Goal: Information Seeking & Learning: Learn about a topic

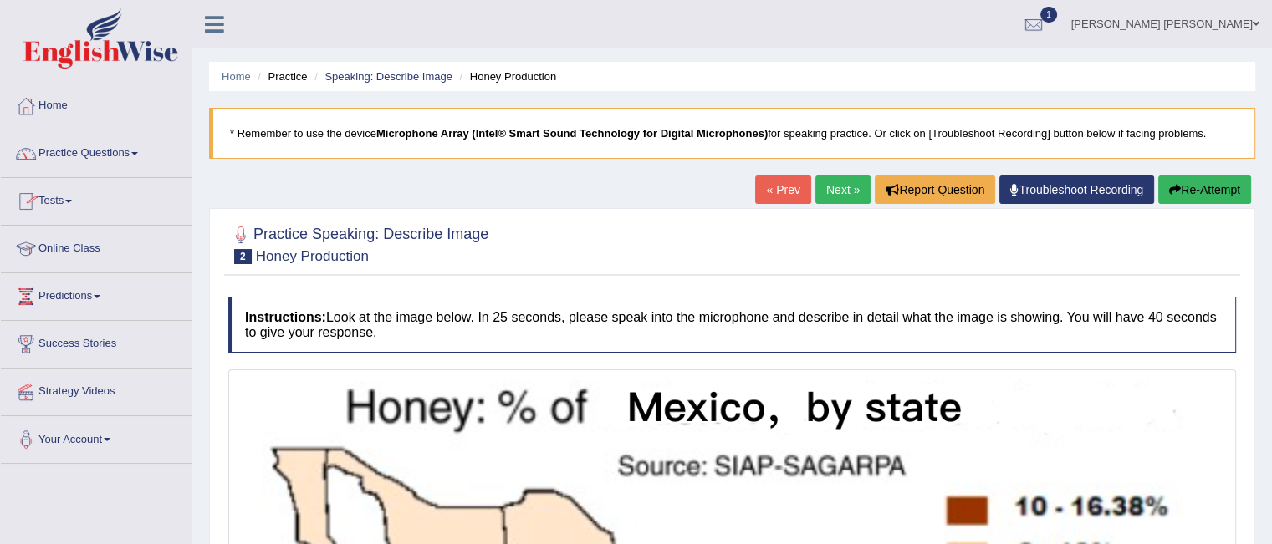
click at [138, 153] on span at bounding box center [134, 153] width 7 height 3
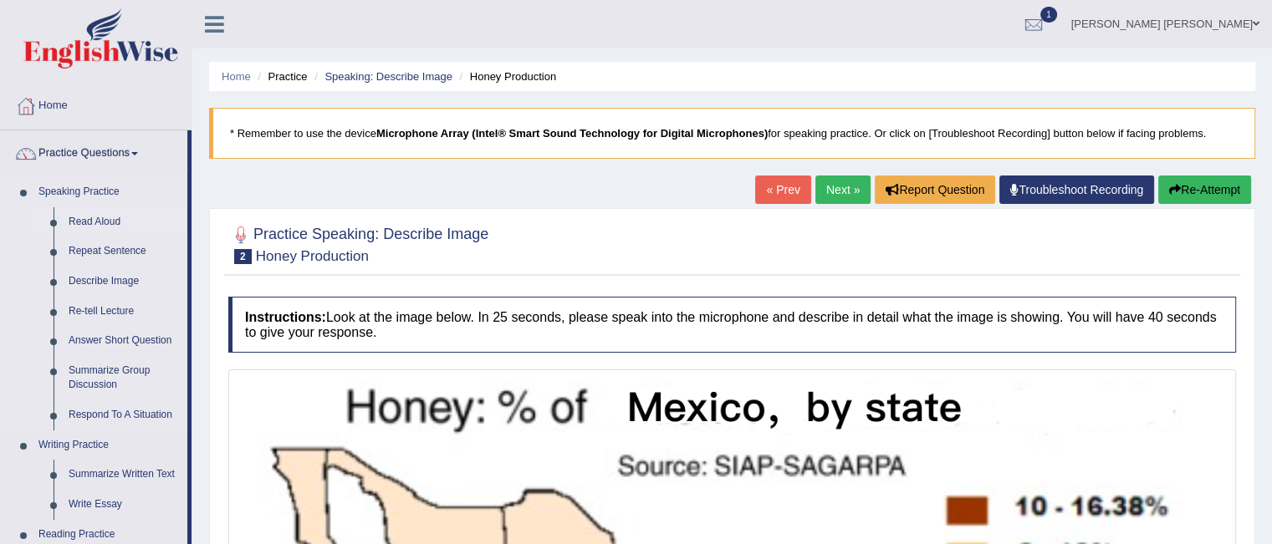
click at [105, 224] on link "Read Aloud" at bounding box center [124, 222] width 126 height 30
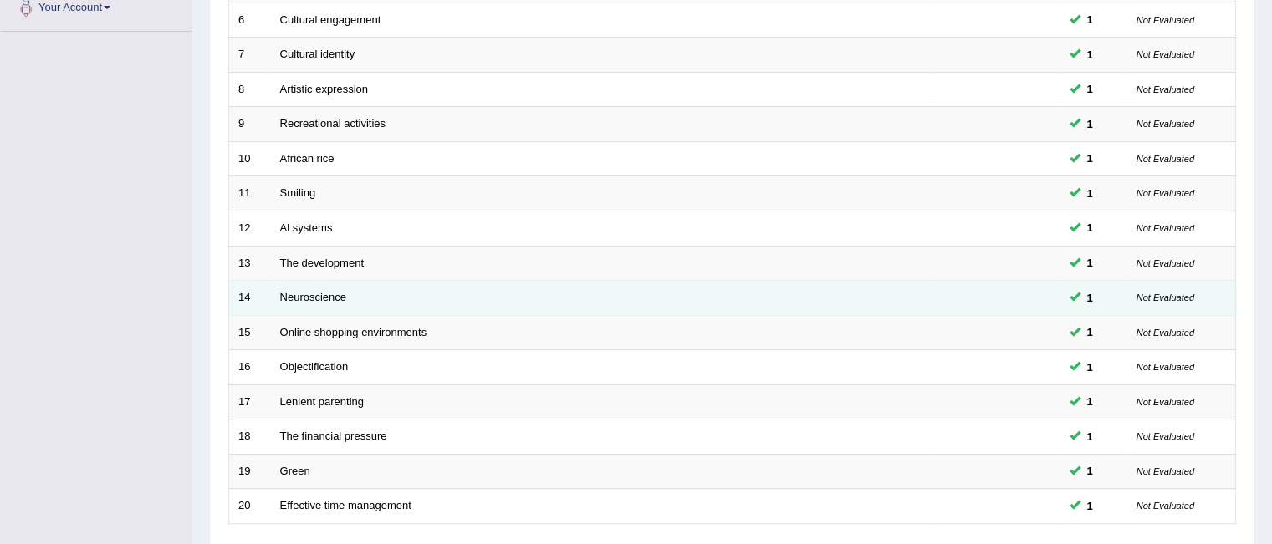
scroll to position [558, 0]
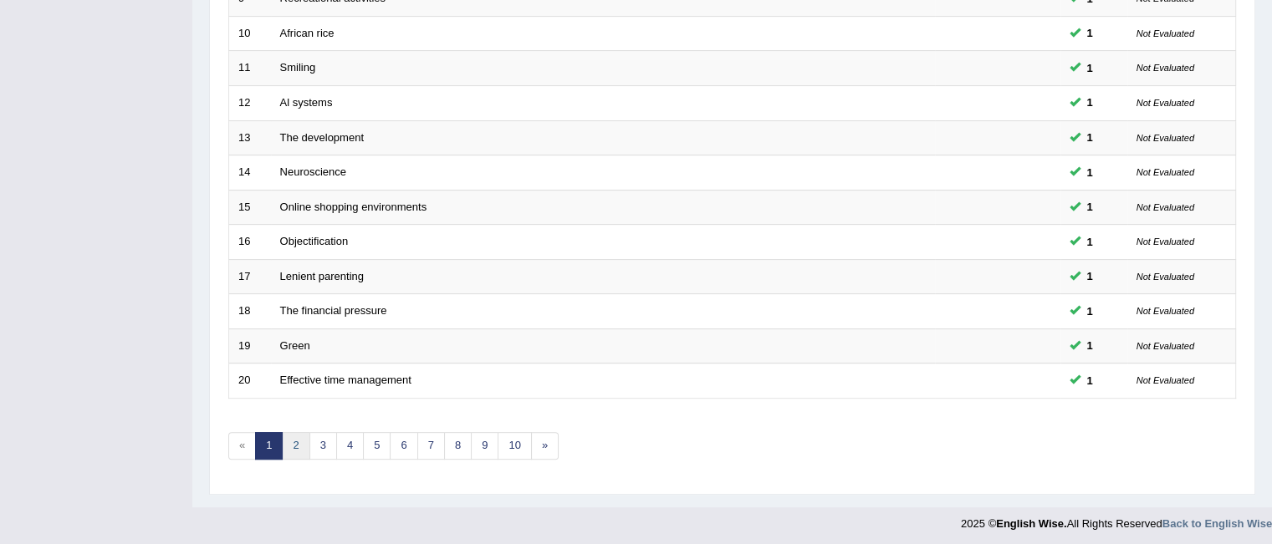
click at [299, 445] on link "2" at bounding box center [296, 446] width 28 height 28
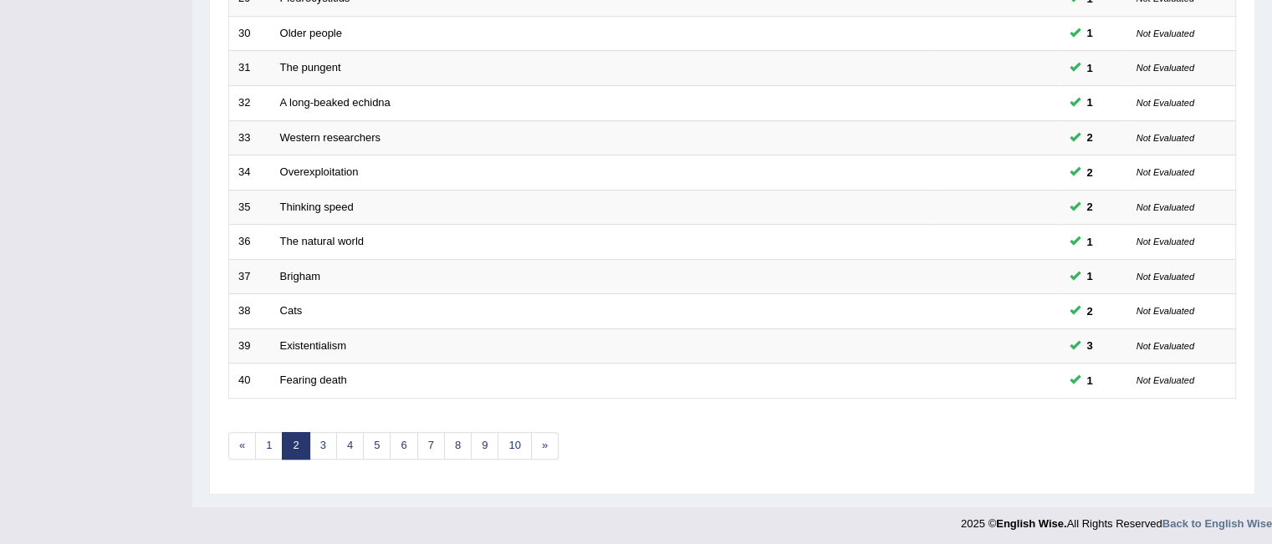
scroll to position [558, 0]
click at [321, 442] on link "3" at bounding box center [323, 446] width 28 height 28
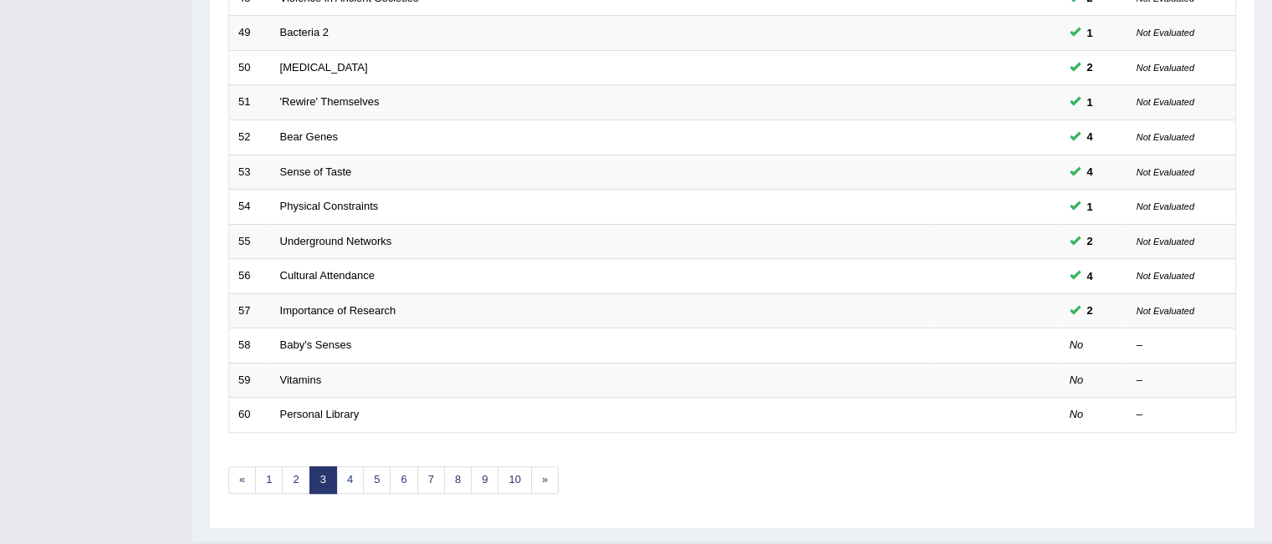
scroll to position [524, 0]
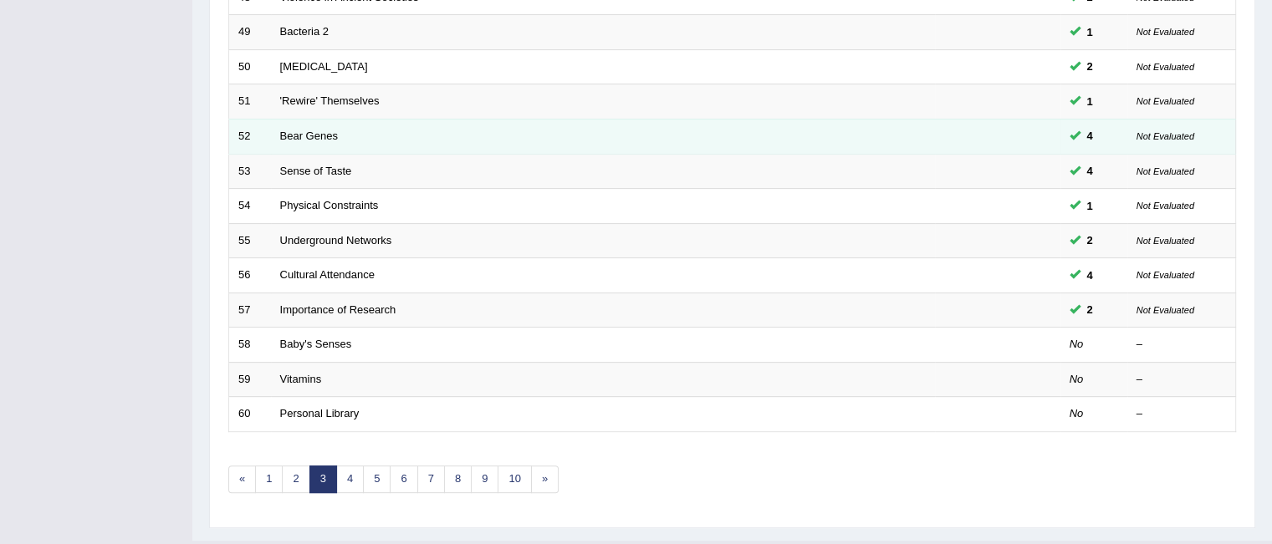
click at [387, 136] on td "Bear Genes" at bounding box center [603, 136] width 664 height 35
click at [317, 134] on link "Bear Genes" at bounding box center [309, 136] width 58 height 13
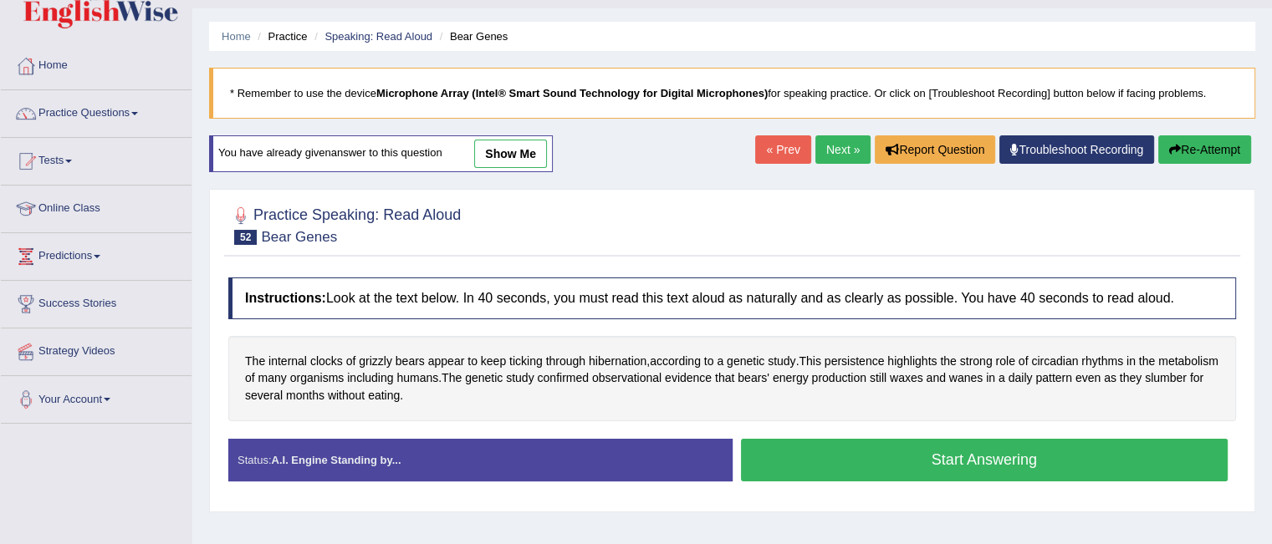
scroll to position [10, 0]
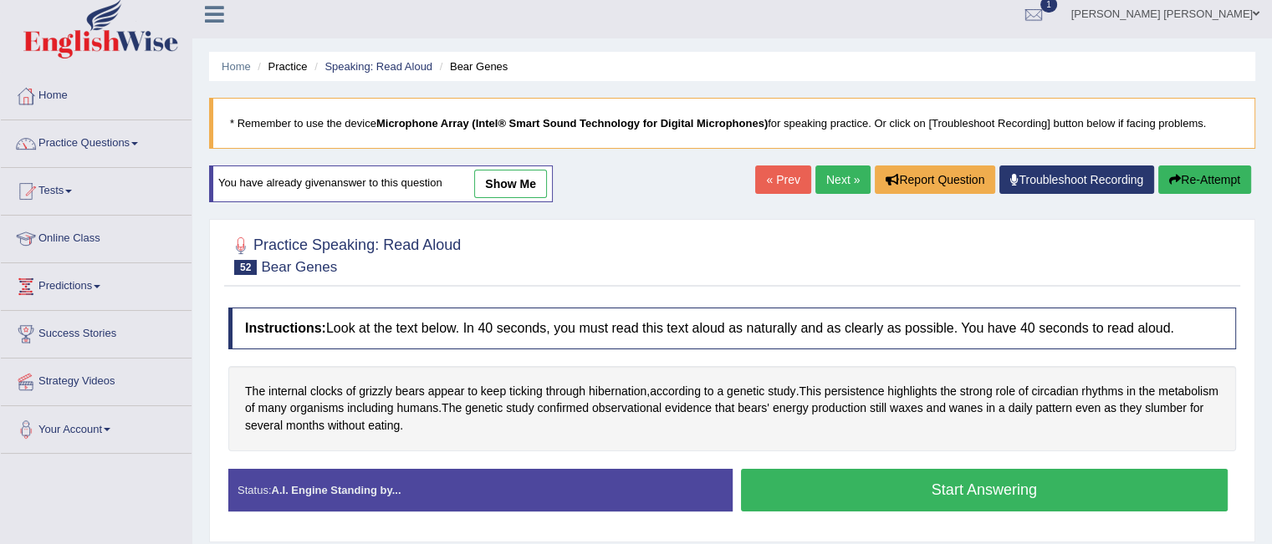
click at [495, 178] on link "show me" at bounding box center [510, 184] width 73 height 28
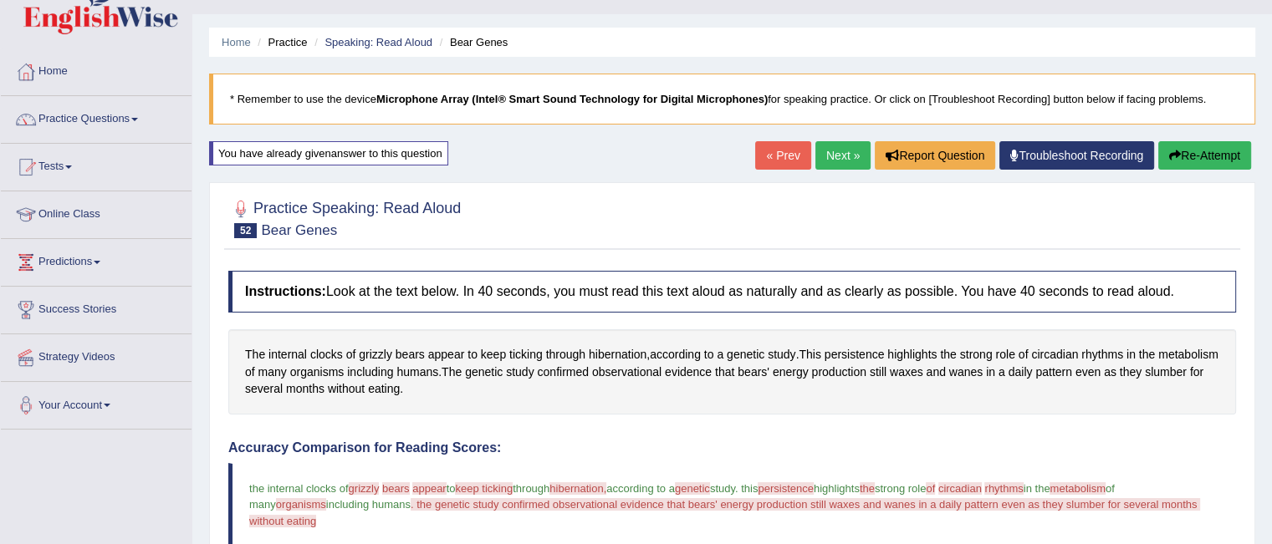
scroll to position [28, 0]
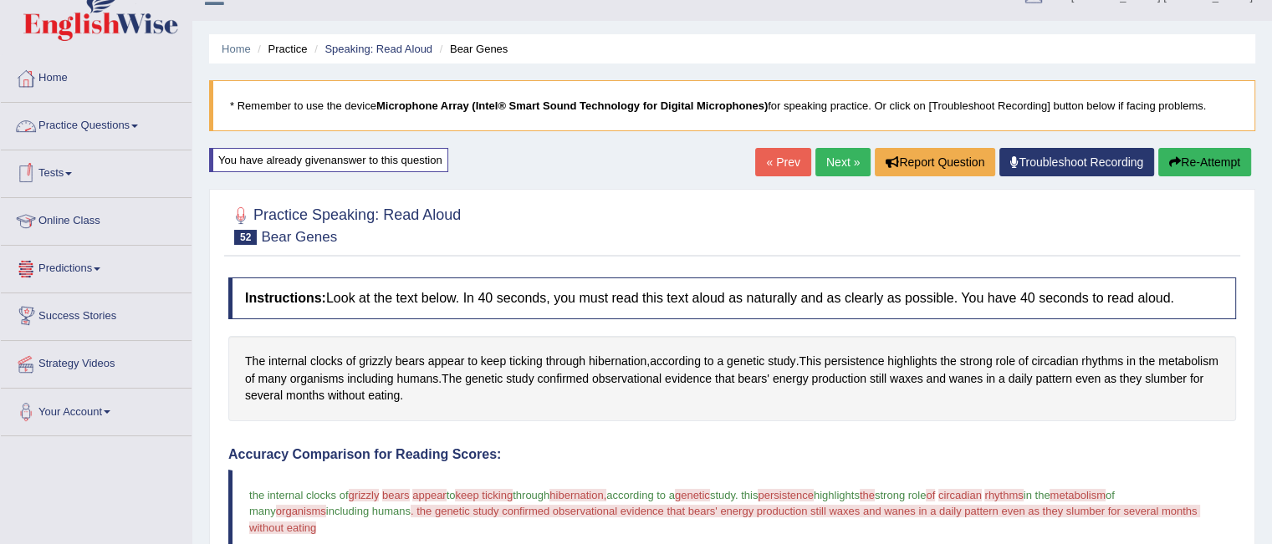
click at [138, 125] on span at bounding box center [134, 126] width 7 height 3
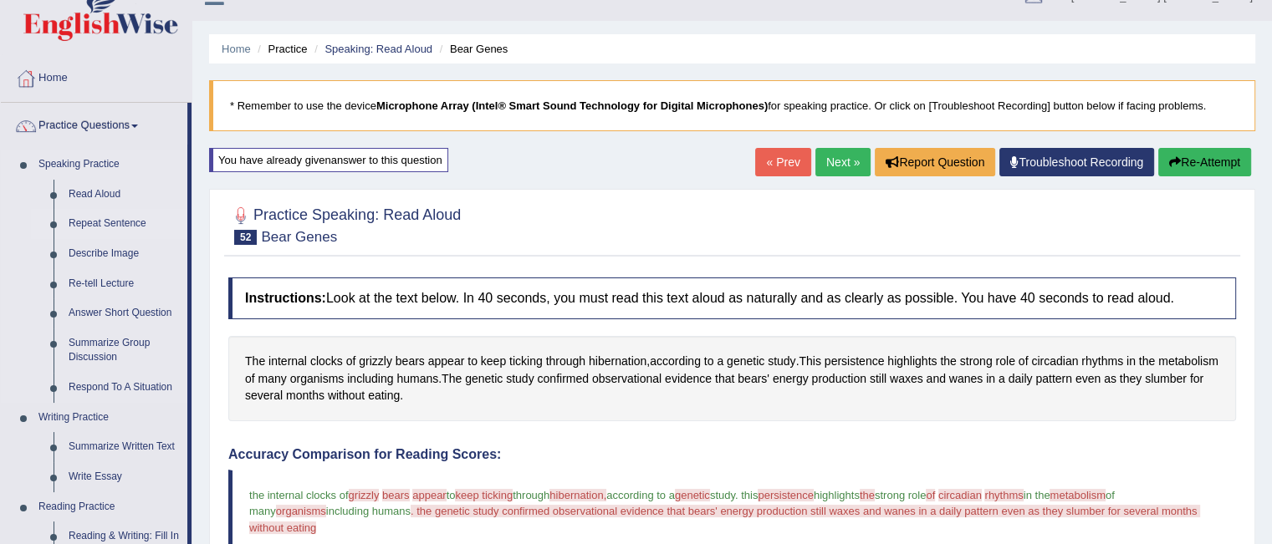
click at [136, 227] on link "Repeat Sentence" at bounding box center [124, 224] width 126 height 30
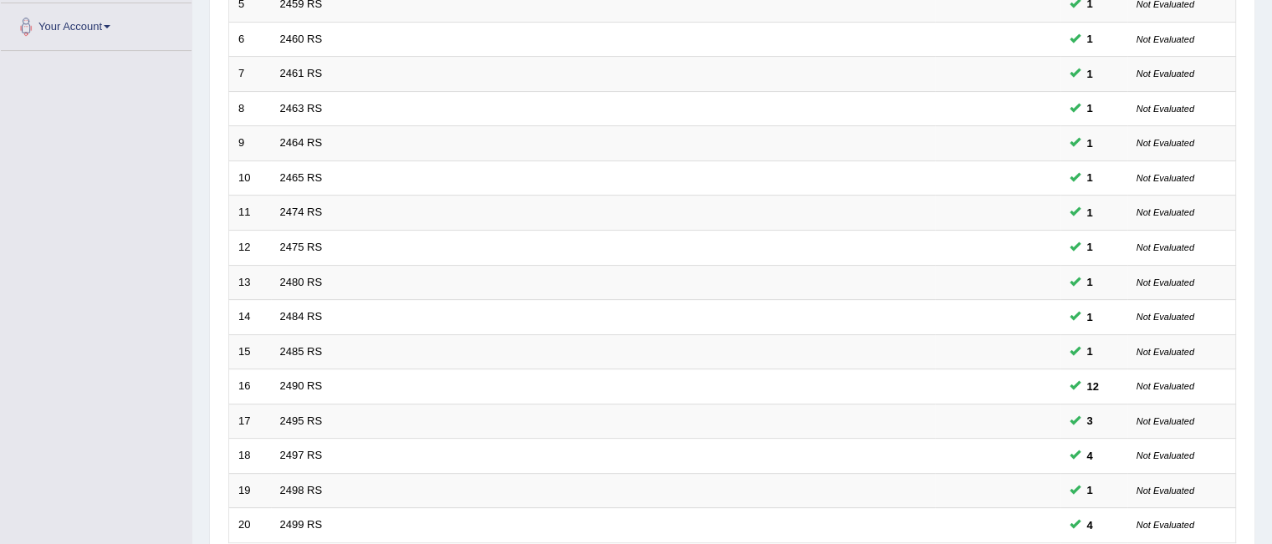
scroll to position [558, 0]
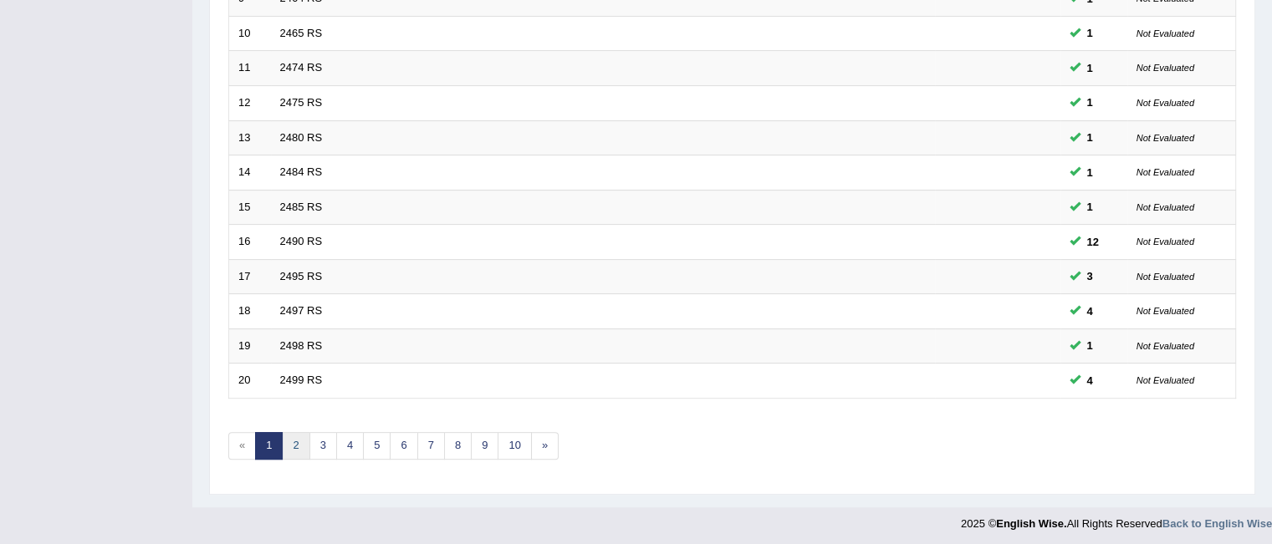
click at [295, 448] on link "2" at bounding box center [296, 446] width 28 height 28
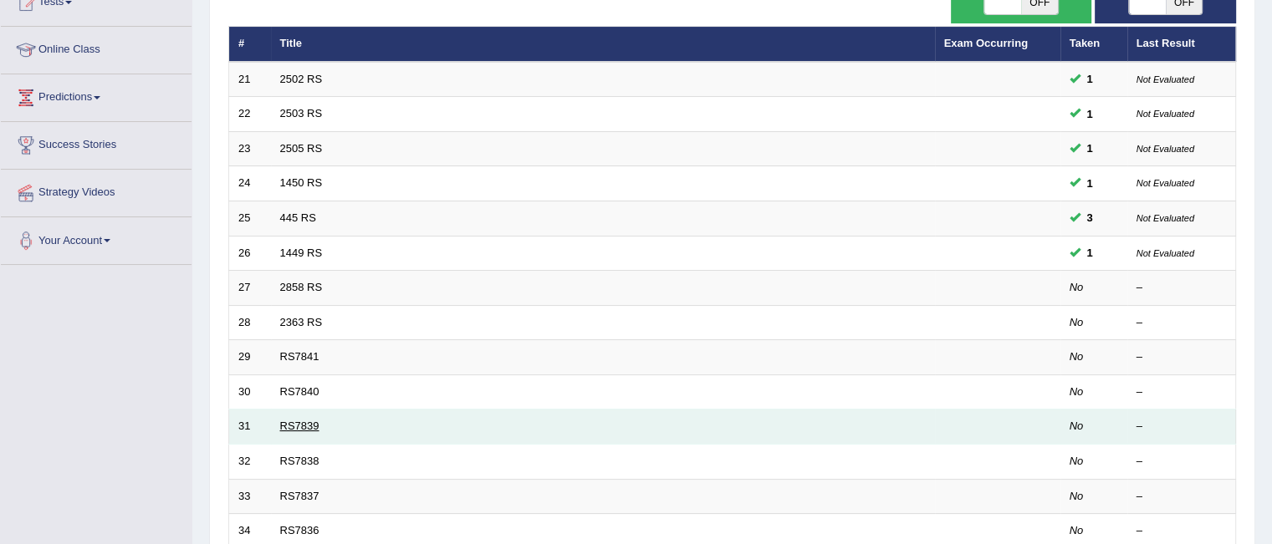
scroll to position [200, 0]
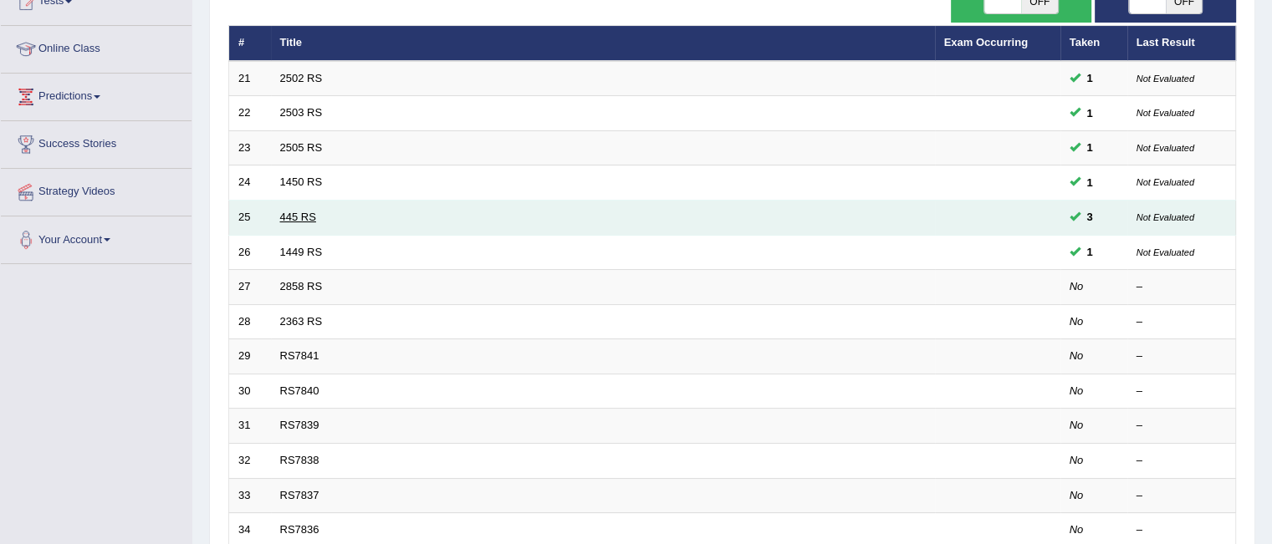
click at [297, 217] on link "445 RS" at bounding box center [298, 217] width 36 height 13
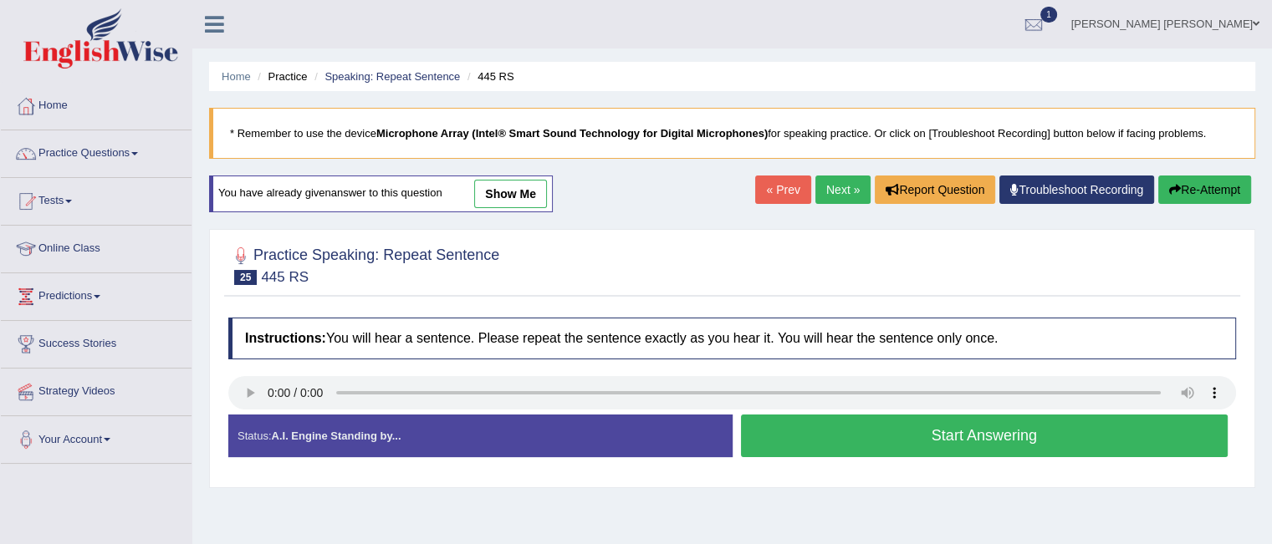
click at [527, 196] on link "show me" at bounding box center [510, 194] width 73 height 28
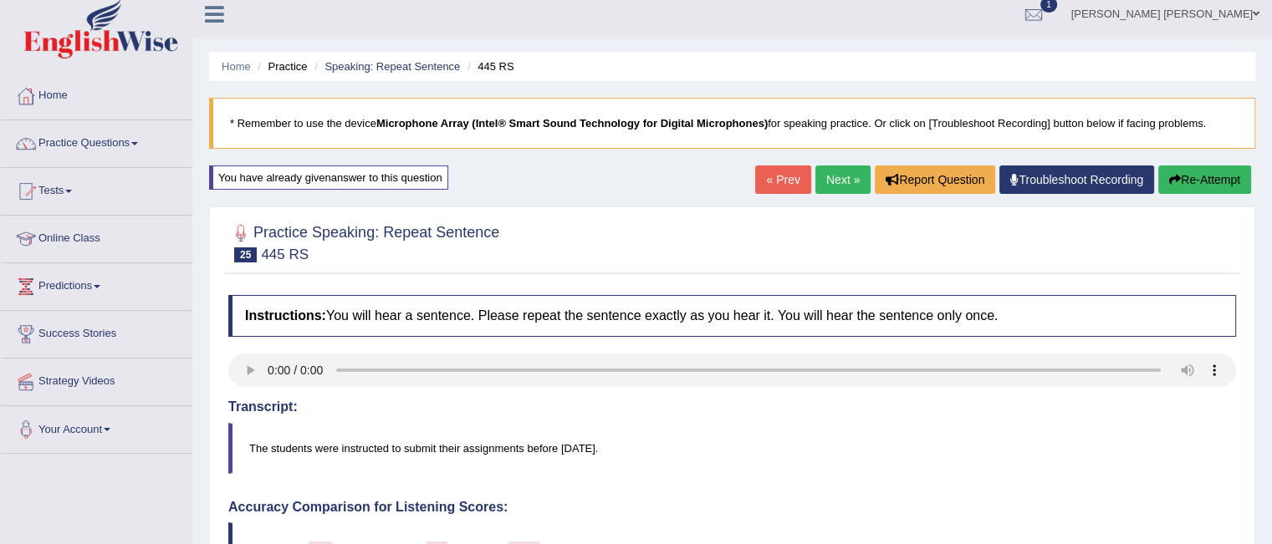
scroll to position [2, 0]
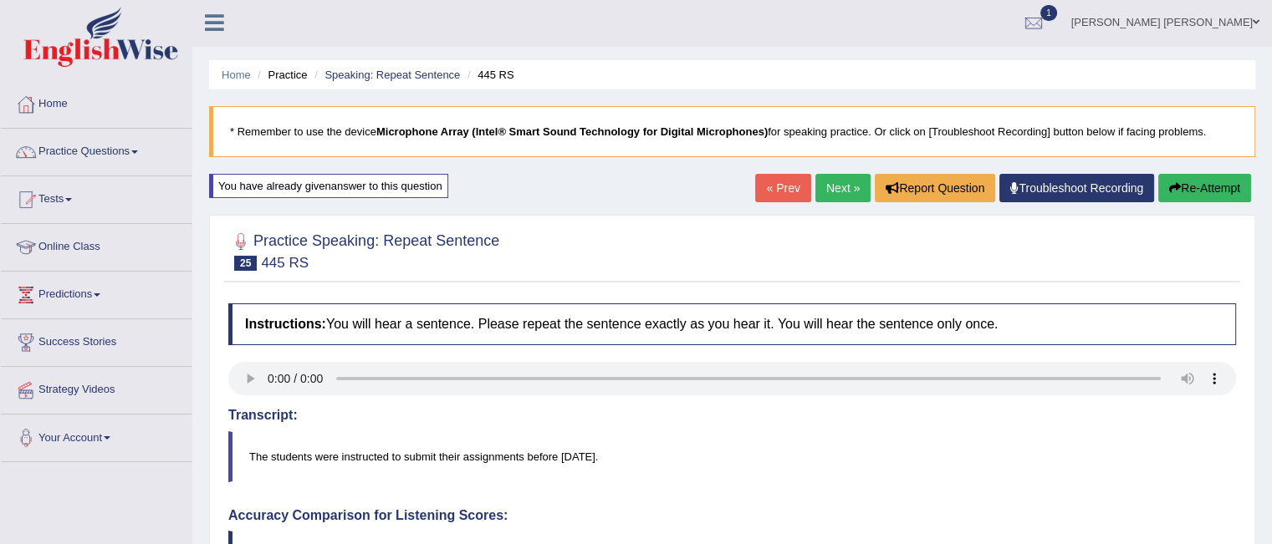
click at [779, 187] on link "« Prev" at bounding box center [782, 188] width 55 height 28
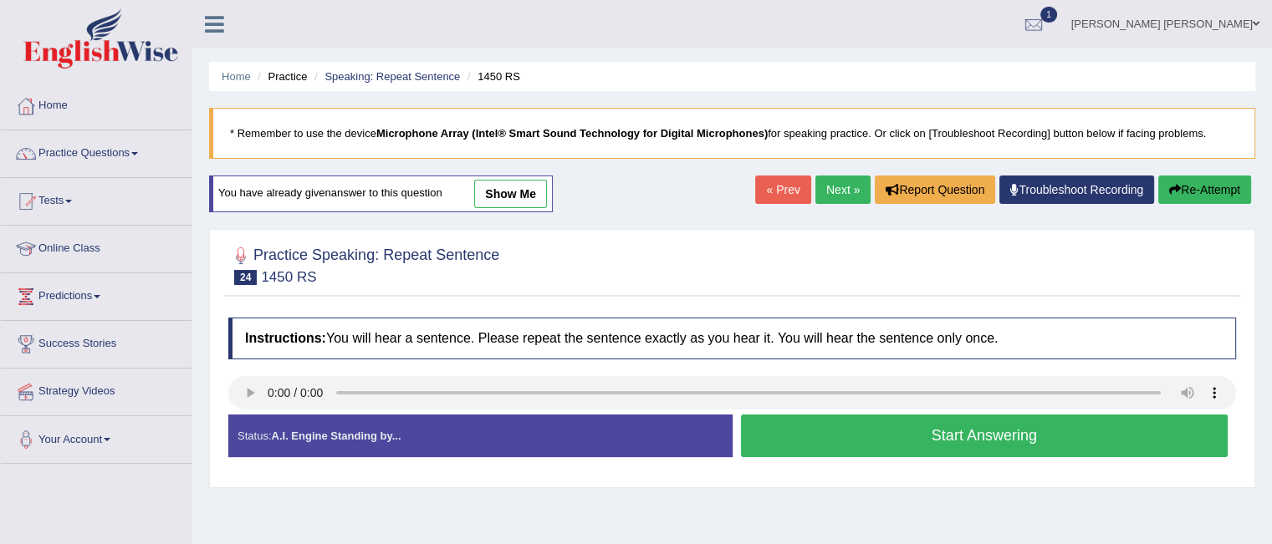
click at [508, 207] on link "show me" at bounding box center [510, 194] width 73 height 28
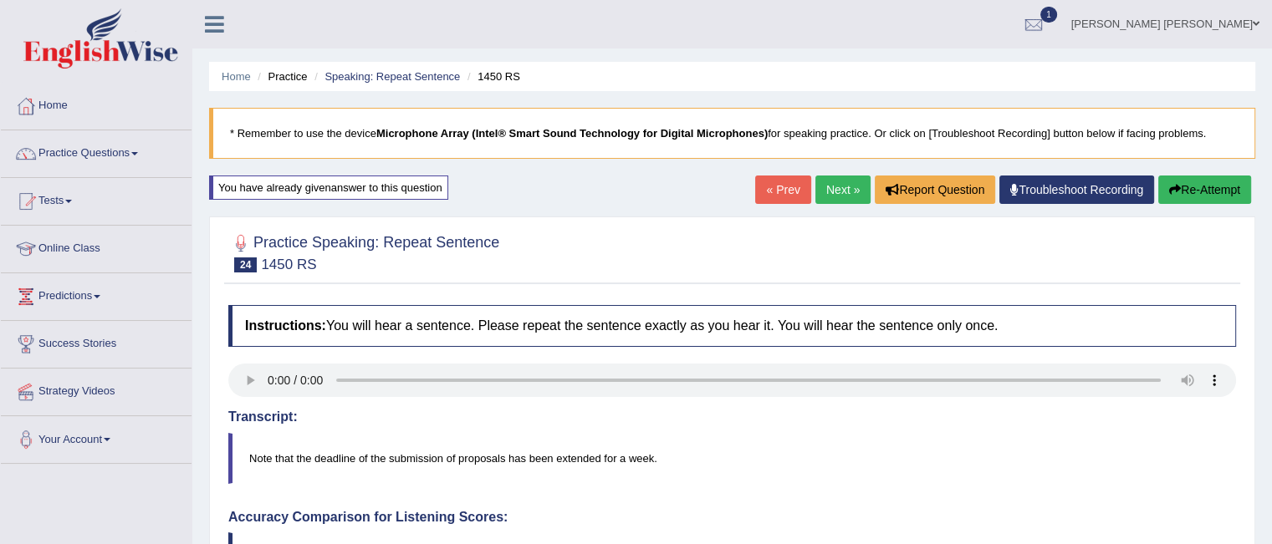
click at [776, 194] on link "« Prev" at bounding box center [782, 190] width 55 height 28
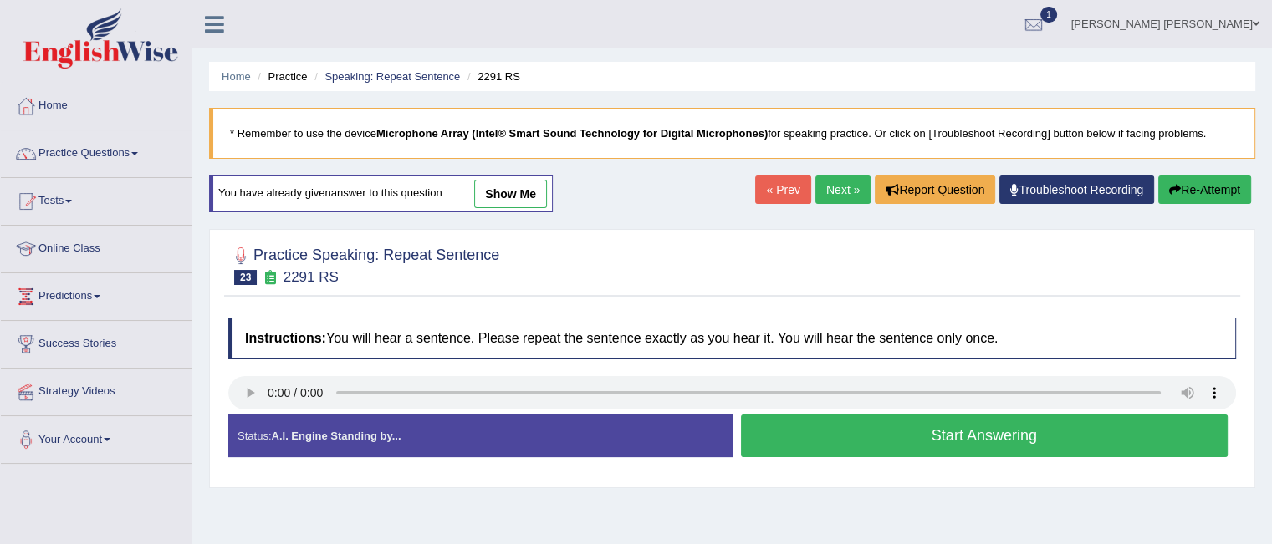
click at [508, 194] on link "show me" at bounding box center [510, 194] width 73 height 28
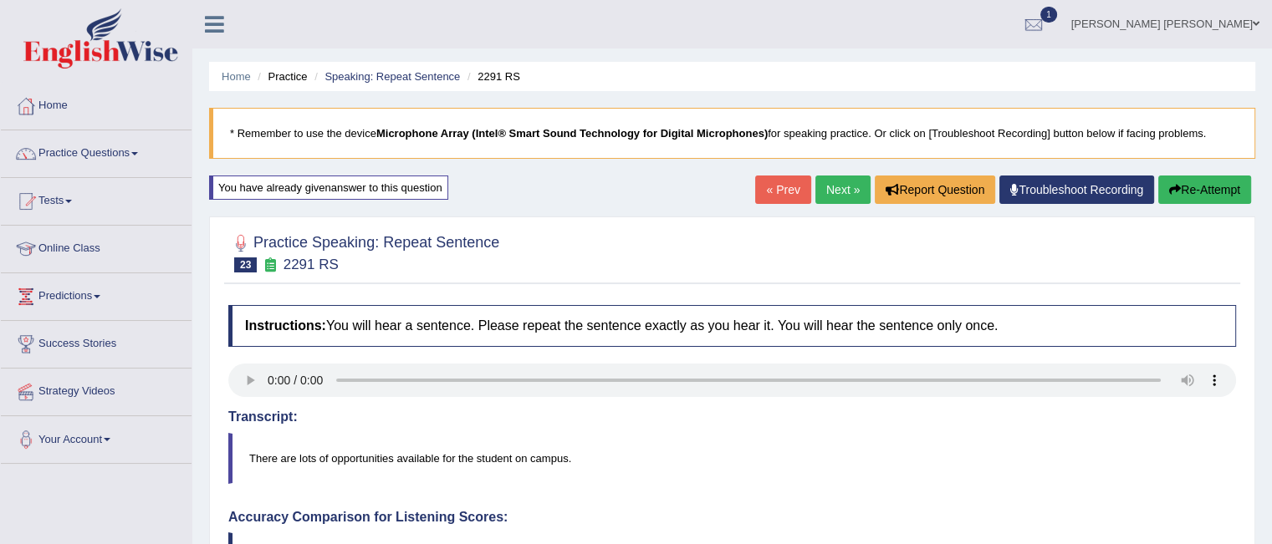
click at [762, 192] on link "« Prev" at bounding box center [782, 190] width 55 height 28
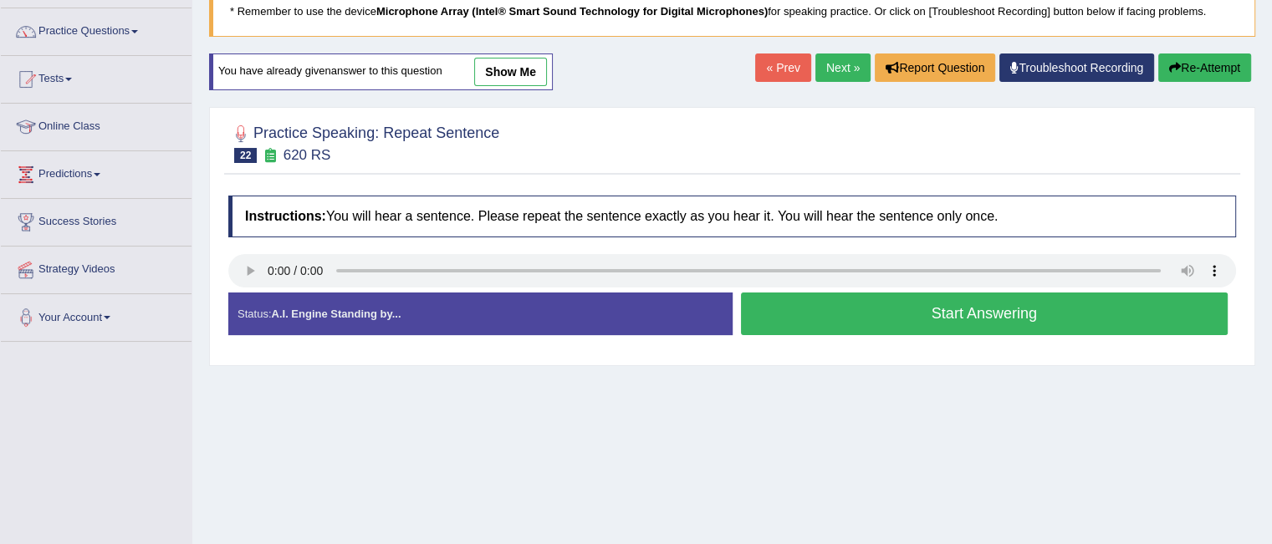
scroll to position [115, 0]
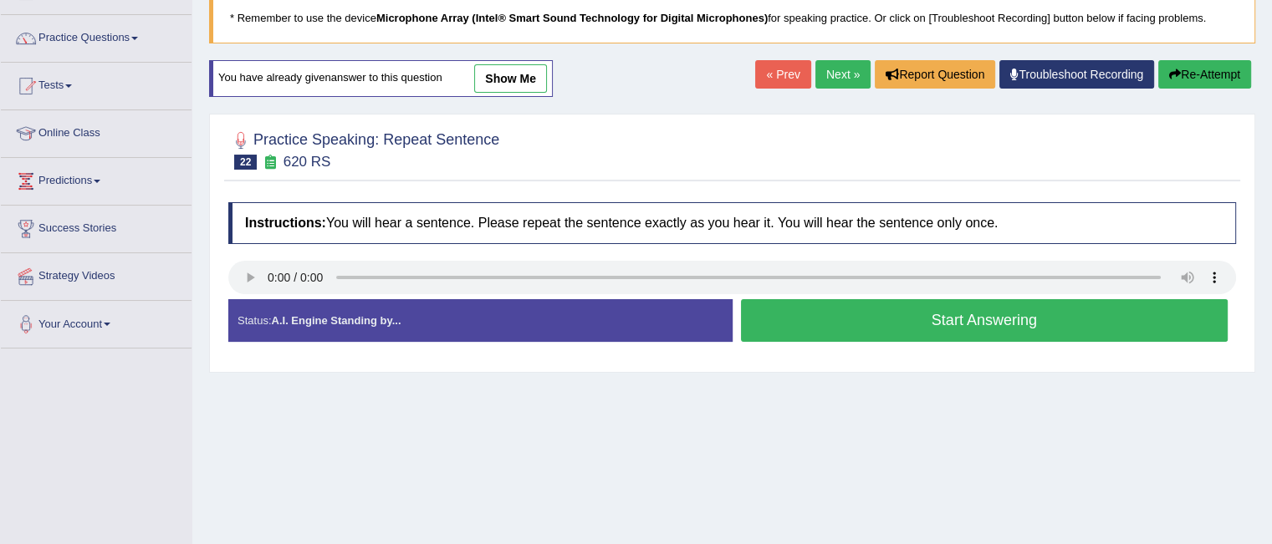
click at [492, 76] on link "show me" at bounding box center [510, 78] width 73 height 28
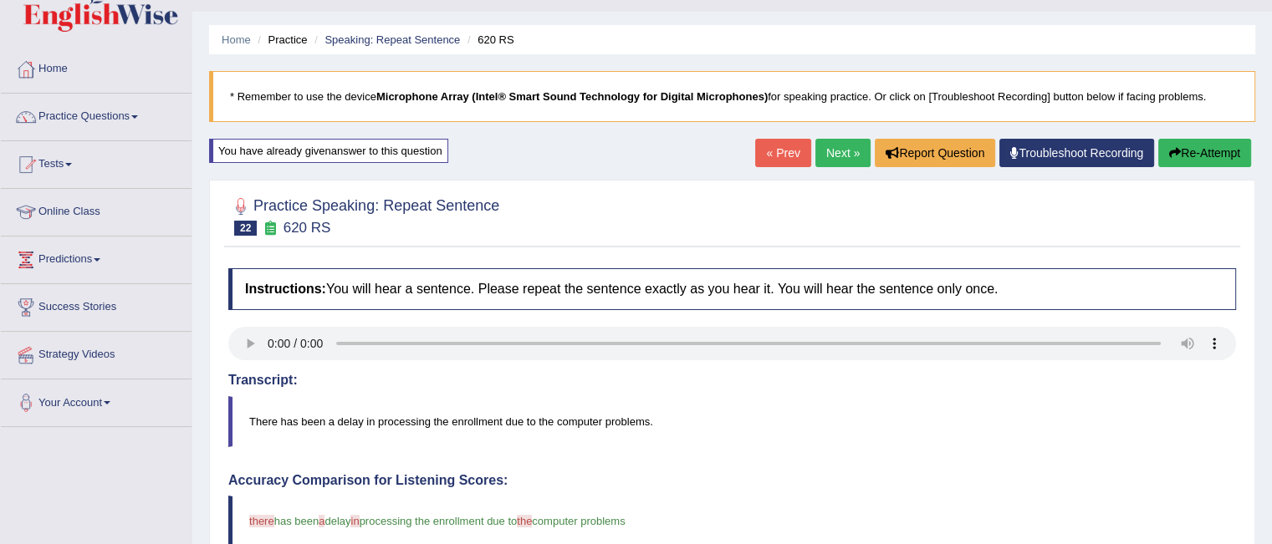
scroll to position [10, 0]
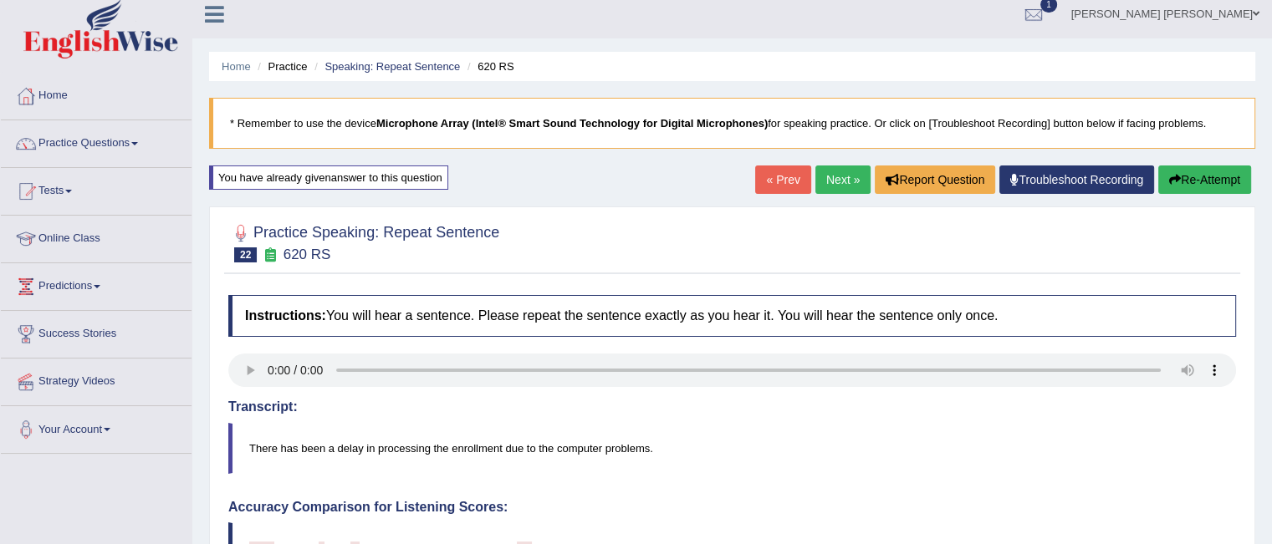
click at [783, 176] on link "« Prev" at bounding box center [782, 180] width 55 height 28
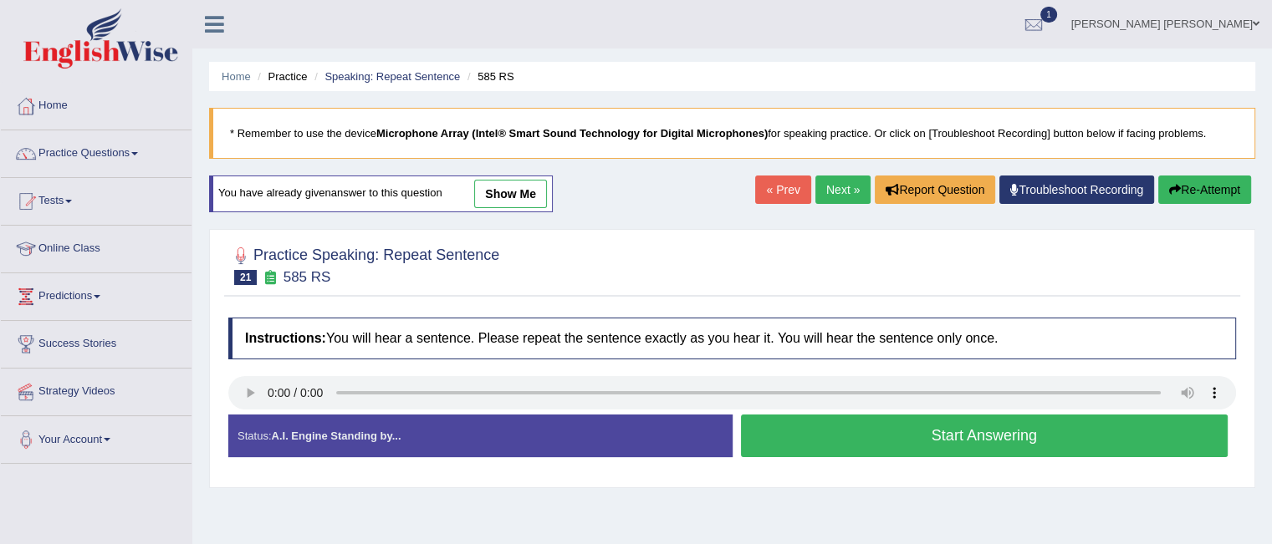
click at [522, 199] on link "show me" at bounding box center [510, 194] width 73 height 28
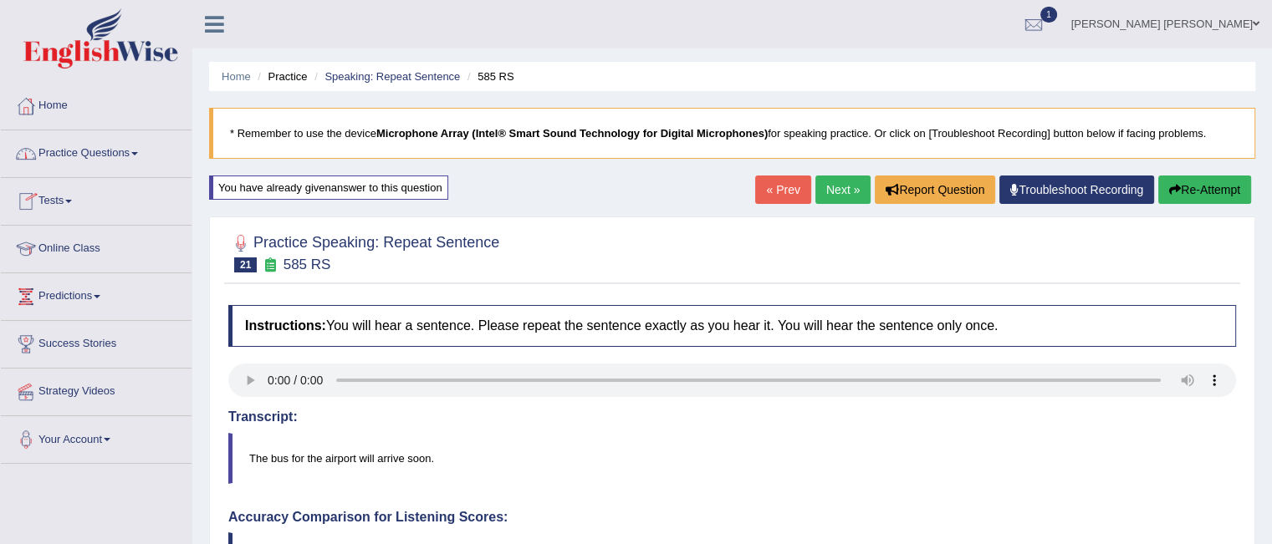
click at [136, 153] on link "Practice Questions" at bounding box center [96, 151] width 191 height 42
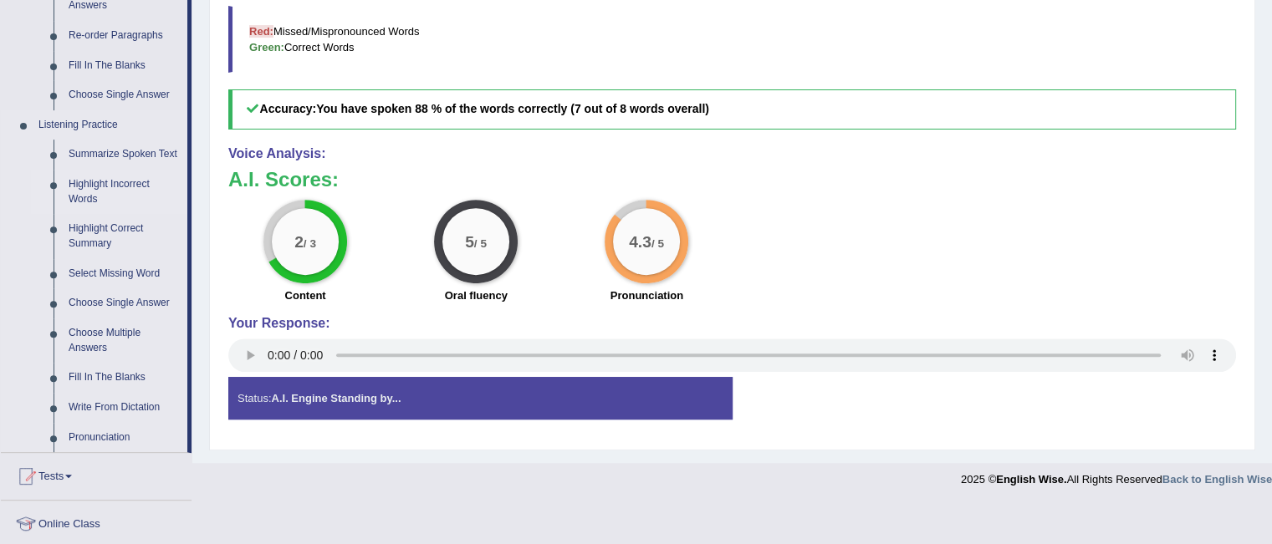
scroll to position [611, 0]
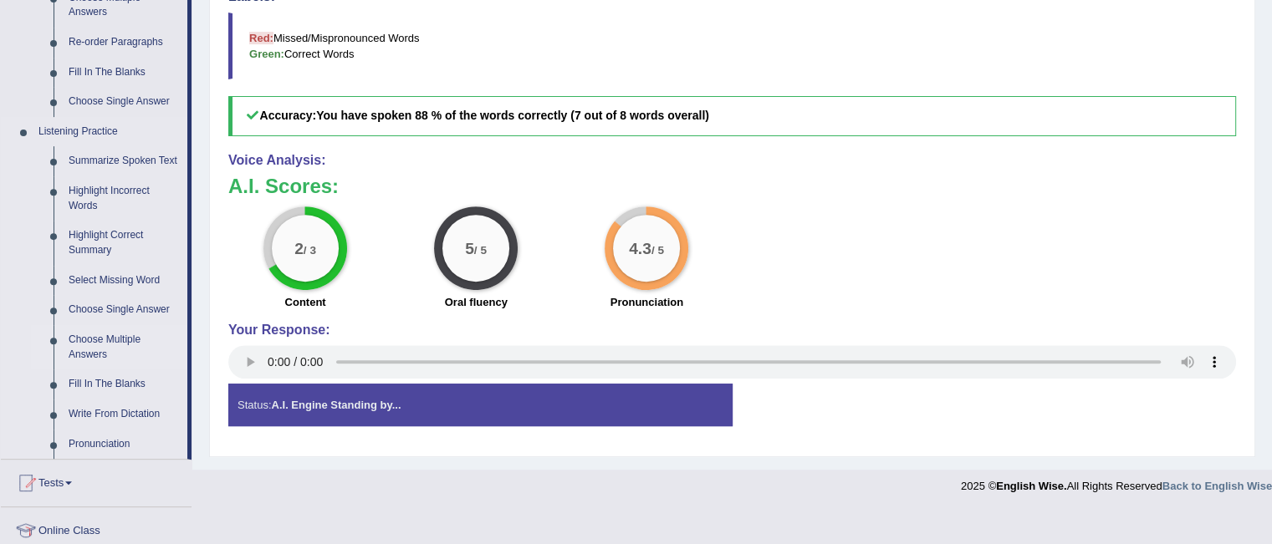
click at [117, 345] on link "Choose Multiple Answers" at bounding box center [124, 347] width 126 height 44
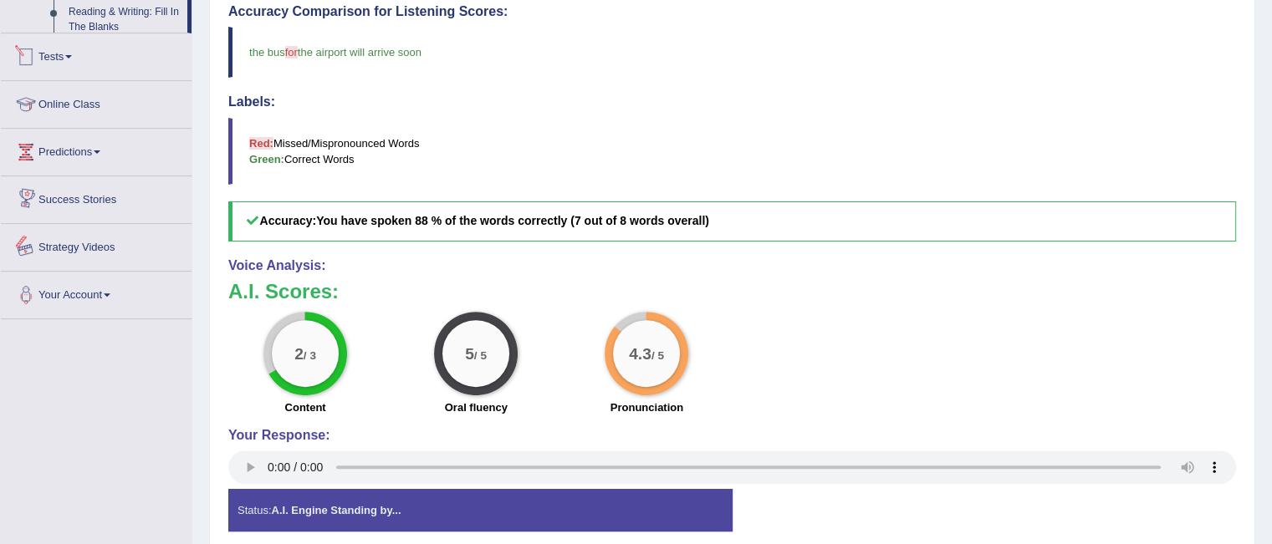
scroll to position [575, 0]
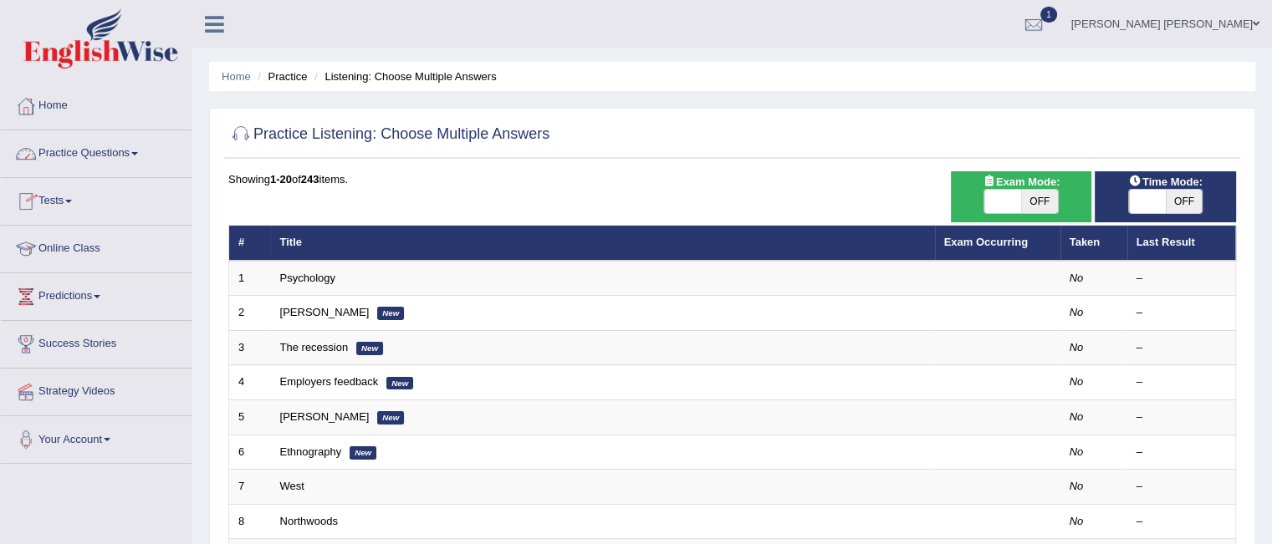
click at [138, 152] on span at bounding box center [134, 153] width 7 height 3
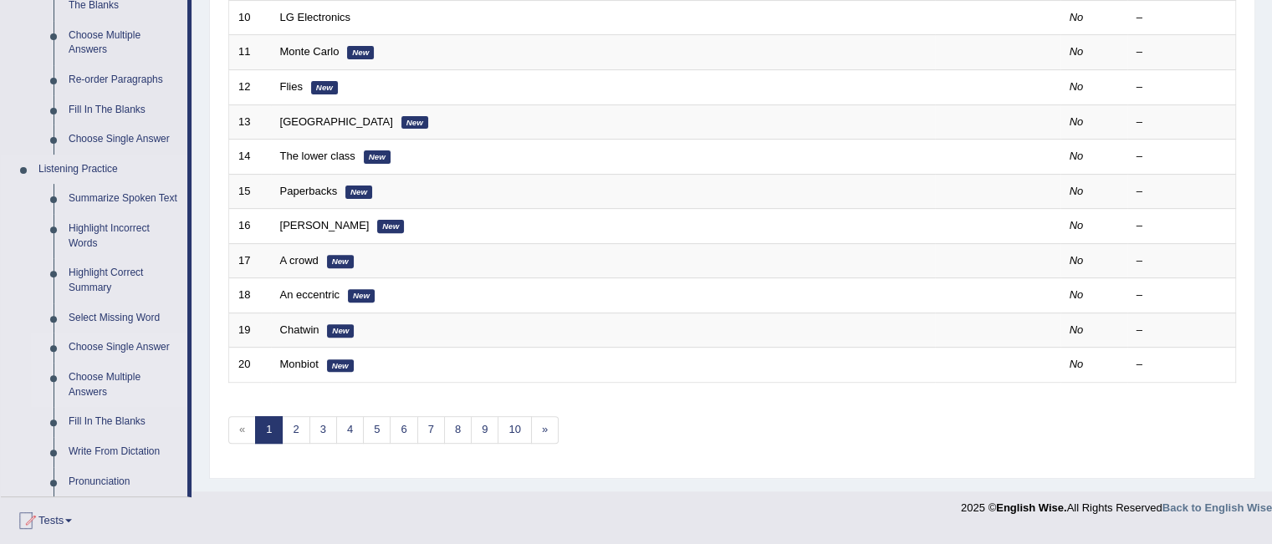
scroll to position [581, 0]
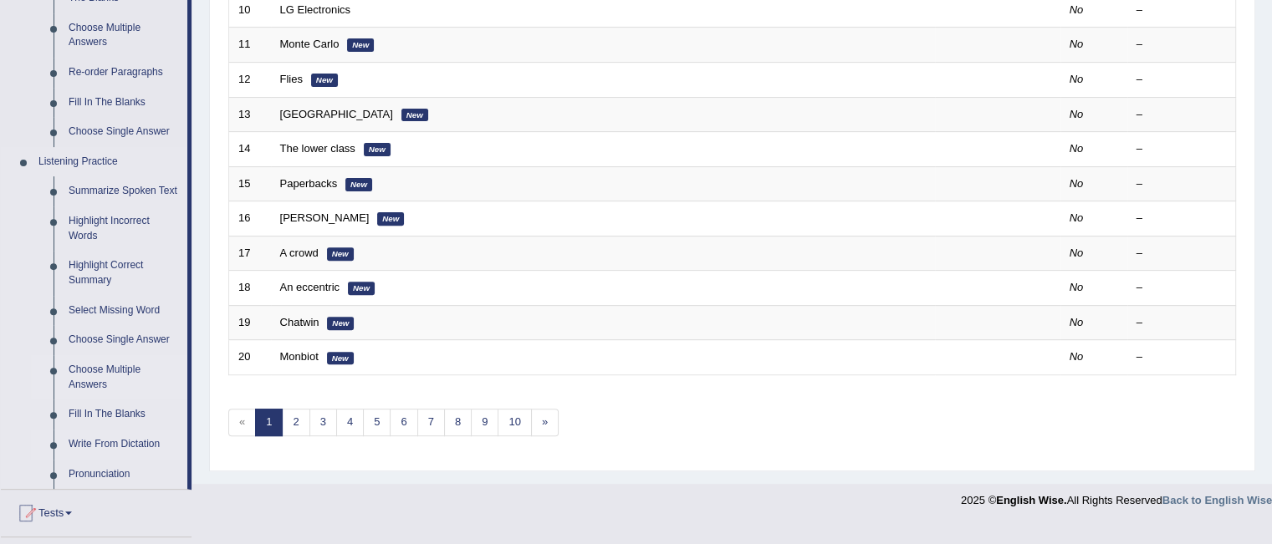
click at [130, 444] on link "Write From Dictation" at bounding box center [124, 445] width 126 height 30
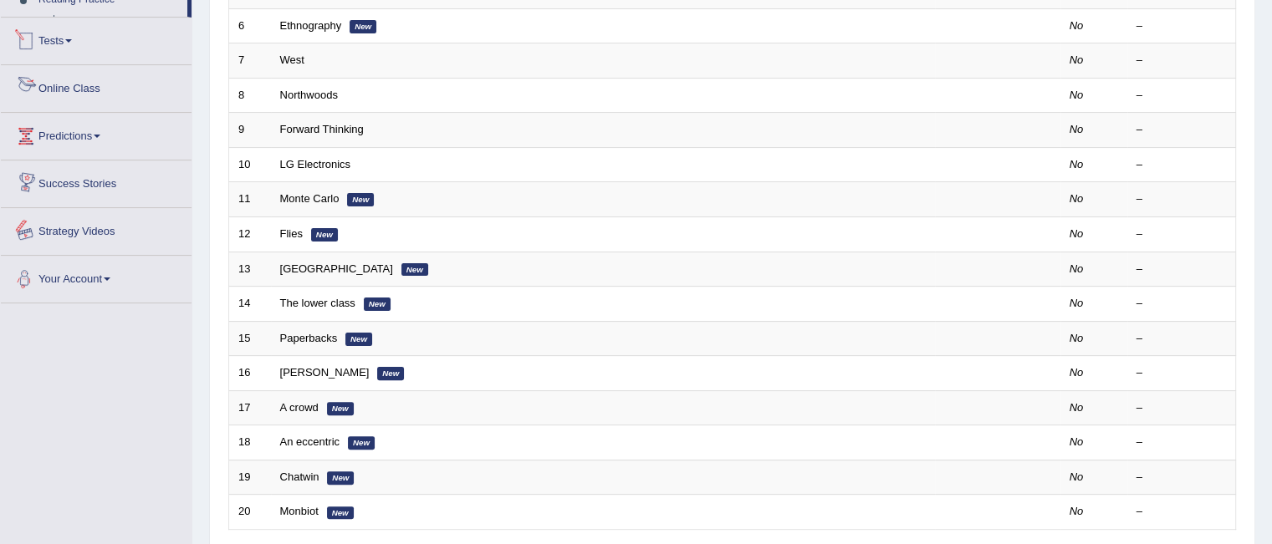
scroll to position [558, 0]
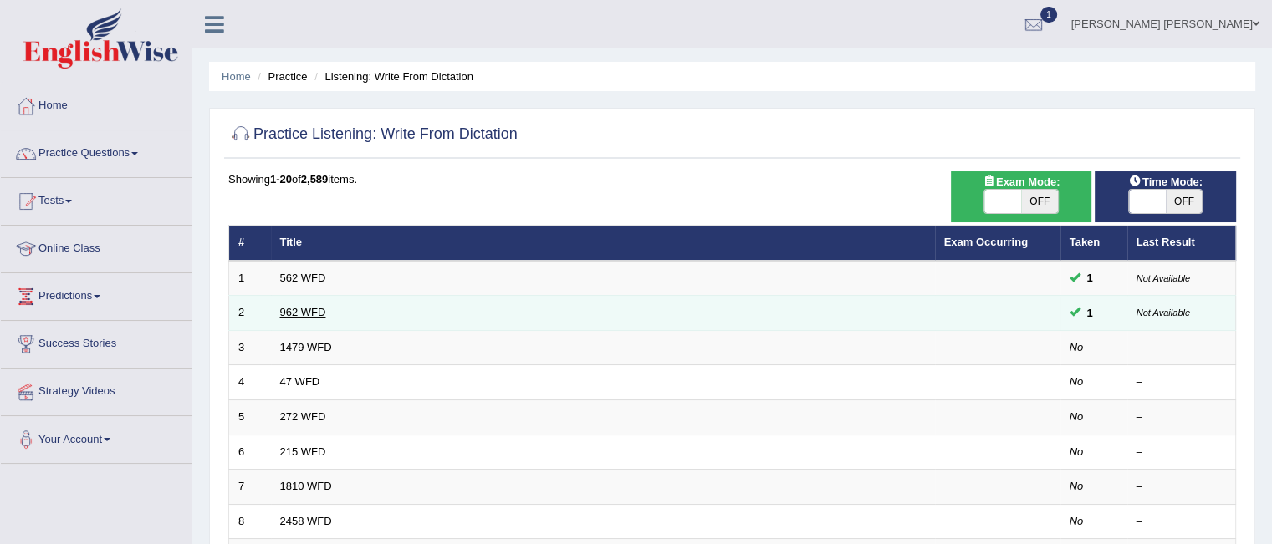
click at [309, 312] on link "962 WFD" at bounding box center [303, 312] width 46 height 13
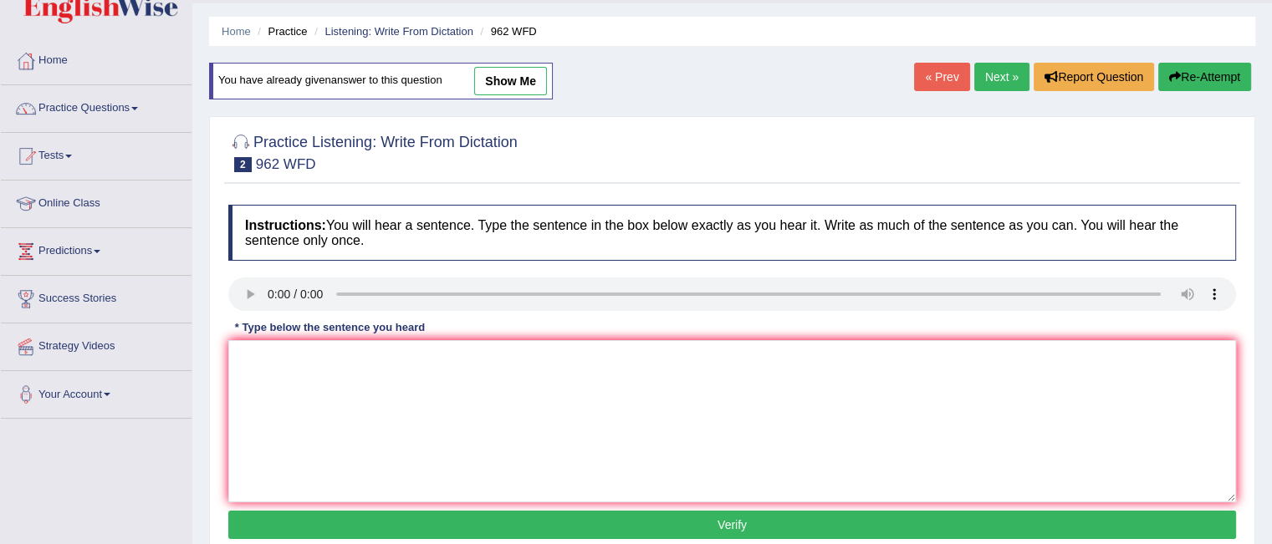
scroll to position [46, 0]
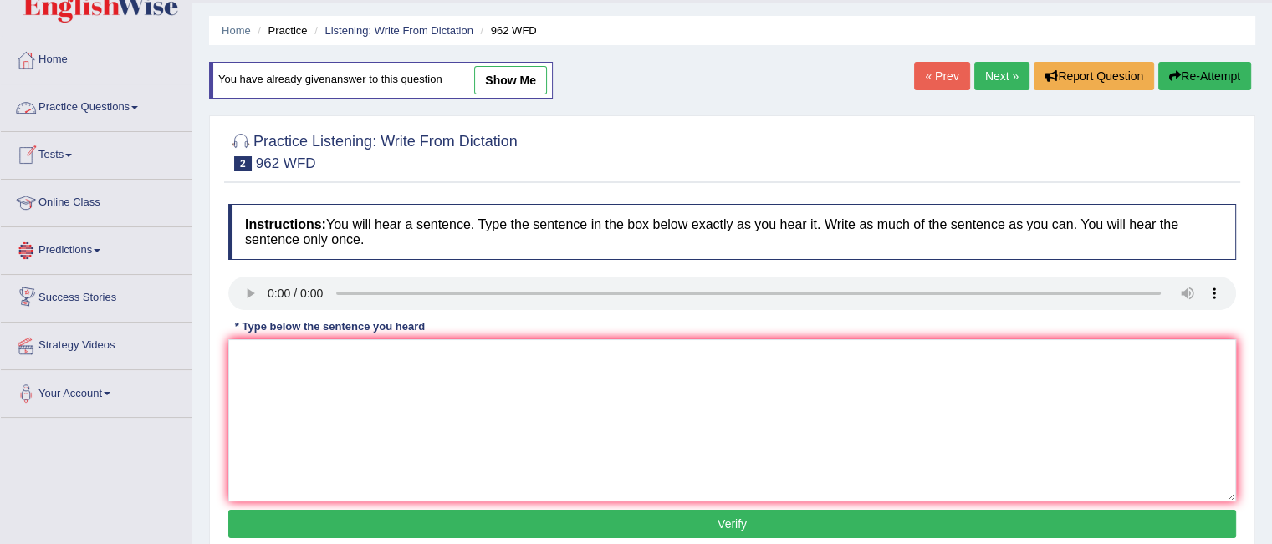
click at [138, 106] on span at bounding box center [134, 107] width 7 height 3
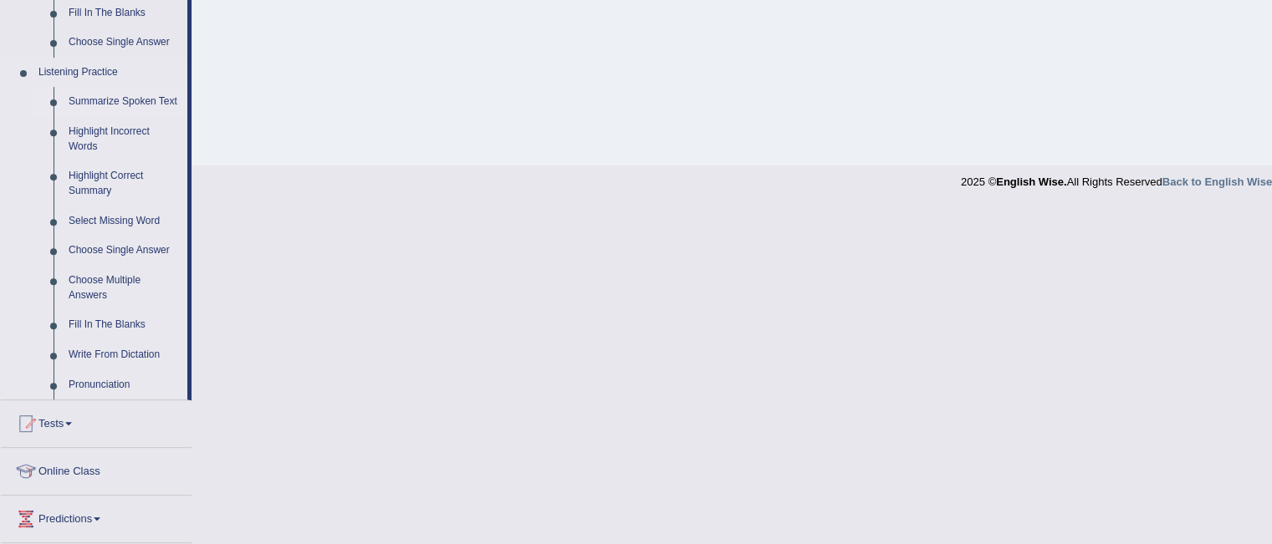
scroll to position [670, 0]
click at [95, 103] on link "Summarize Spoken Text" at bounding box center [124, 103] width 126 height 30
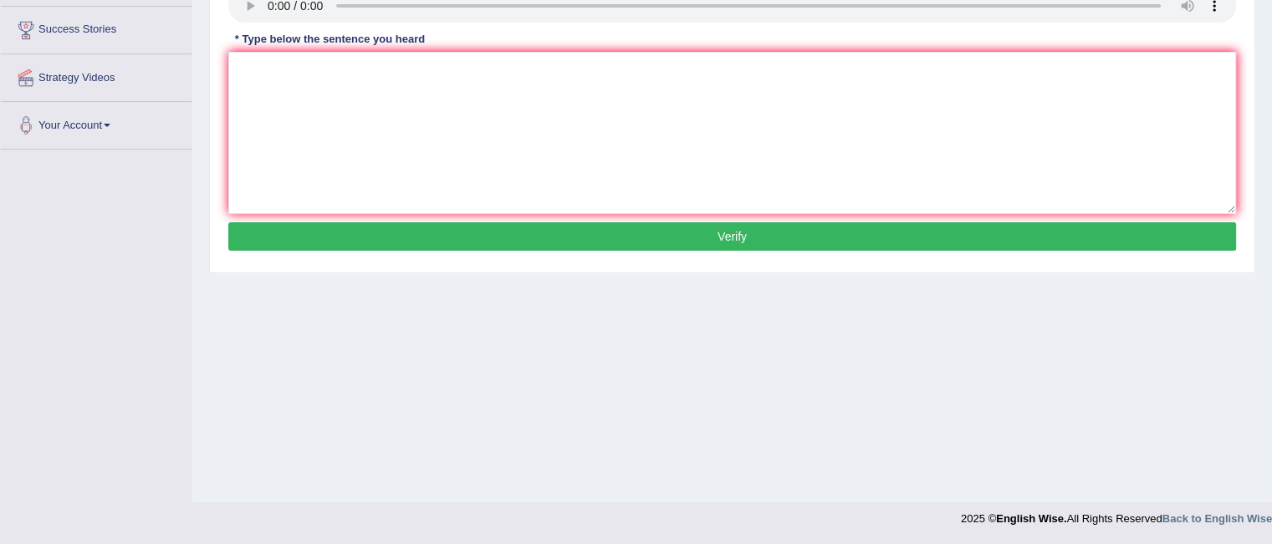
scroll to position [334, 0]
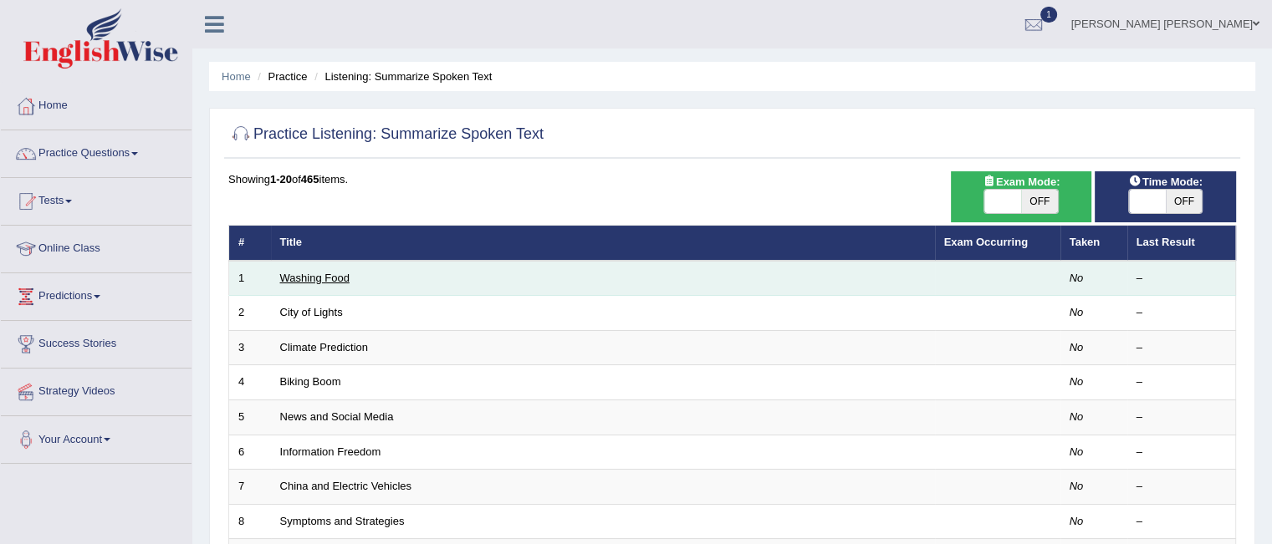
click at [313, 283] on link "Washing Food" at bounding box center [314, 278] width 69 height 13
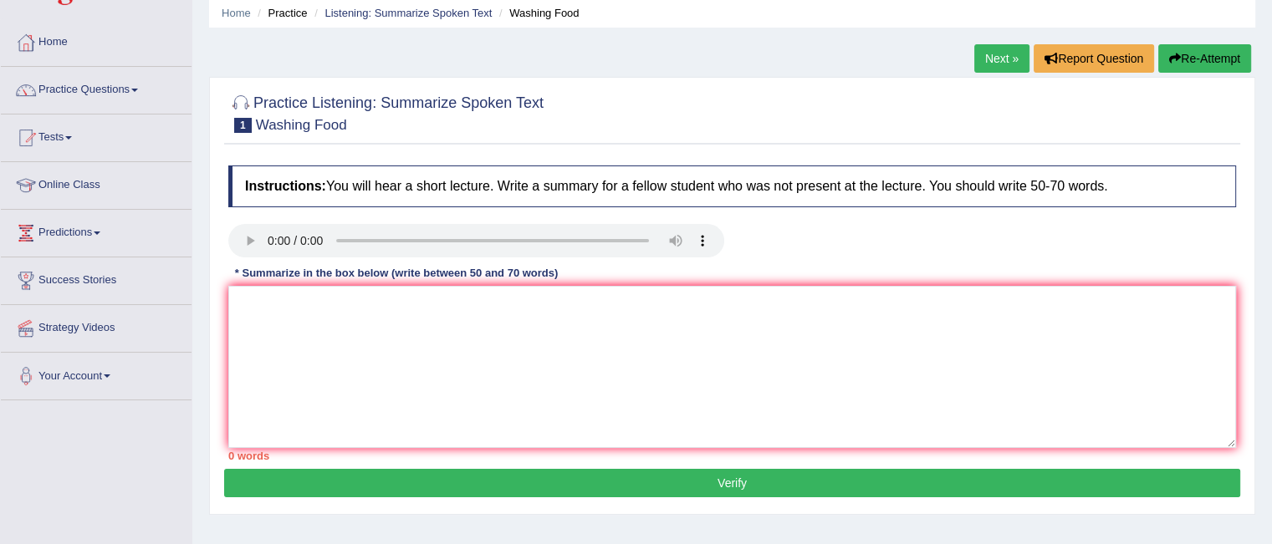
scroll to position [65, 0]
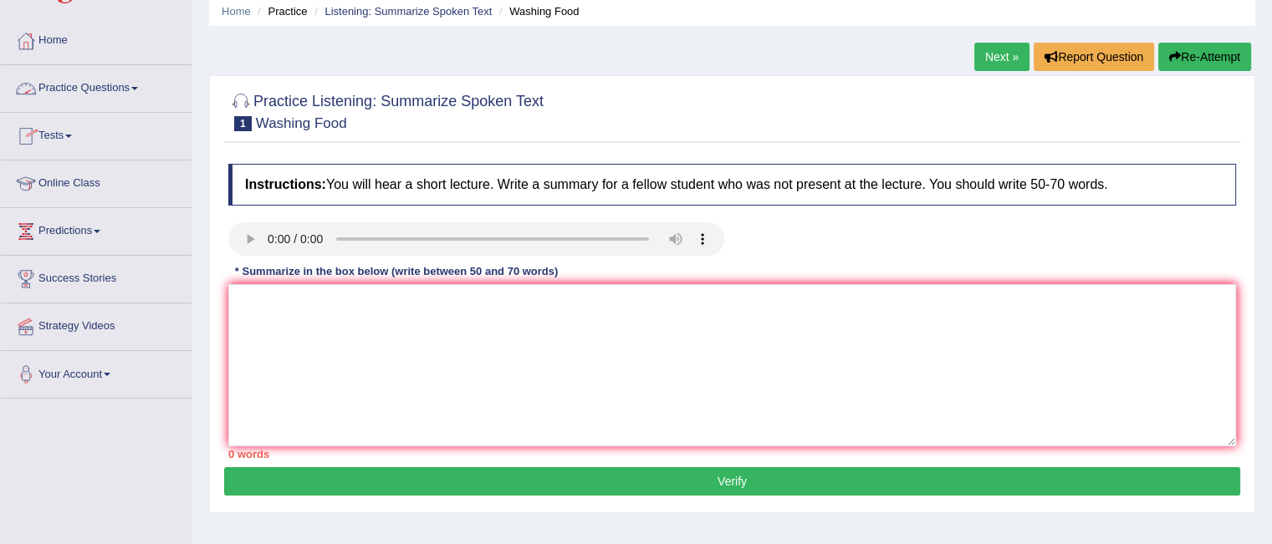
click at [138, 87] on span at bounding box center [134, 88] width 7 height 3
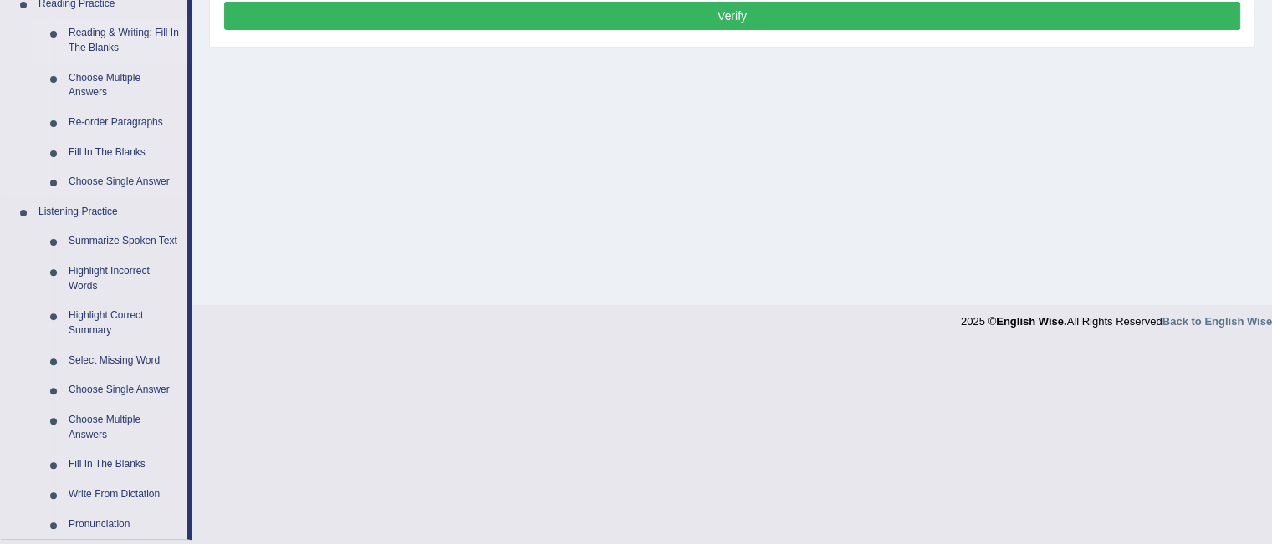
scroll to position [532, 0]
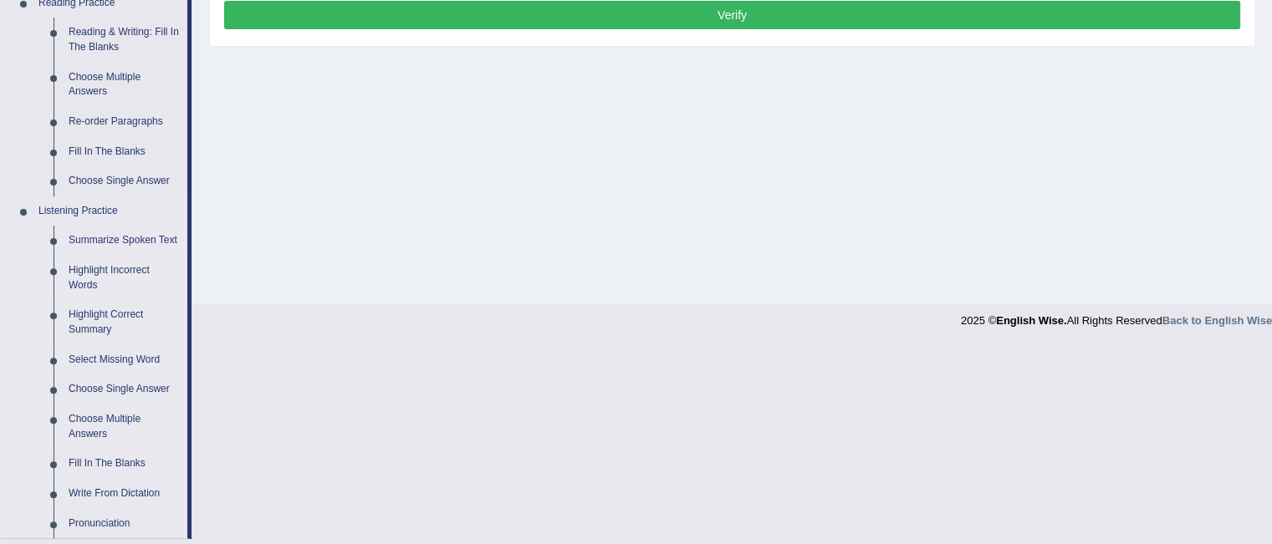
click at [125, 270] on link "Highlight Incorrect Words" at bounding box center [124, 278] width 126 height 44
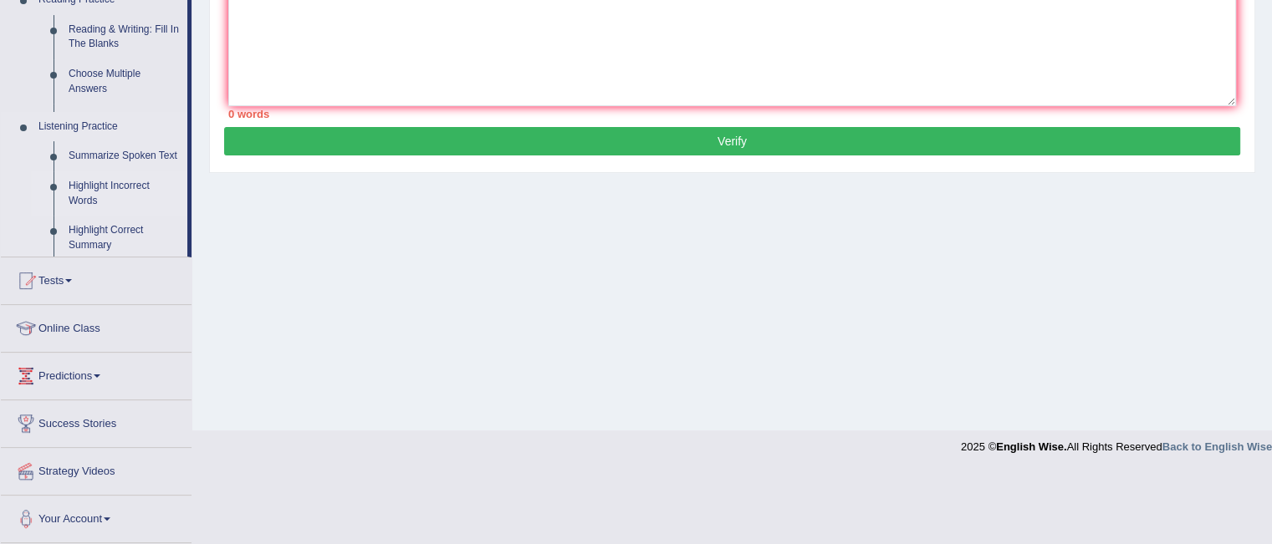
scroll to position [334, 0]
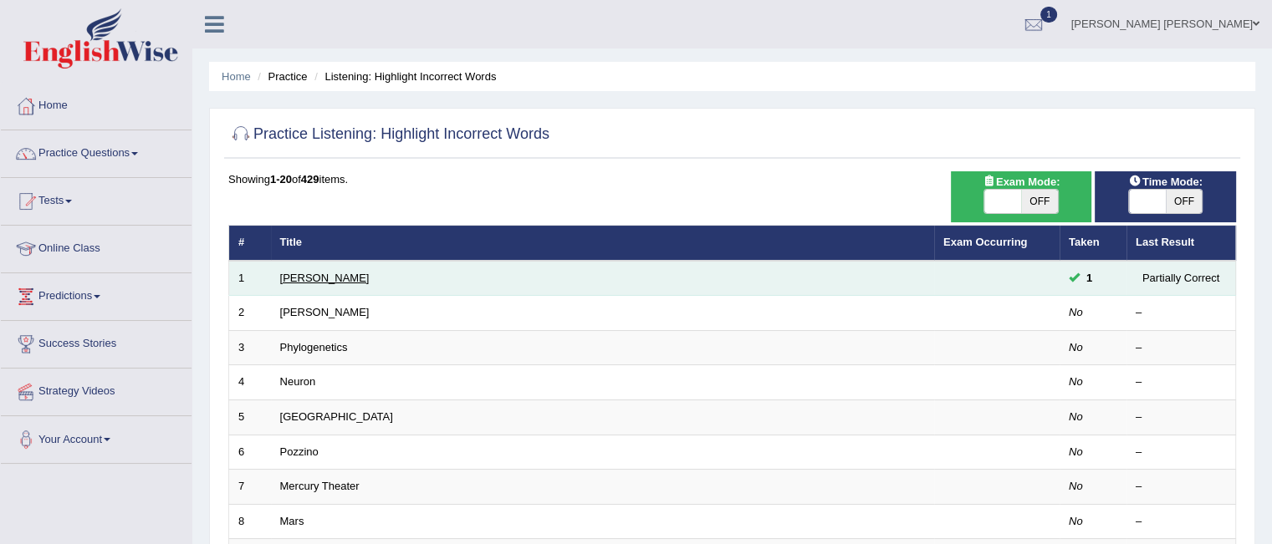
click at [298, 278] on link "[PERSON_NAME]" at bounding box center [324, 278] width 89 height 13
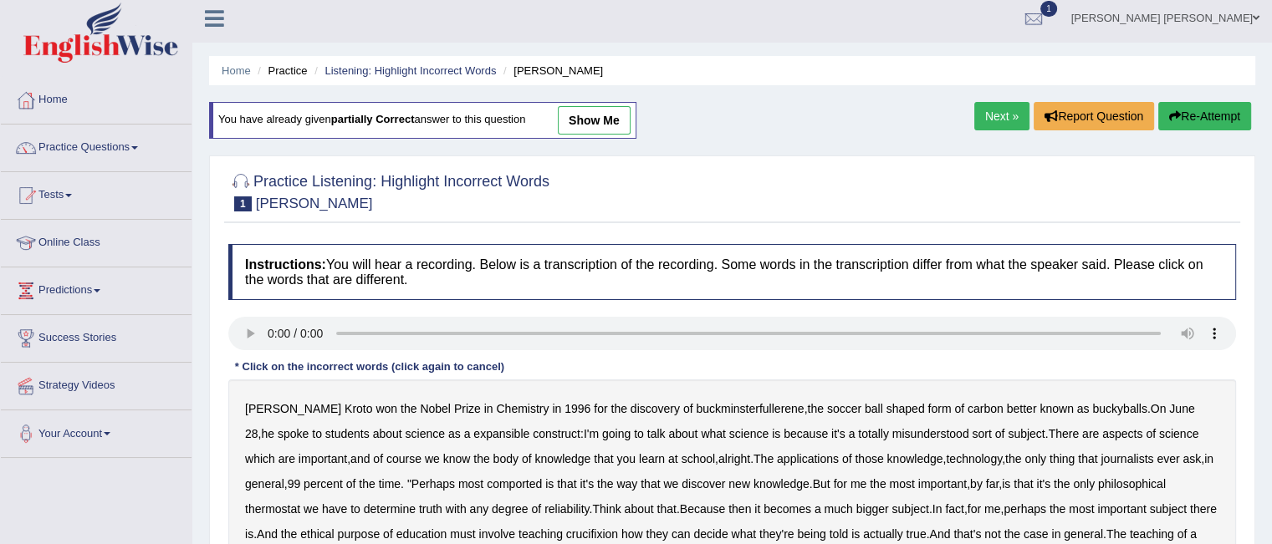
scroll to position [5, 0]
click at [141, 150] on link "Practice Questions" at bounding box center [96, 146] width 191 height 42
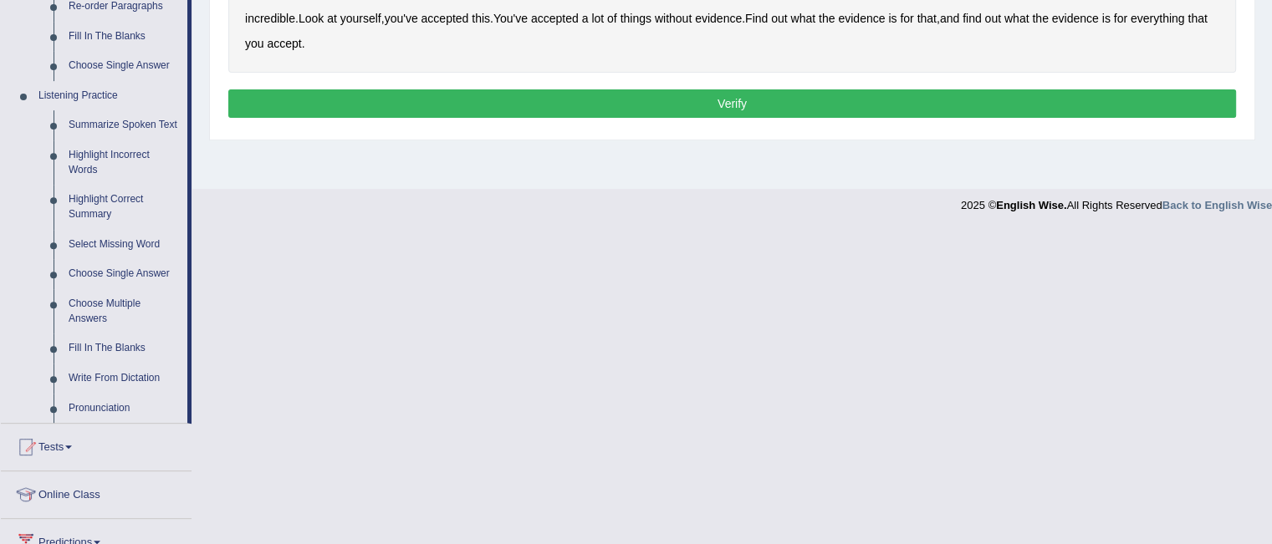
scroll to position [675, 0]
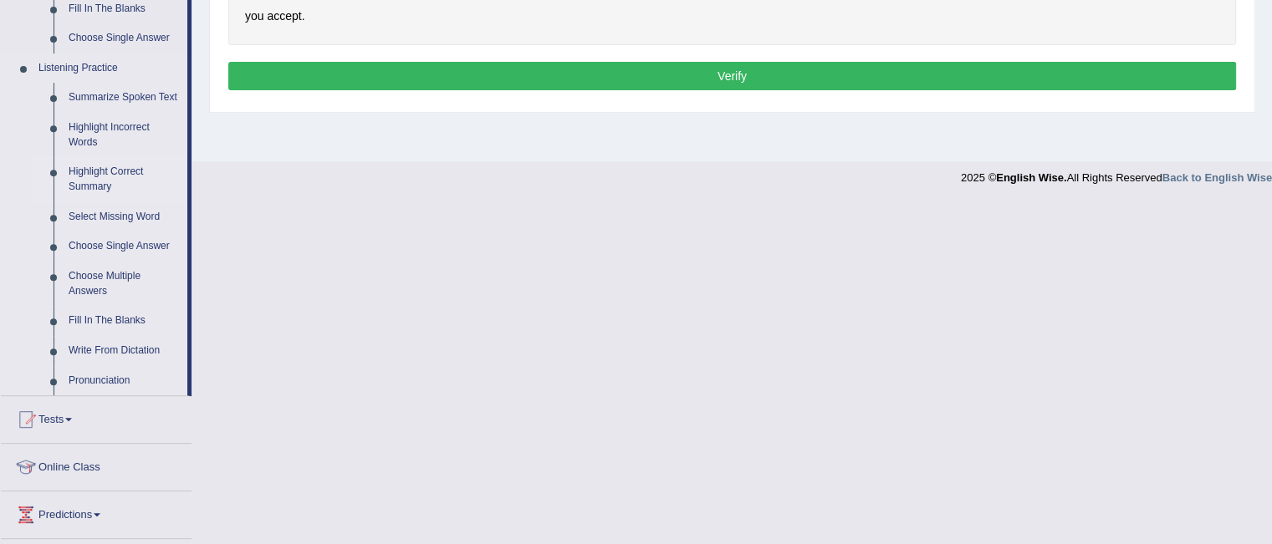
click at [110, 171] on link "Highlight Correct Summary" at bounding box center [124, 179] width 126 height 44
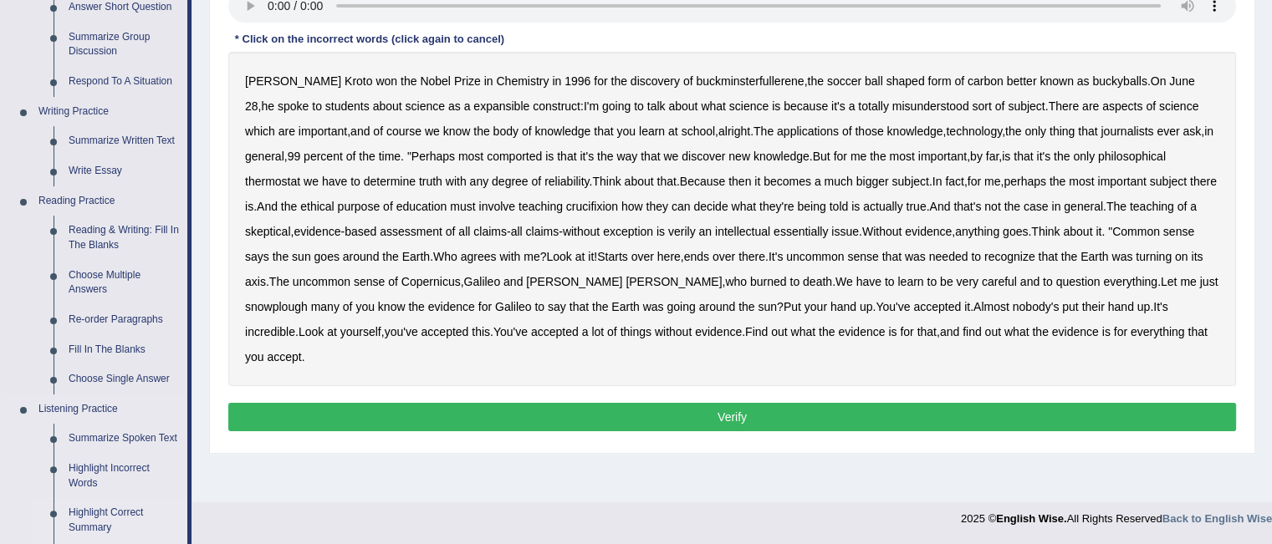
scroll to position [772, 0]
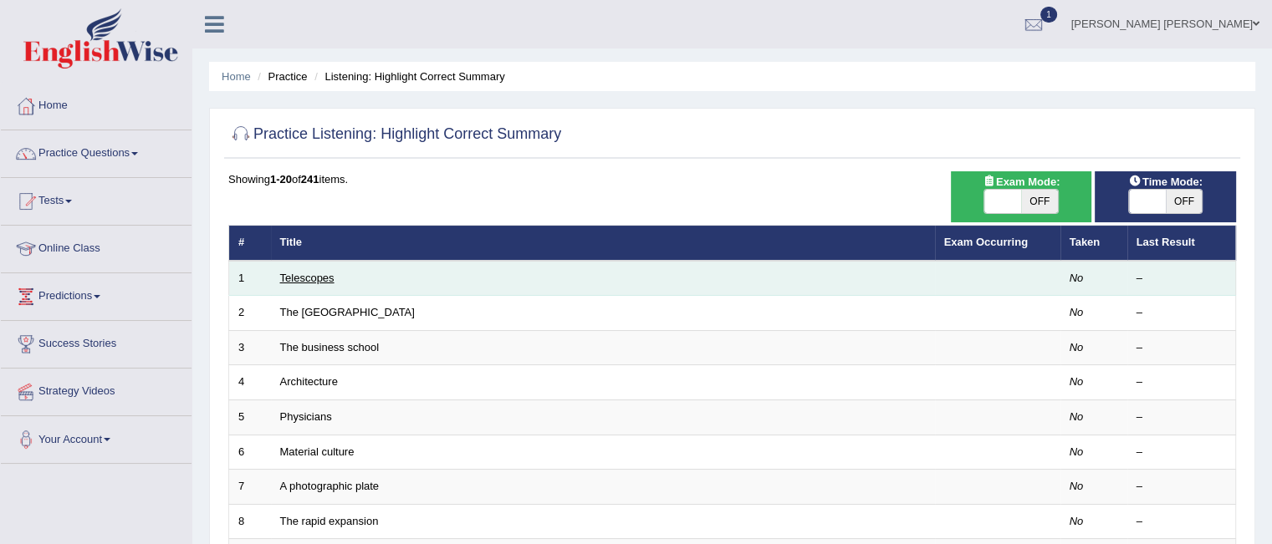
click at [309, 273] on link "Telescopes" at bounding box center [307, 278] width 54 height 13
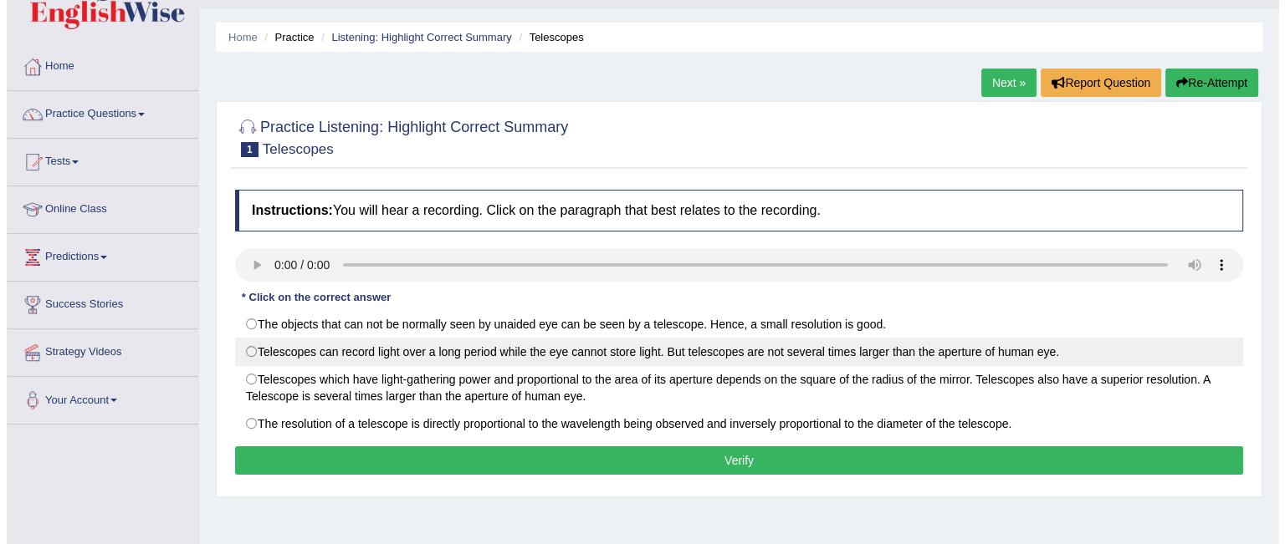
scroll to position [40, 0]
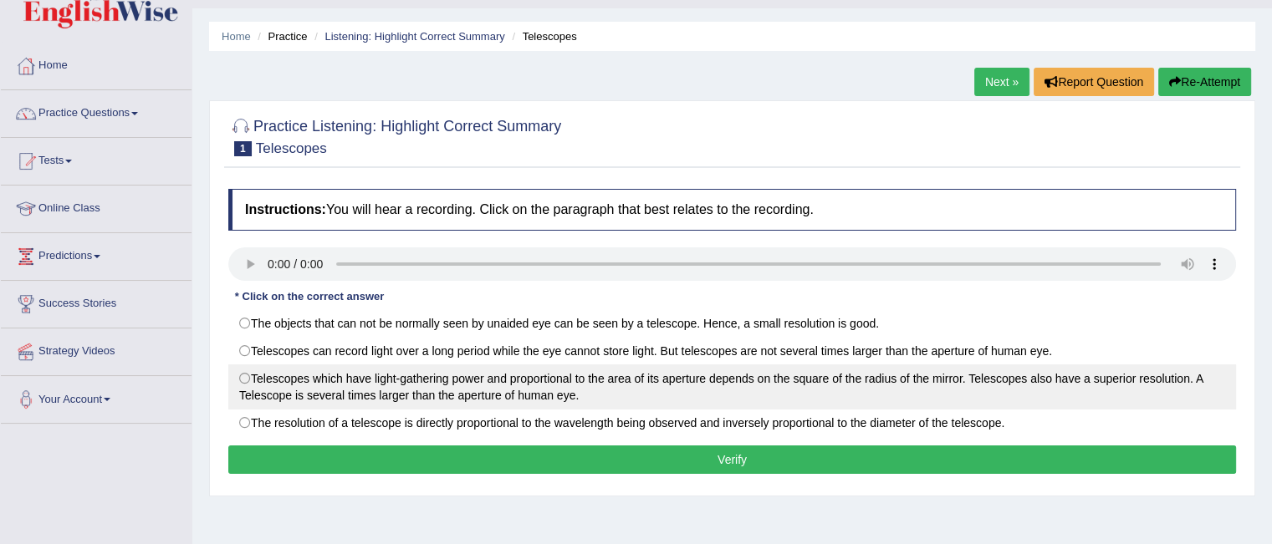
click at [307, 388] on label "Telescopes which have light-gathering power and proportional to the area of its…" at bounding box center [732, 387] width 1008 height 45
radio input "true"
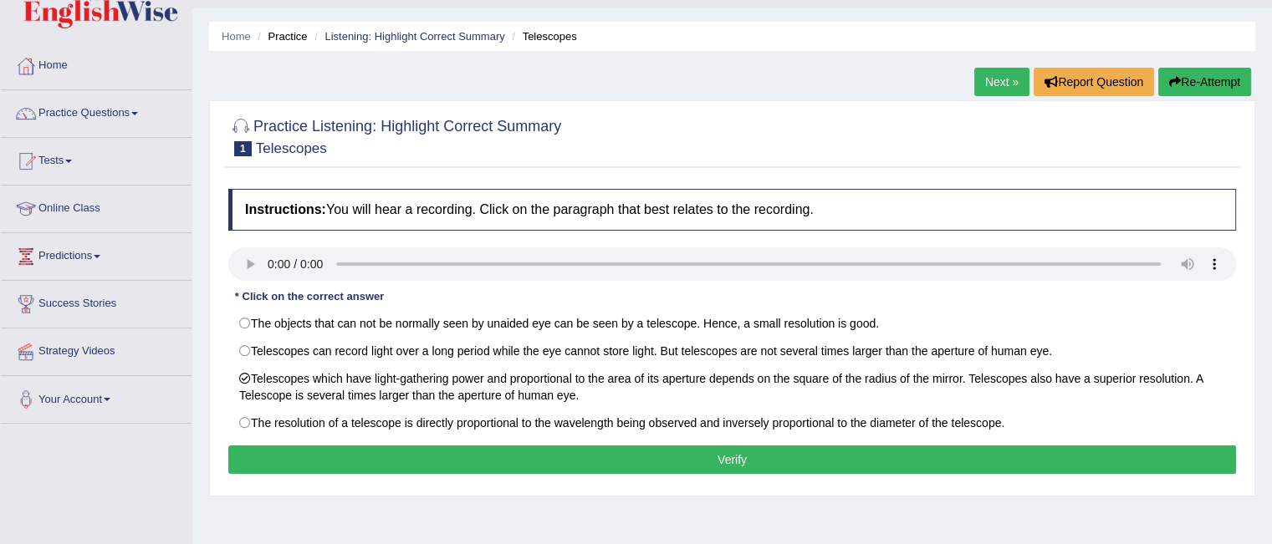
click at [570, 471] on button "Verify" at bounding box center [732, 460] width 1008 height 28
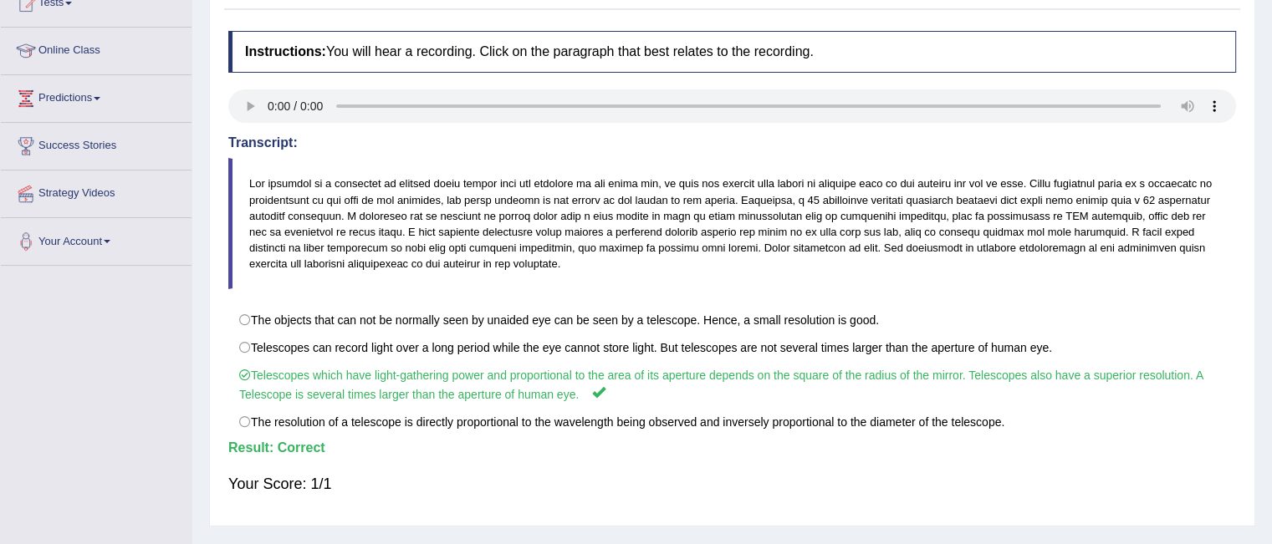
scroll to position [0, 0]
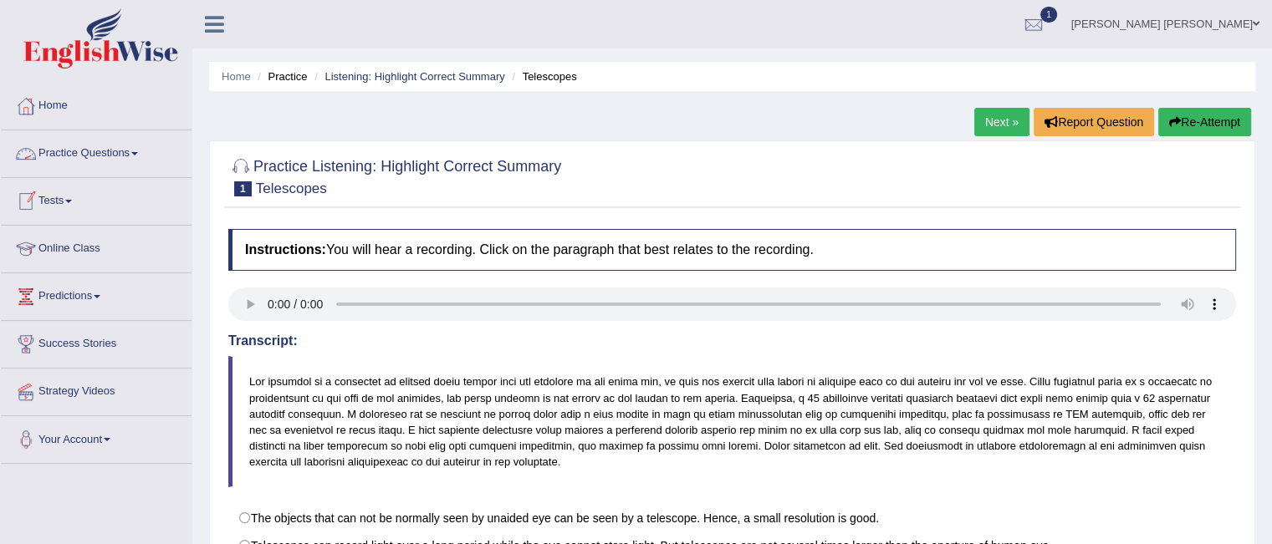
click at [140, 150] on link "Practice Questions" at bounding box center [96, 151] width 191 height 42
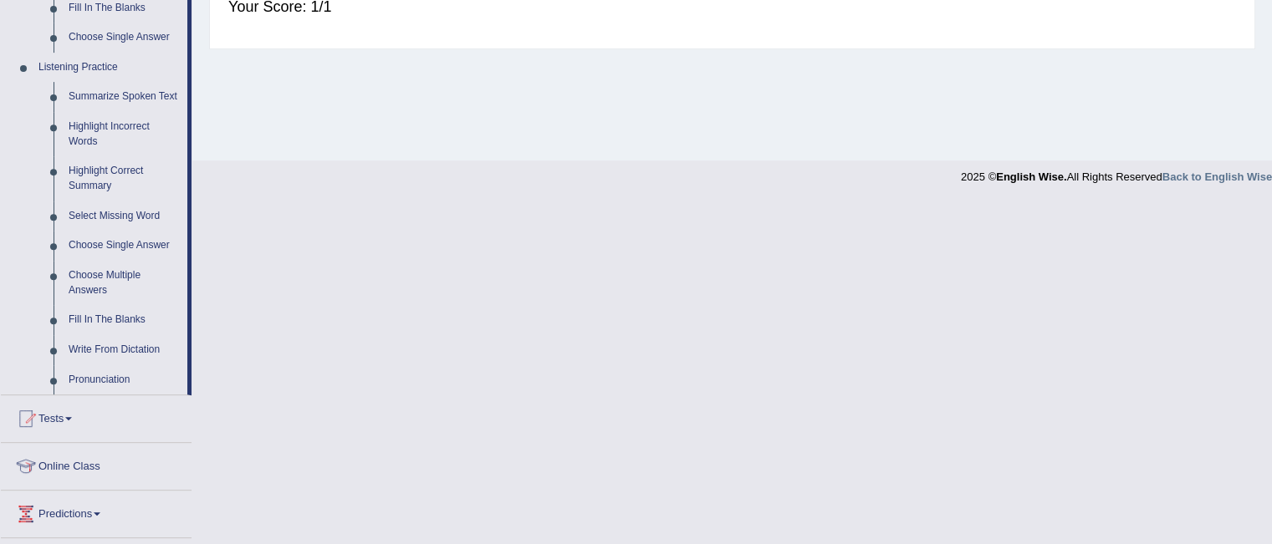
scroll to position [679, 0]
click at [112, 211] on link "Select Missing Word" at bounding box center [124, 213] width 126 height 30
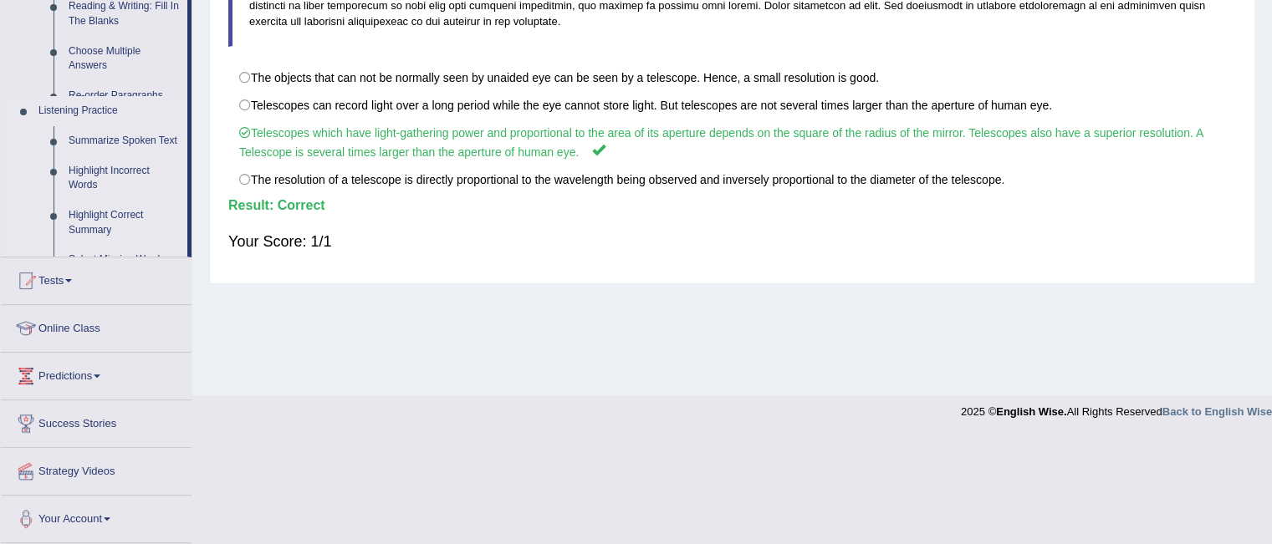
scroll to position [334, 0]
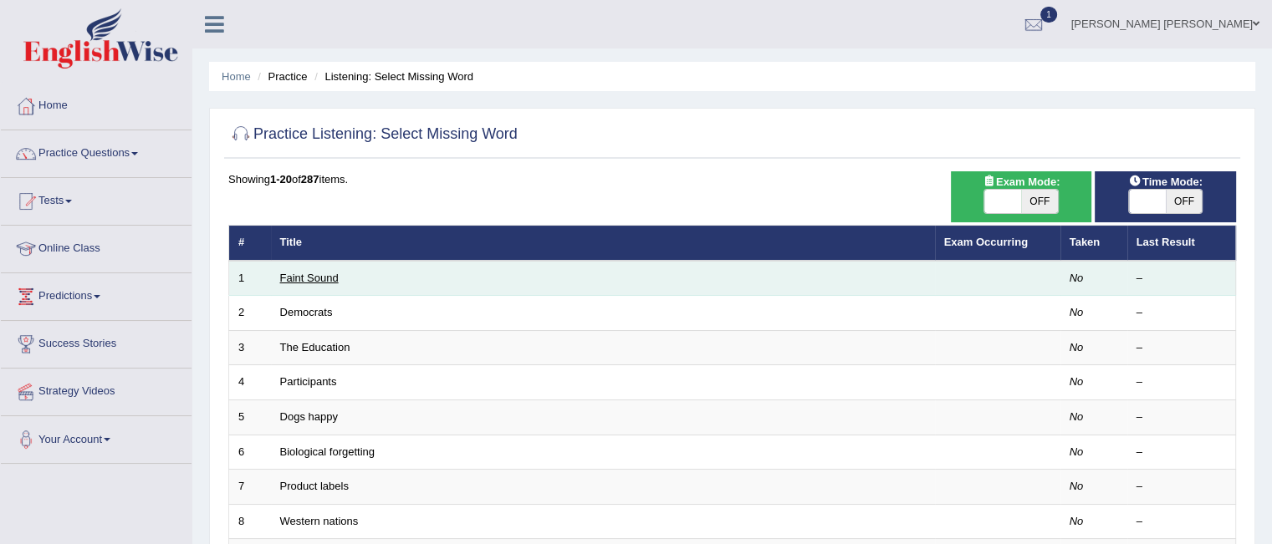
click at [302, 276] on link "Faint Sound" at bounding box center [309, 278] width 59 height 13
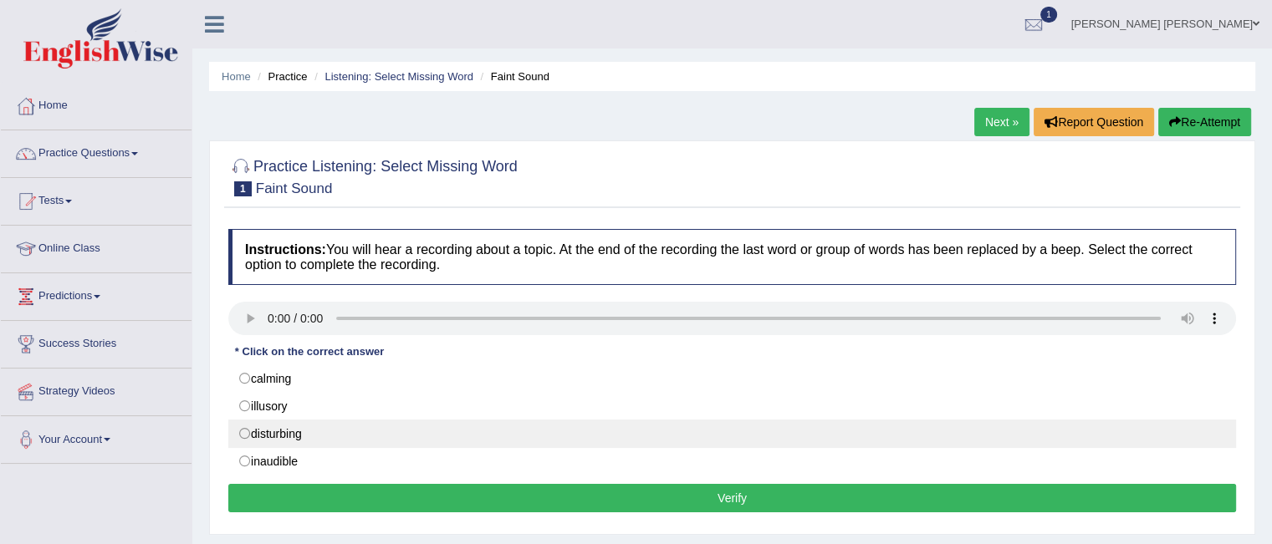
click at [244, 434] on label "disturbing" at bounding box center [732, 434] width 1008 height 28
radio input "true"
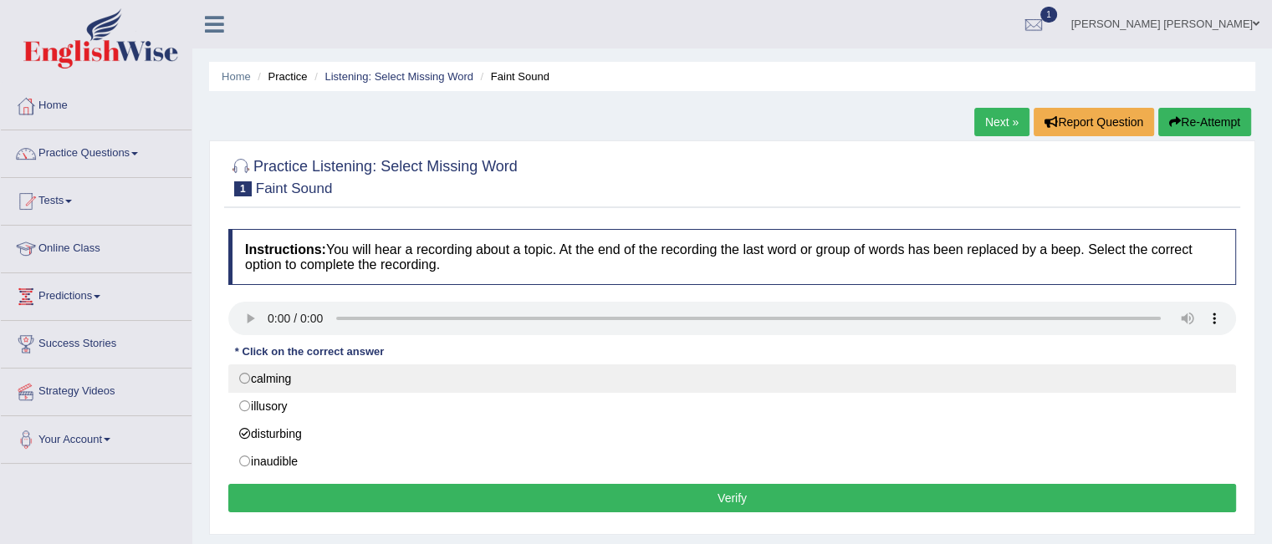
click at [244, 377] on label "calming" at bounding box center [732, 379] width 1008 height 28
radio input "true"
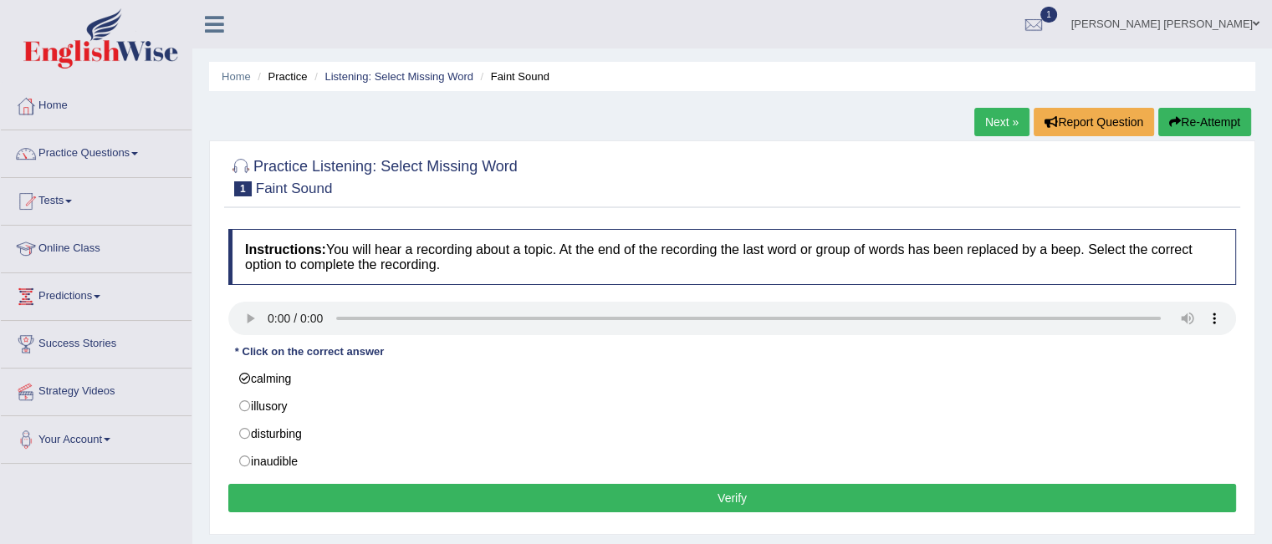
click at [469, 499] on button "Verify" at bounding box center [732, 498] width 1008 height 28
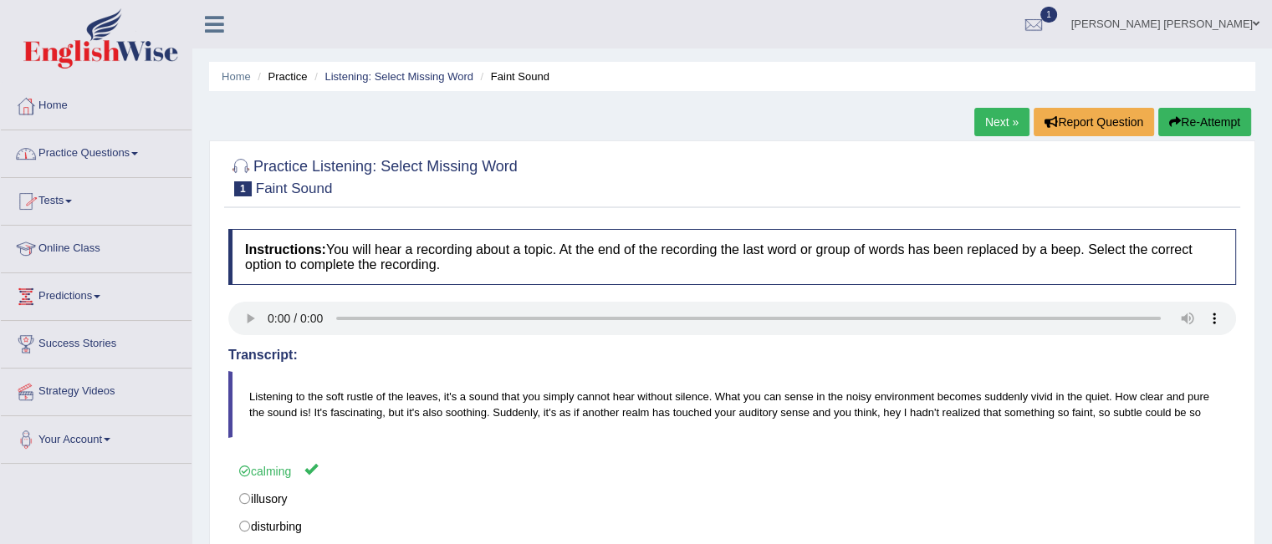
click at [138, 152] on span at bounding box center [134, 153] width 7 height 3
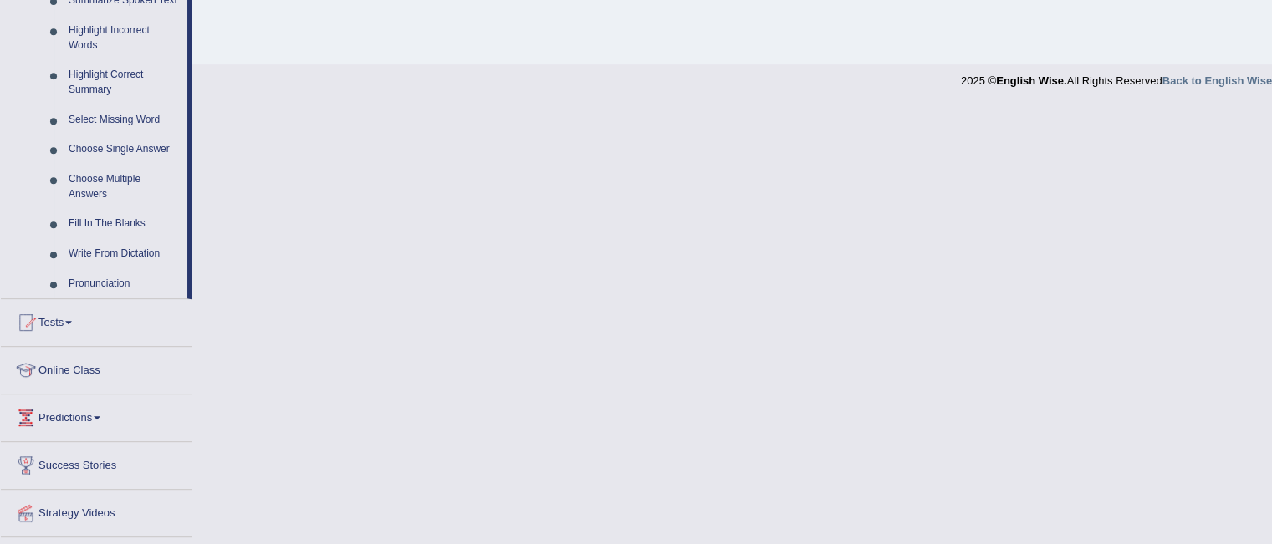
scroll to position [812, 0]
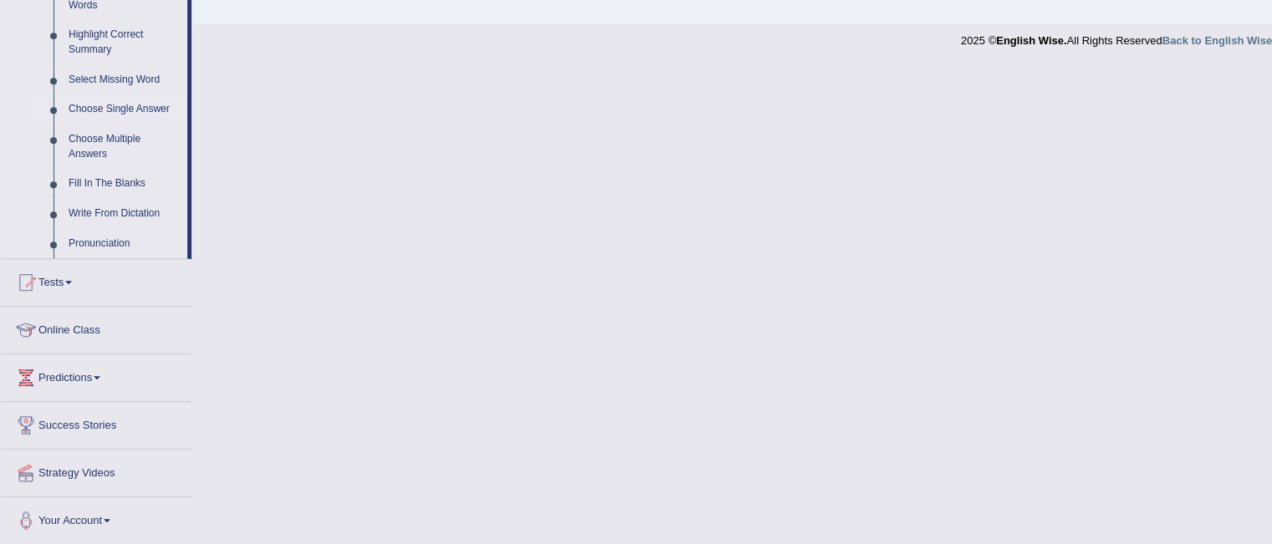
click at [137, 111] on link "Choose Single Answer" at bounding box center [124, 110] width 126 height 30
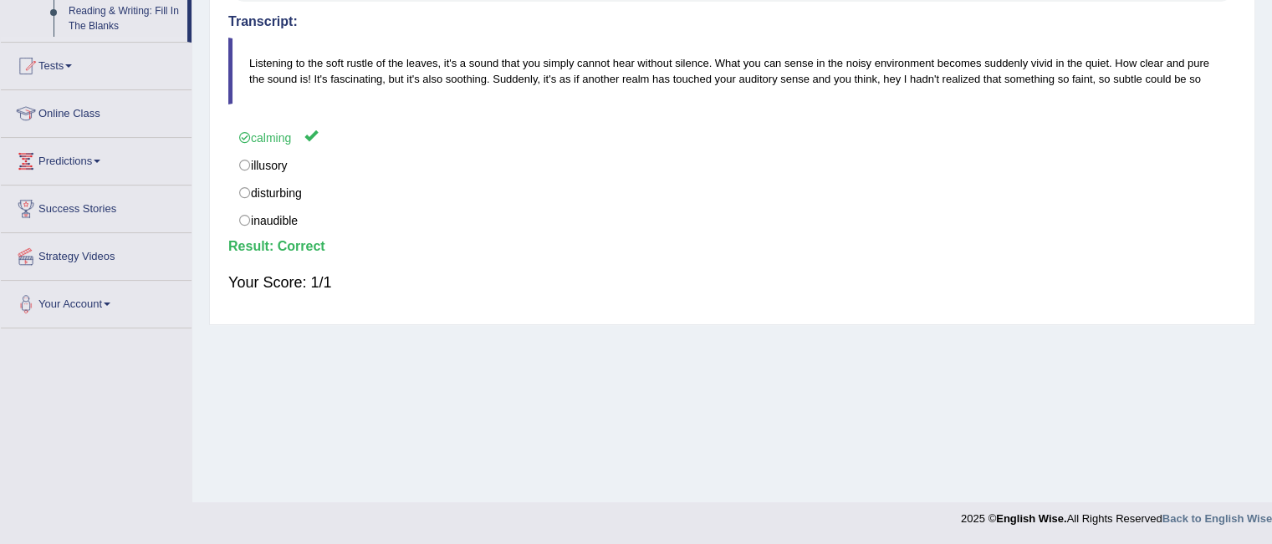
scroll to position [251, 0]
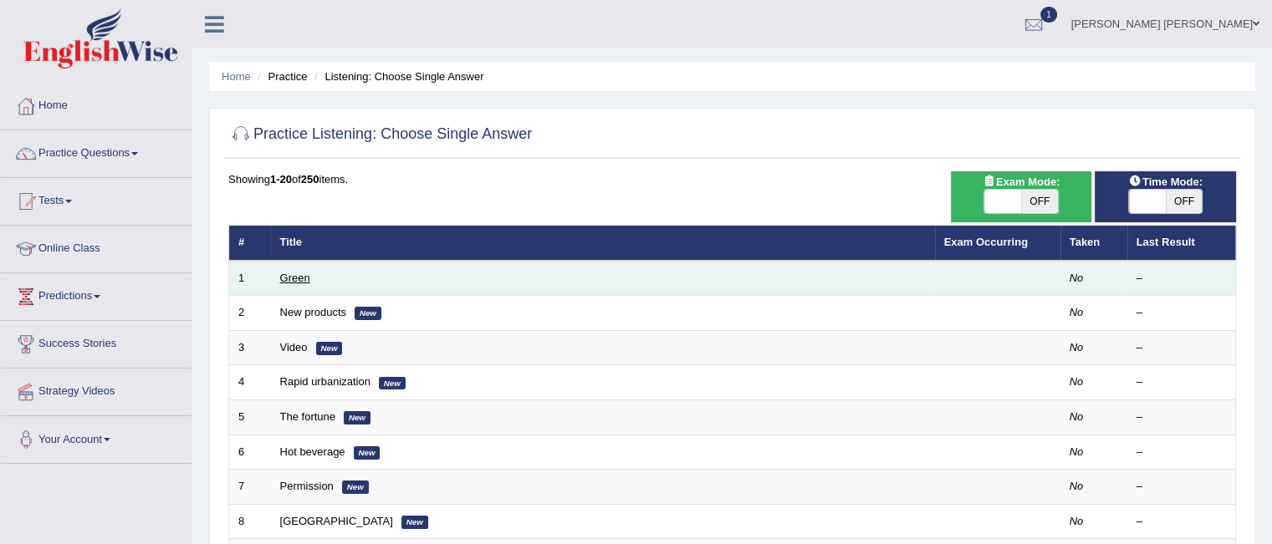
click at [300, 278] on link "Green" at bounding box center [295, 278] width 30 height 13
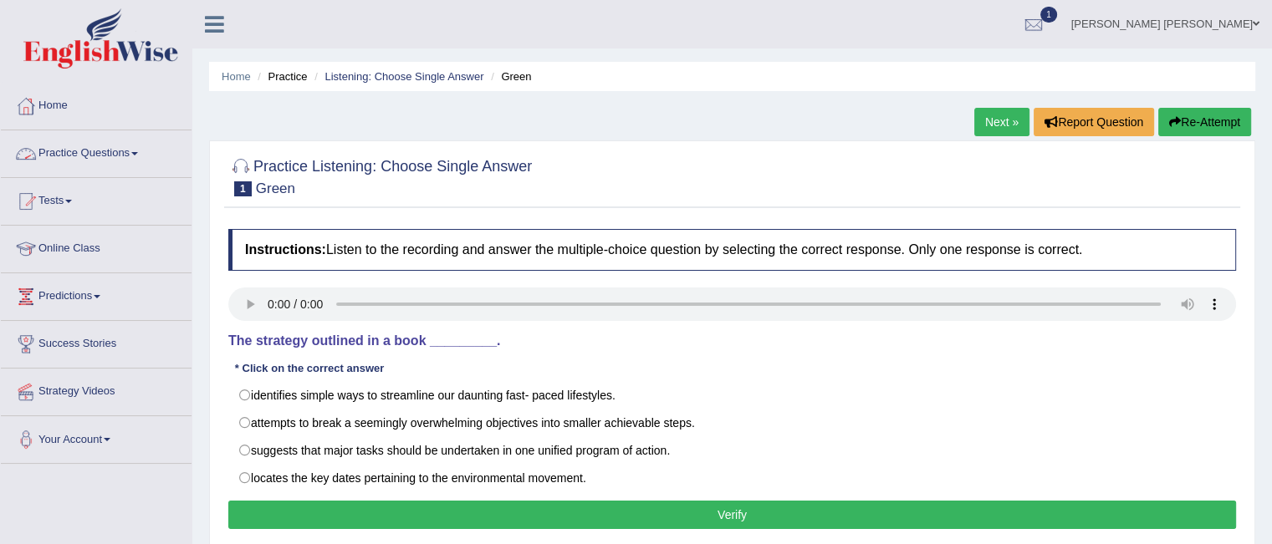
click at [138, 153] on span at bounding box center [134, 153] width 7 height 3
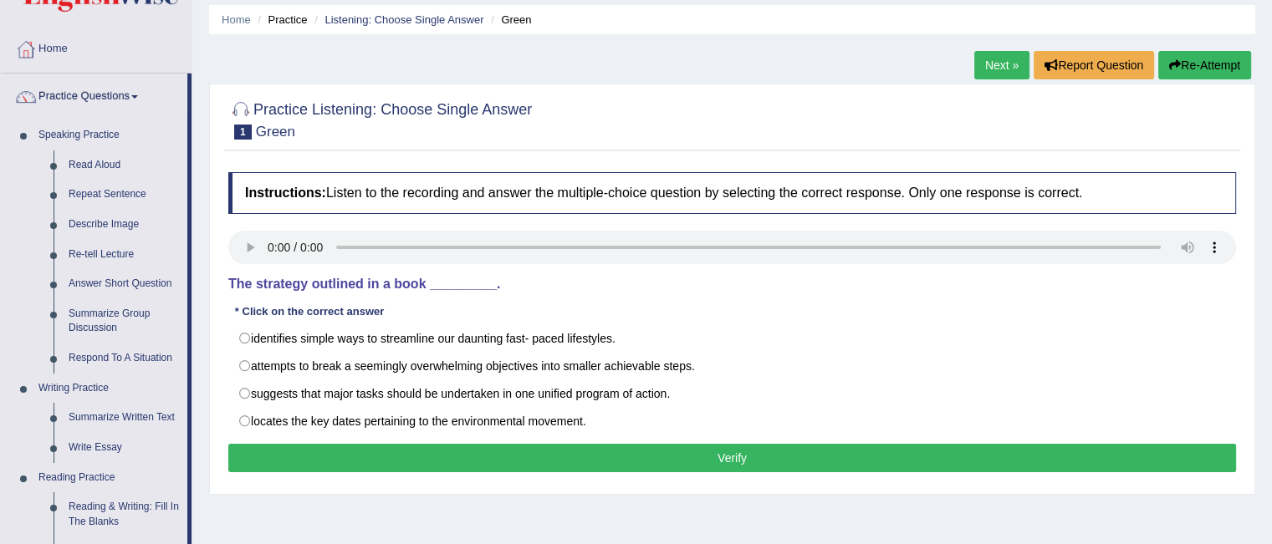
scroll to position [56, 0]
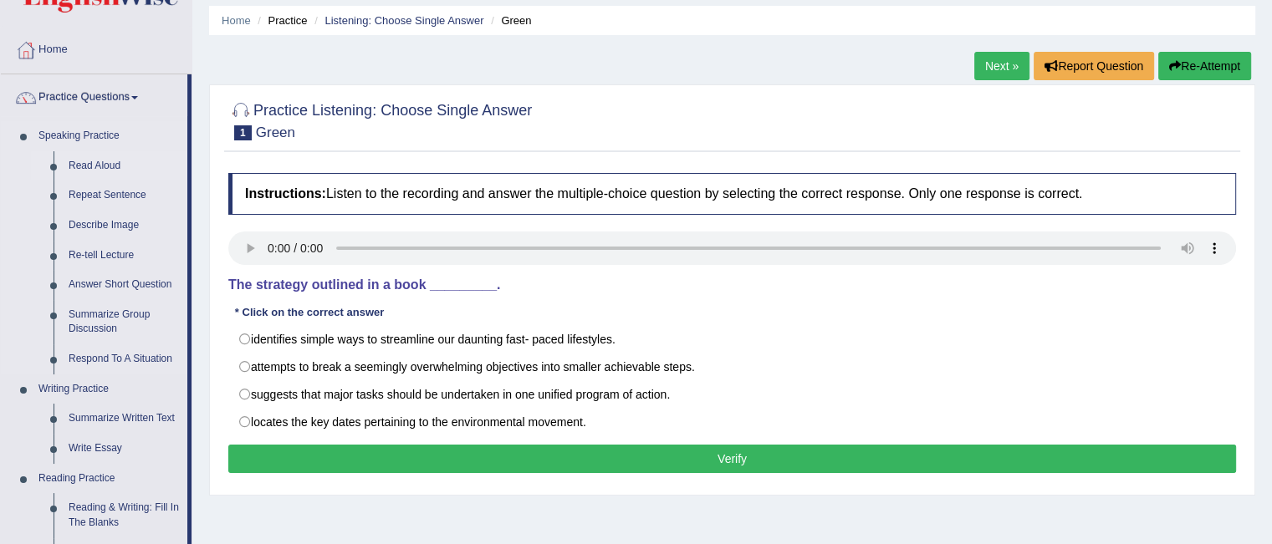
click at [93, 163] on link "Read Aloud" at bounding box center [124, 166] width 126 height 30
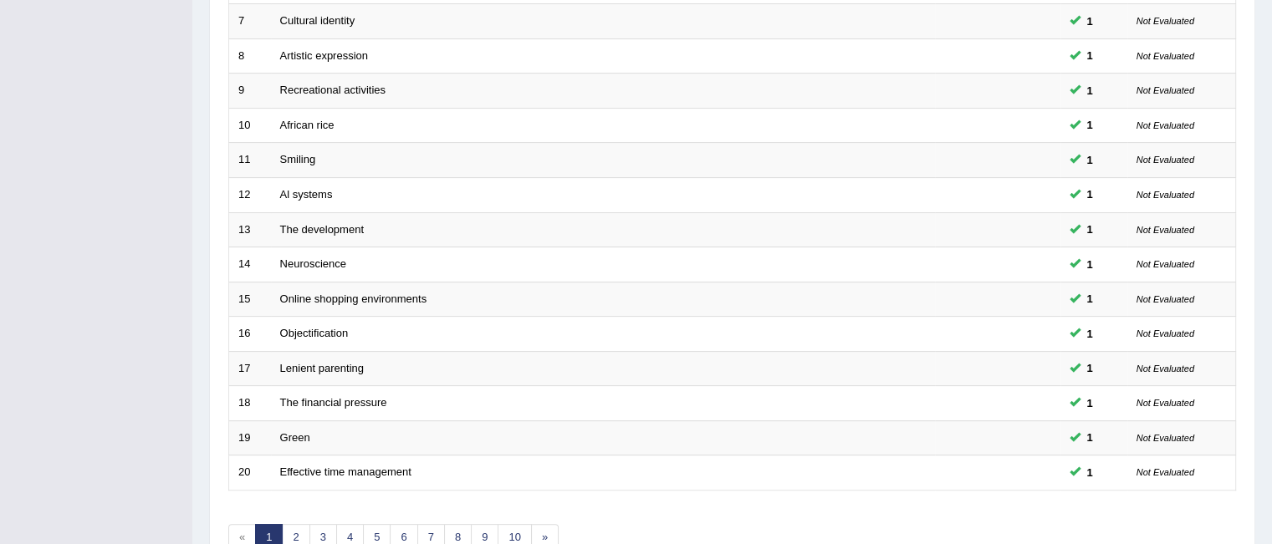
scroll to position [472, 0]
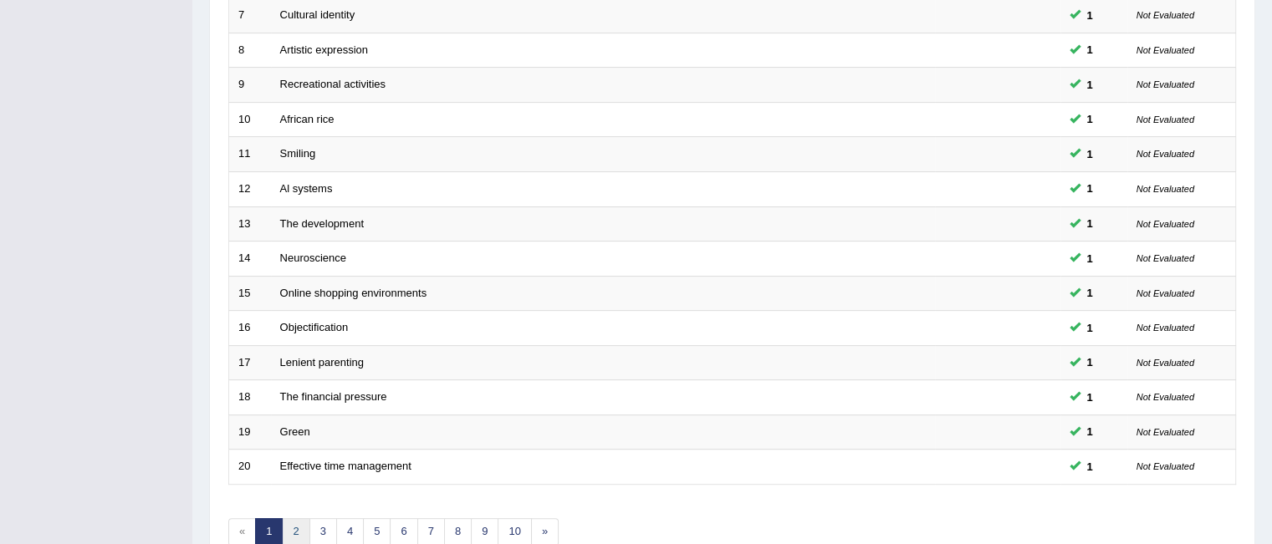
click at [290, 528] on link "2" at bounding box center [296, 533] width 28 height 28
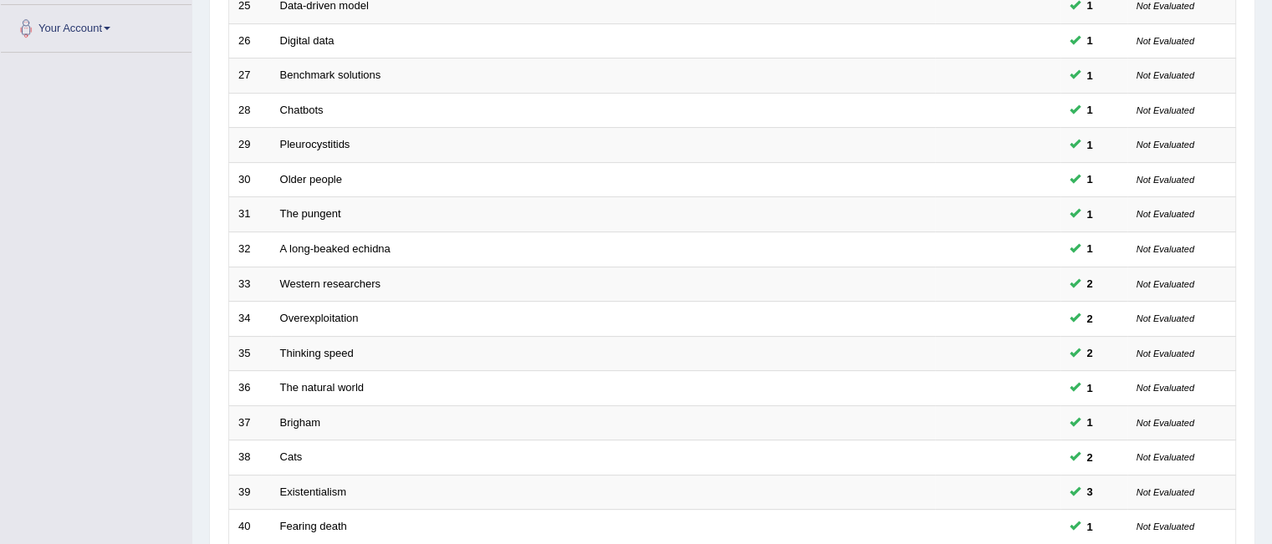
scroll to position [558, 0]
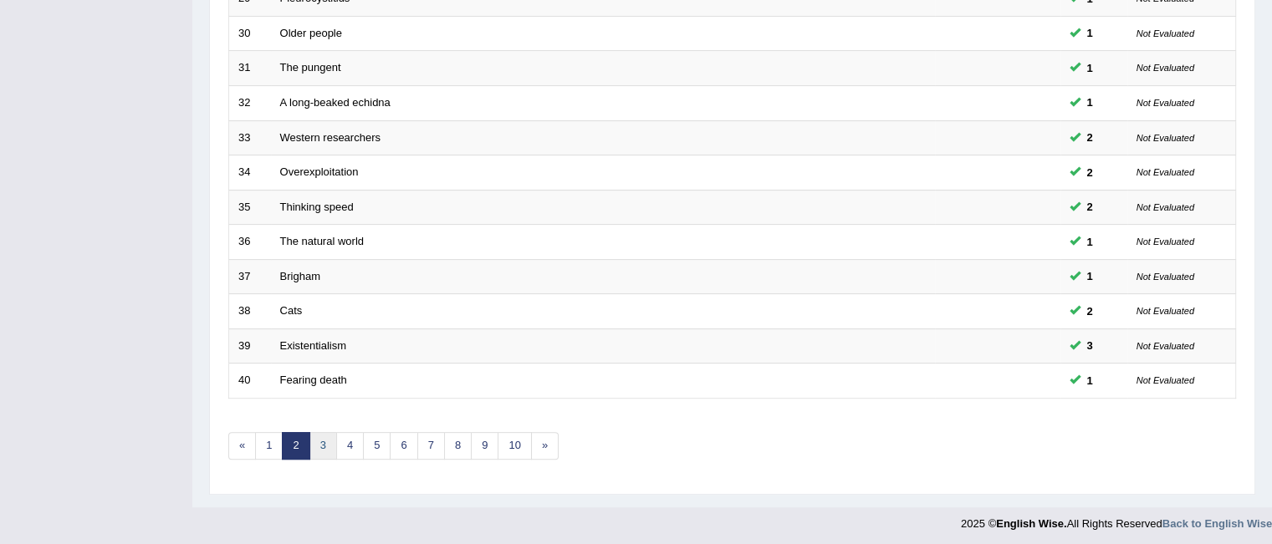
click at [326, 437] on link "3" at bounding box center [323, 446] width 28 height 28
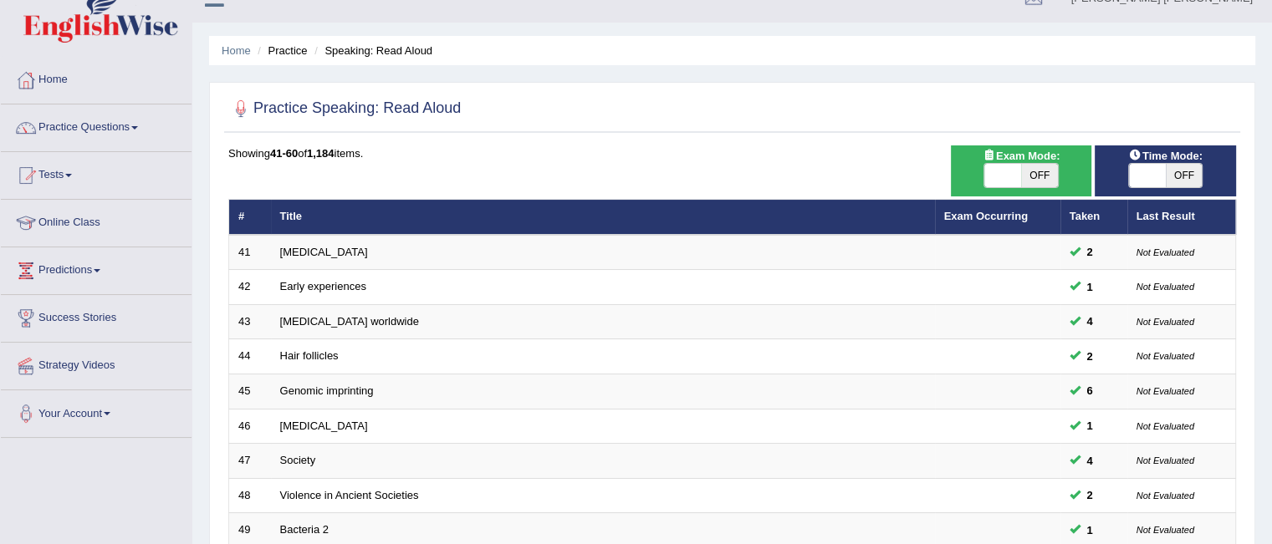
scroll to position [23, 0]
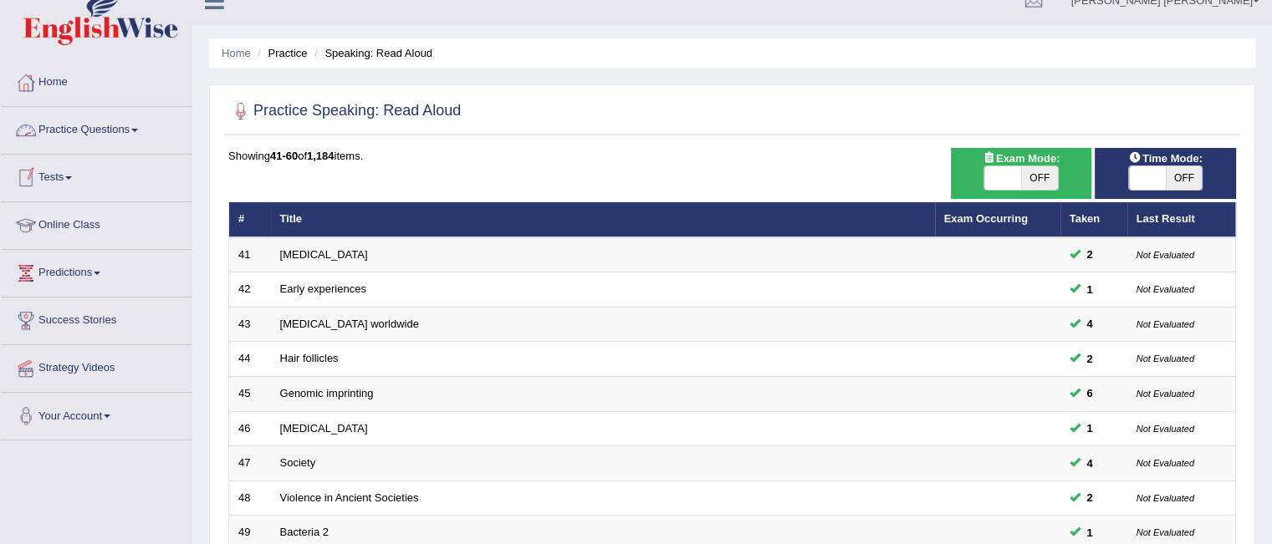
click at [140, 125] on link "Practice Questions" at bounding box center [96, 128] width 191 height 42
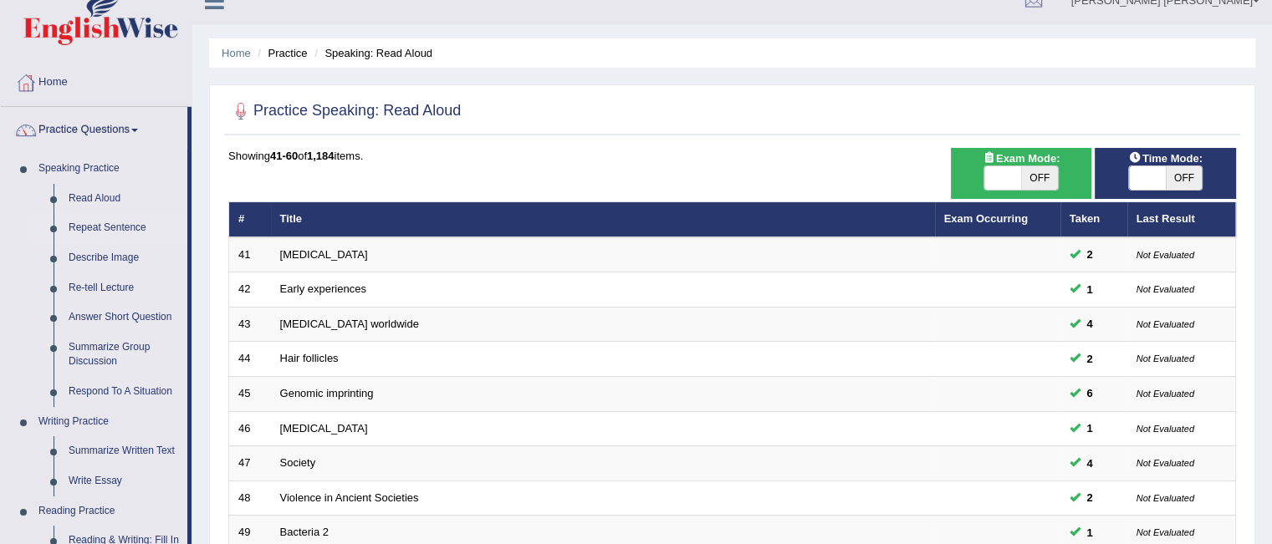
click at [130, 236] on link "Repeat Sentence" at bounding box center [124, 228] width 126 height 30
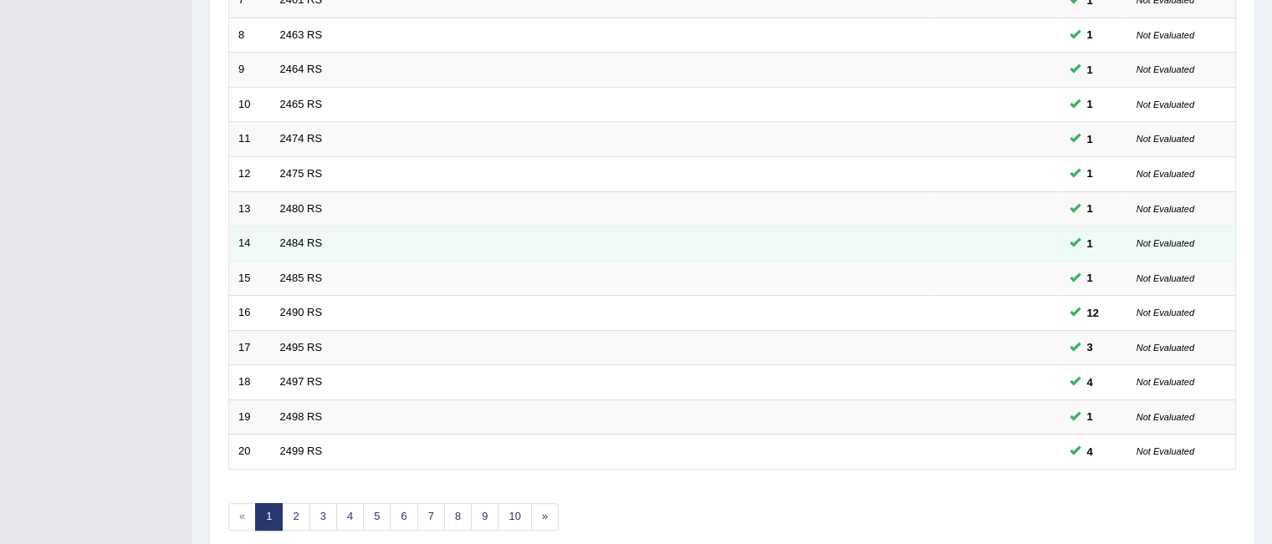
scroll to position [488, 0]
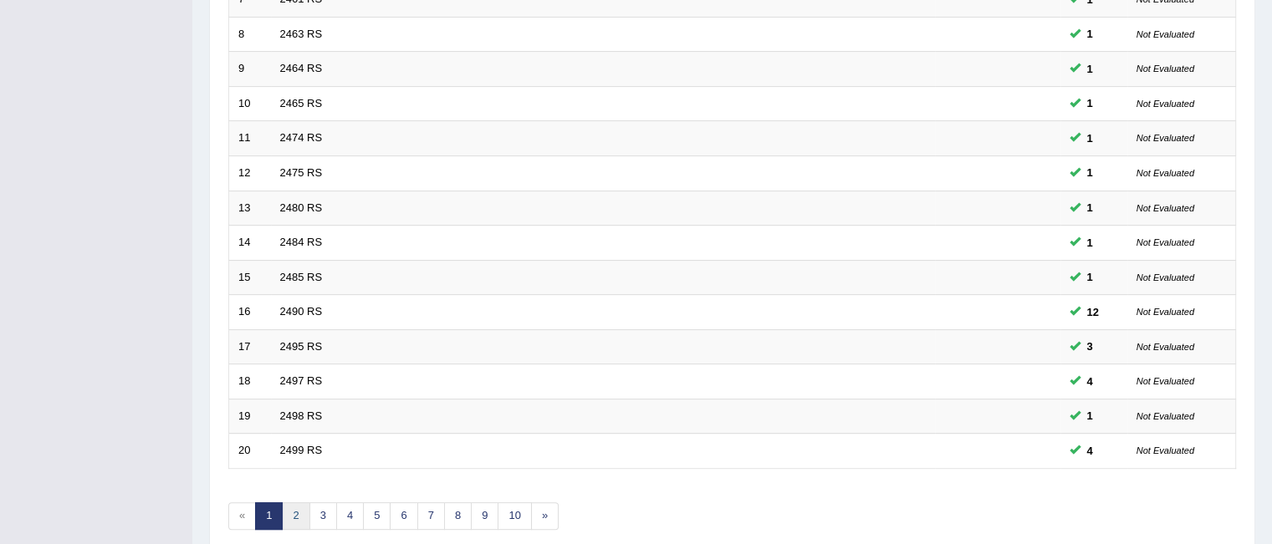
click at [291, 509] on link "2" at bounding box center [296, 517] width 28 height 28
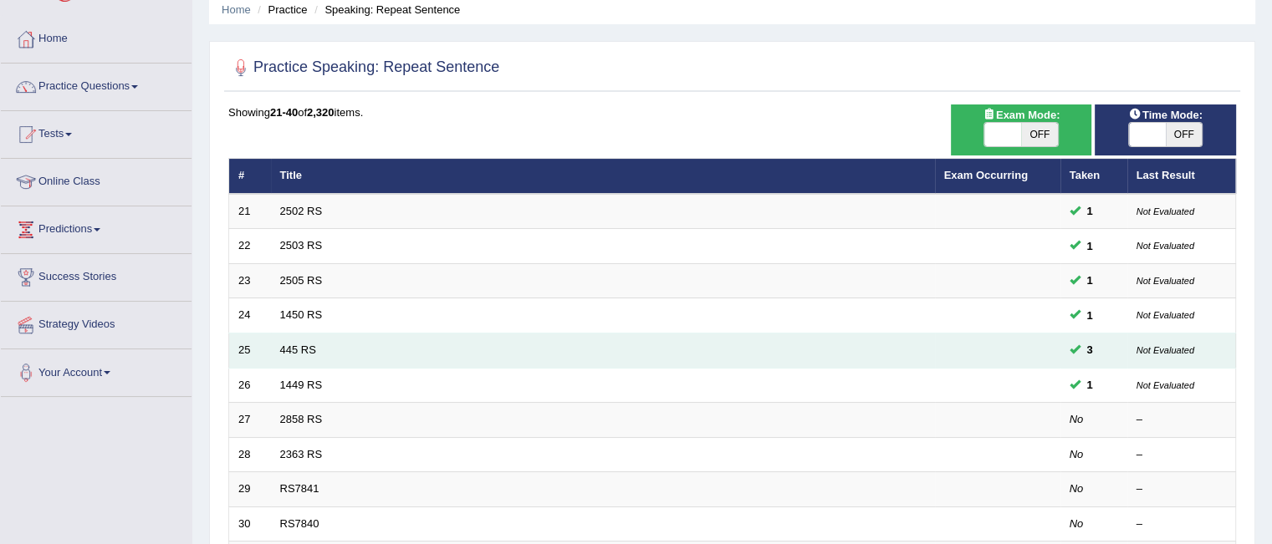
scroll to position [67, 0]
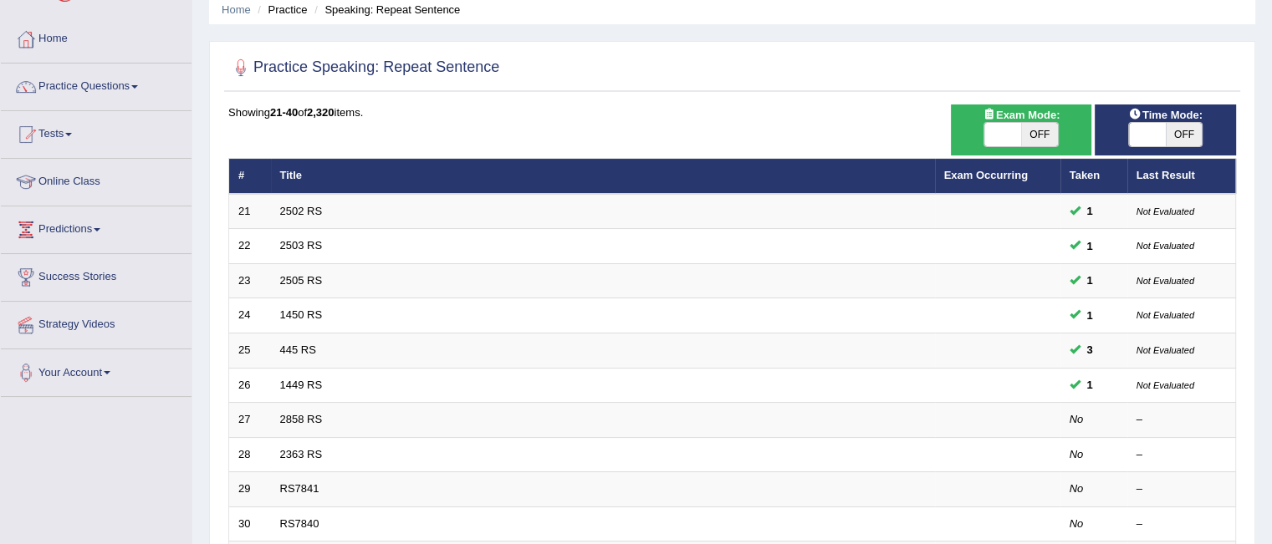
click at [138, 85] on span at bounding box center [134, 86] width 7 height 3
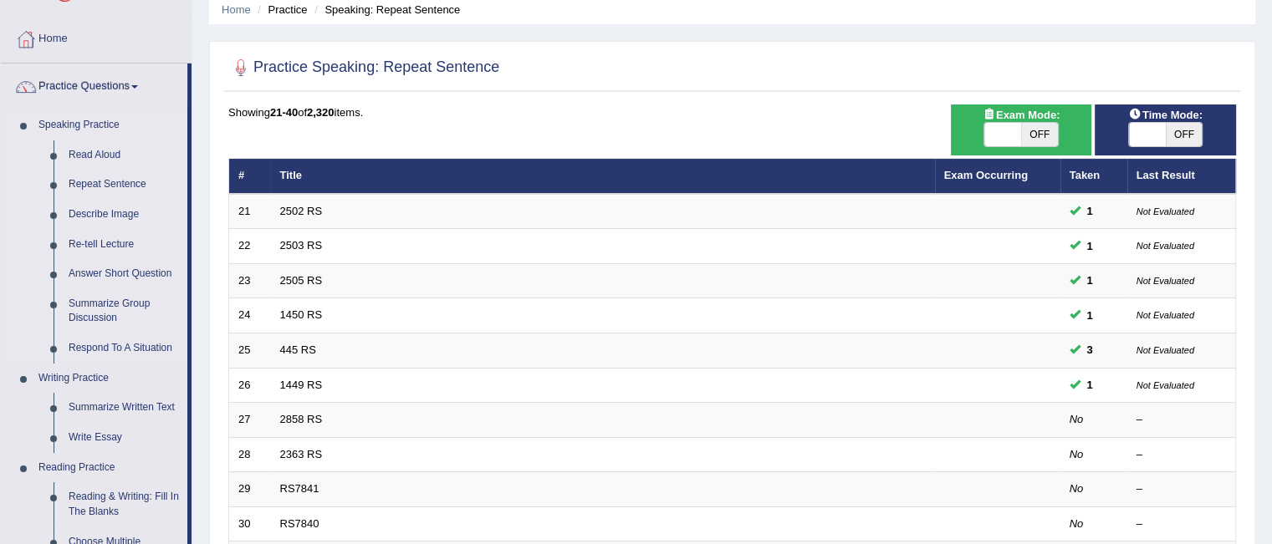
click at [92, 213] on link "Describe Image" at bounding box center [124, 215] width 126 height 30
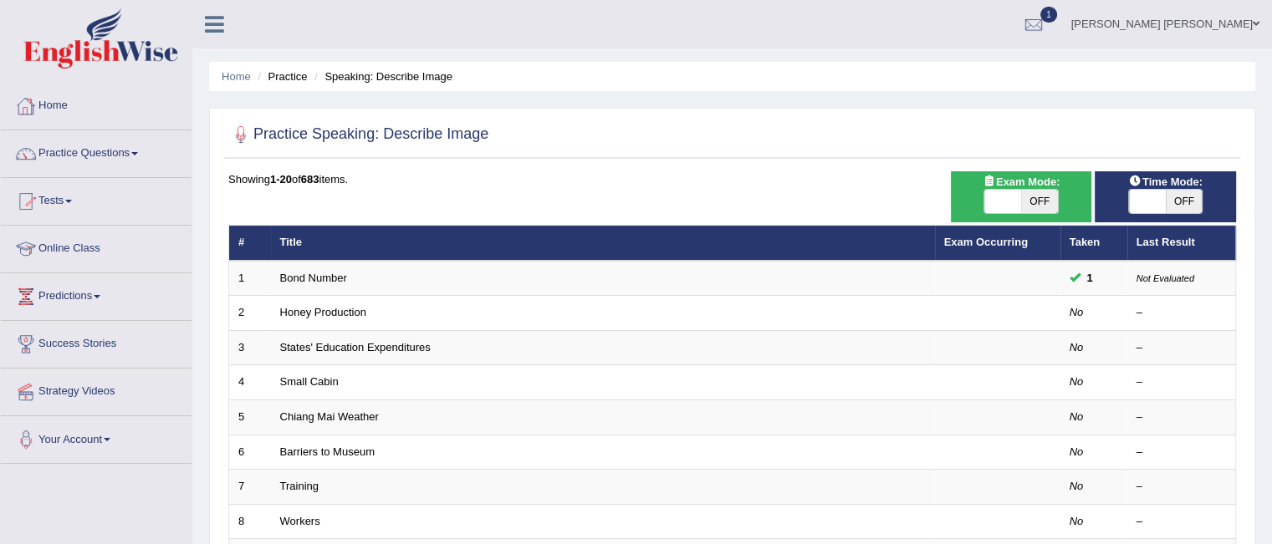
click at [142, 157] on link "Practice Questions" at bounding box center [96, 151] width 191 height 42
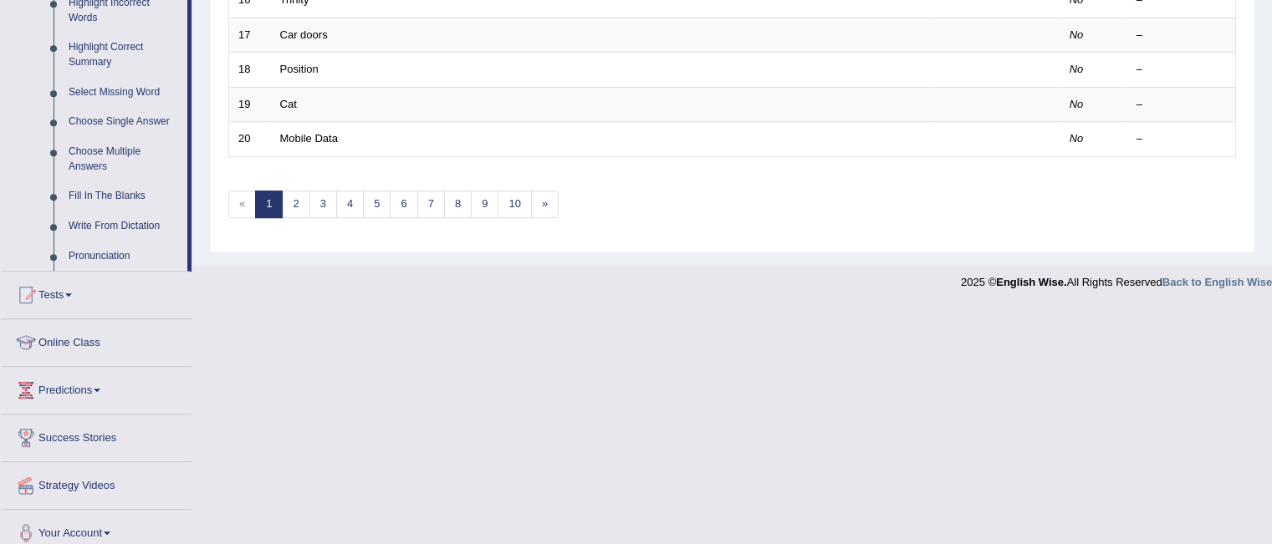
scroll to position [812, 0]
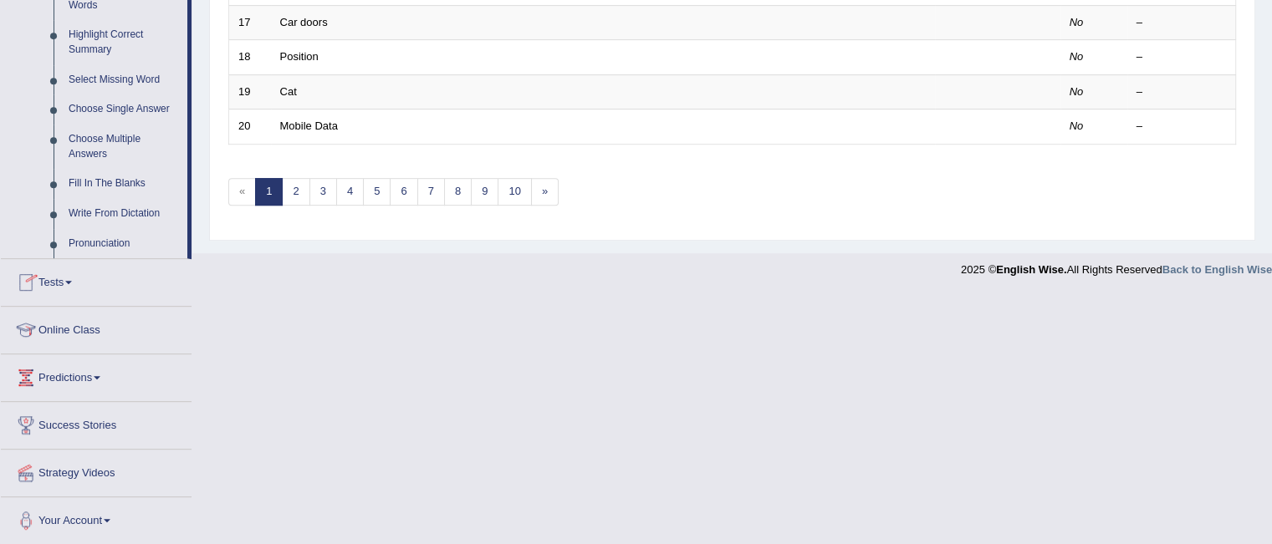
click at [75, 284] on link "Tests" at bounding box center [96, 280] width 191 height 42
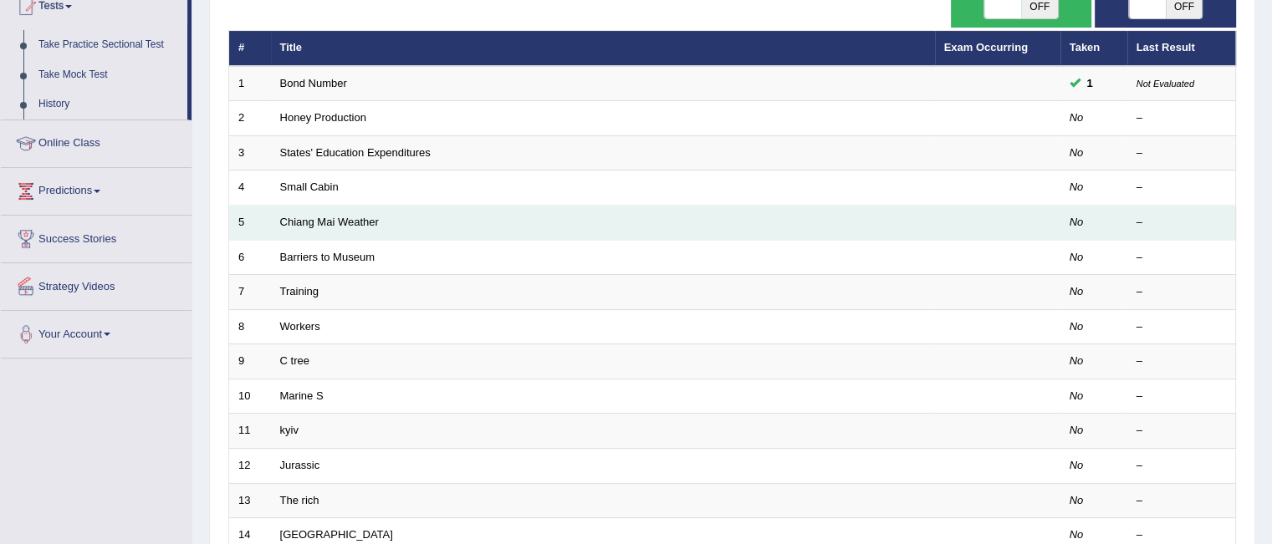
scroll to position [0, 0]
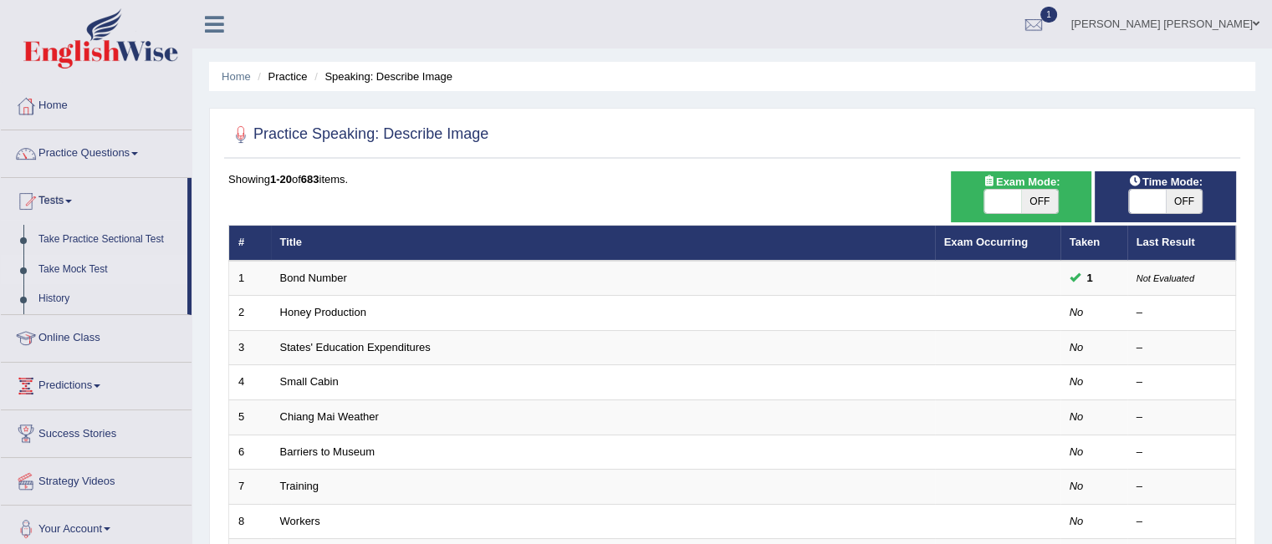
click at [69, 269] on link "Take Mock Test" at bounding box center [109, 270] width 156 height 30
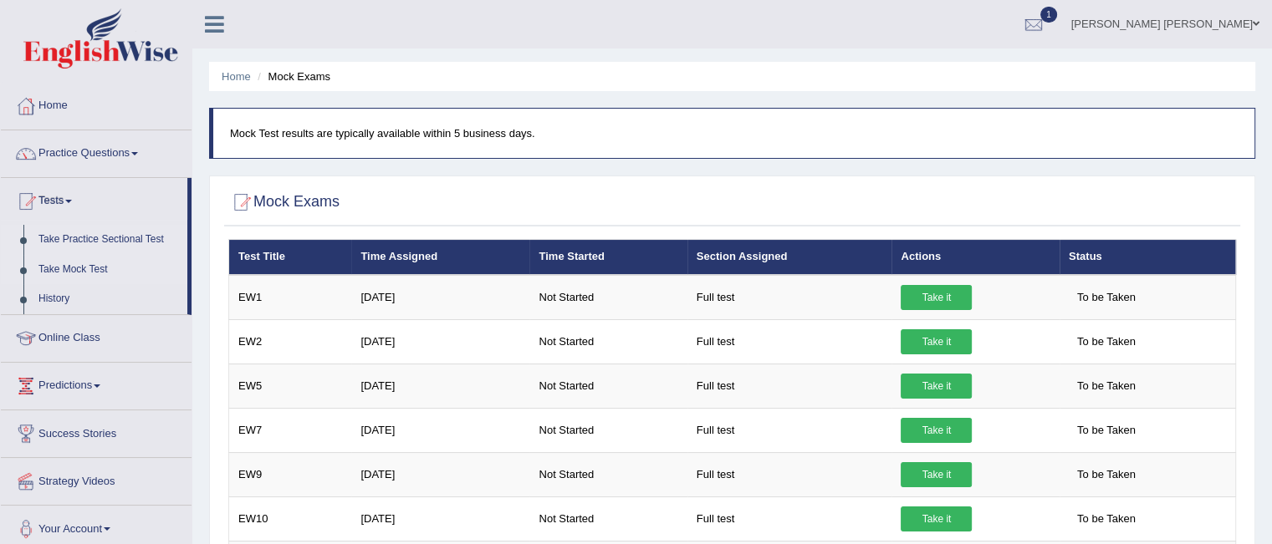
click at [95, 238] on link "Take Practice Sectional Test" at bounding box center [109, 240] width 156 height 30
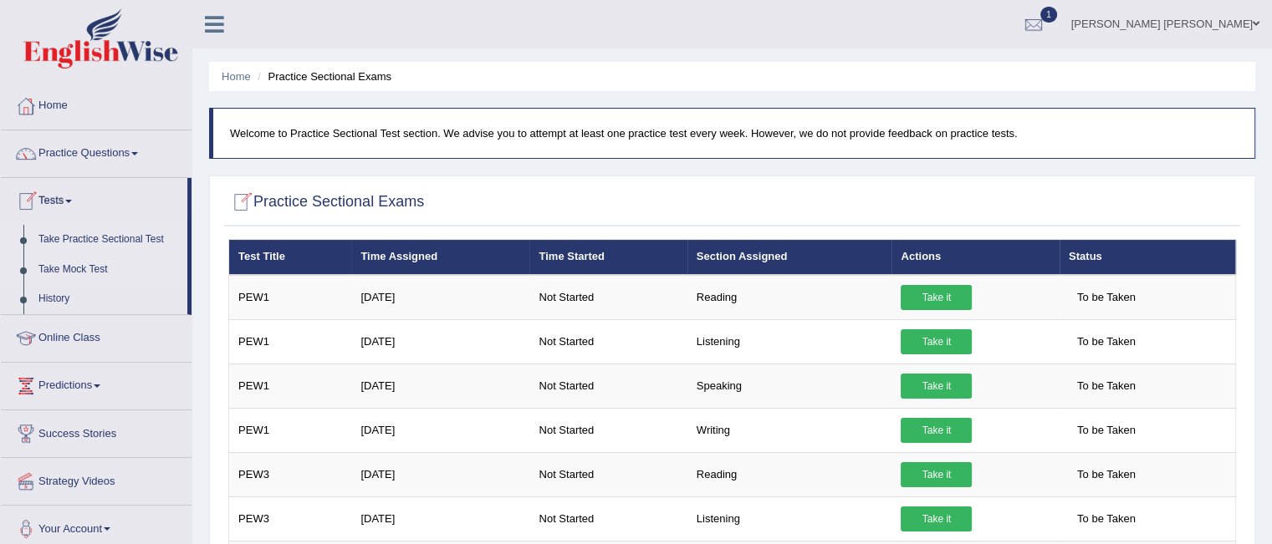
click at [100, 270] on link "Take Mock Test" at bounding box center [109, 270] width 156 height 30
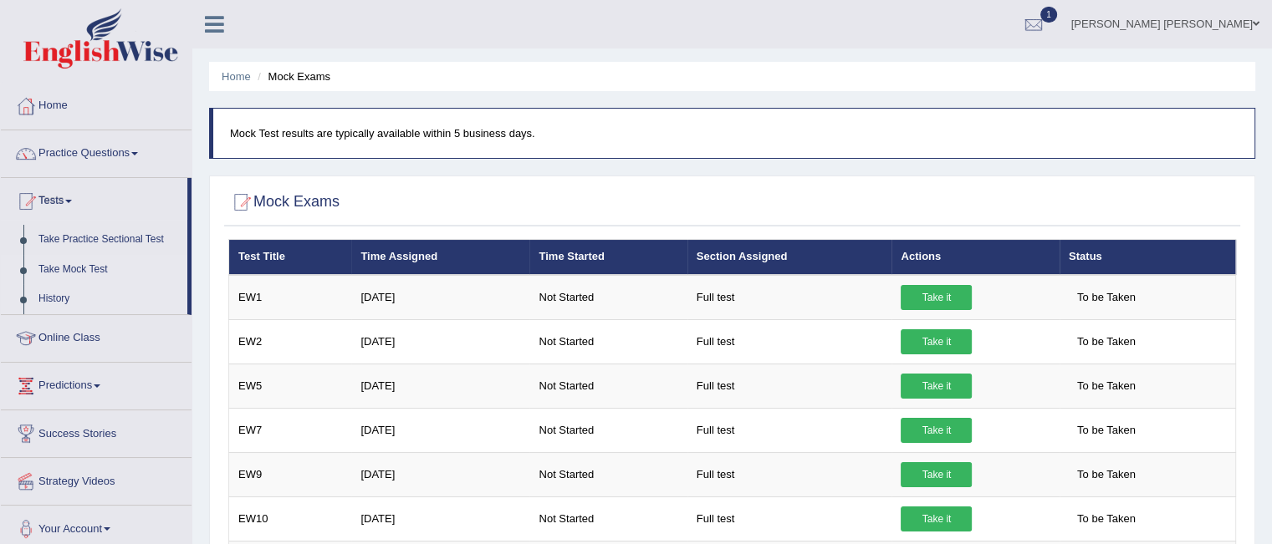
click at [54, 302] on link "History" at bounding box center [109, 299] width 156 height 30
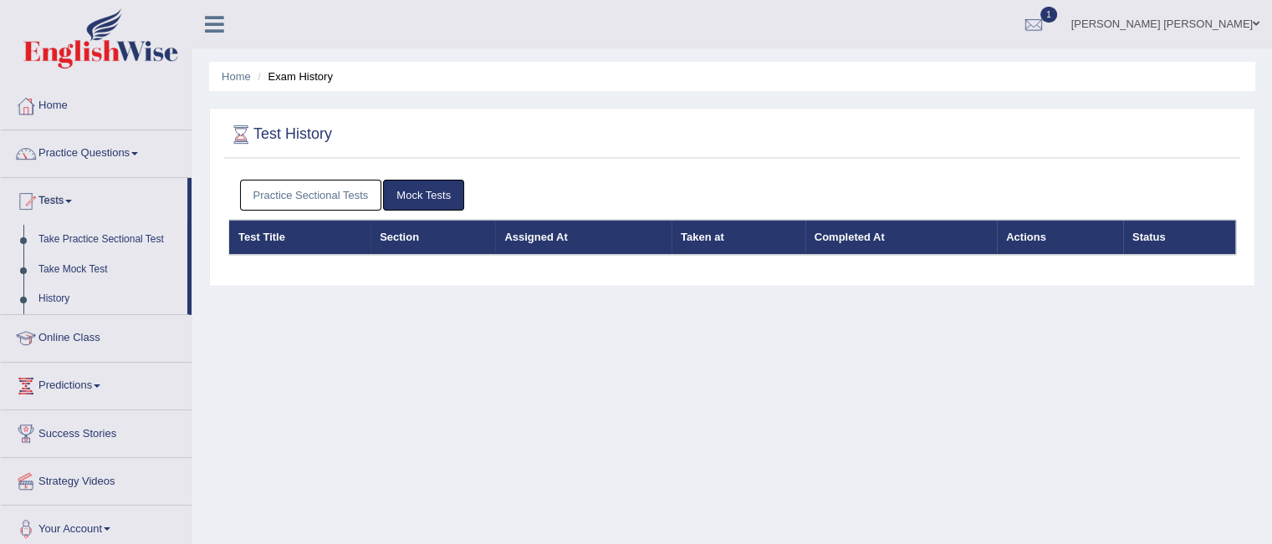
click at [87, 241] on link "Take Practice Sectional Test" at bounding box center [109, 240] width 156 height 30
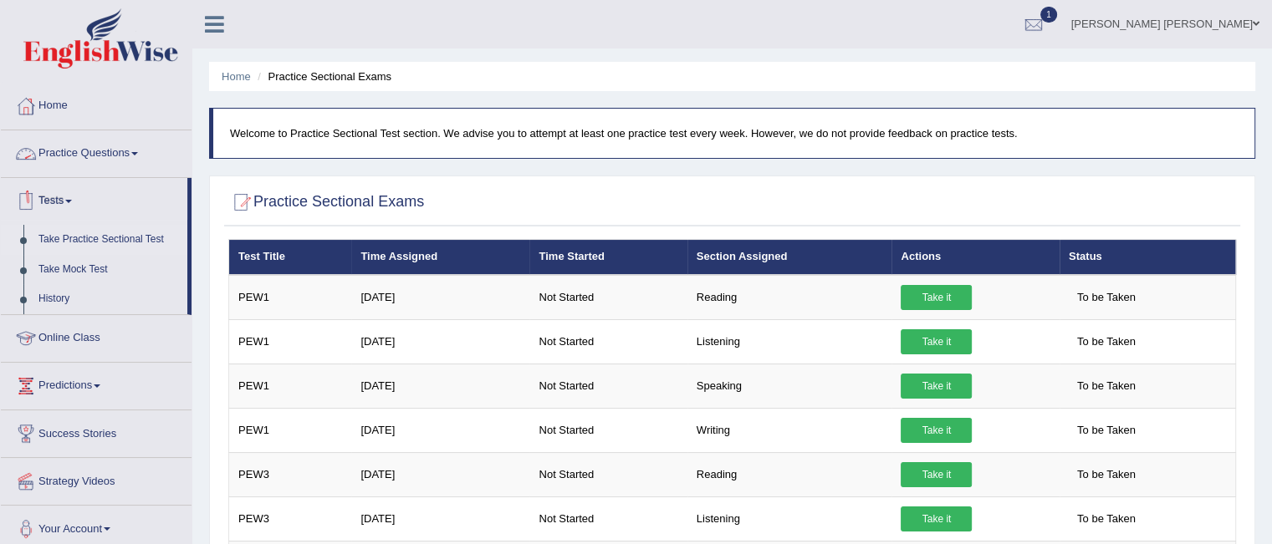
click at [138, 152] on span at bounding box center [134, 153] width 7 height 3
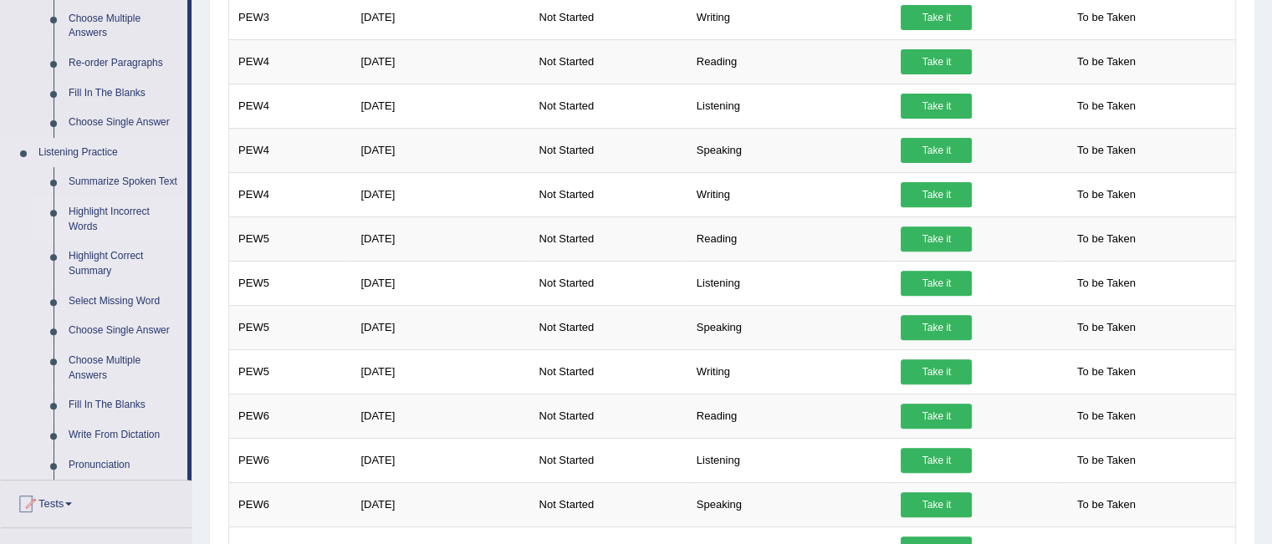
scroll to position [599, 0]
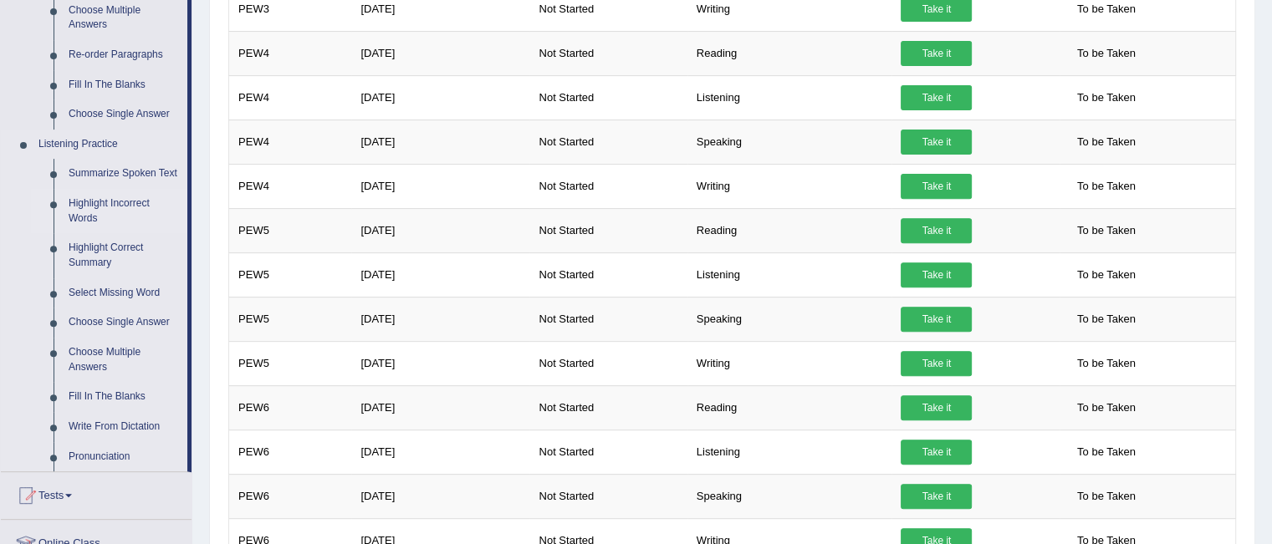
click at [82, 325] on link "Choose Single Answer" at bounding box center [124, 323] width 126 height 30
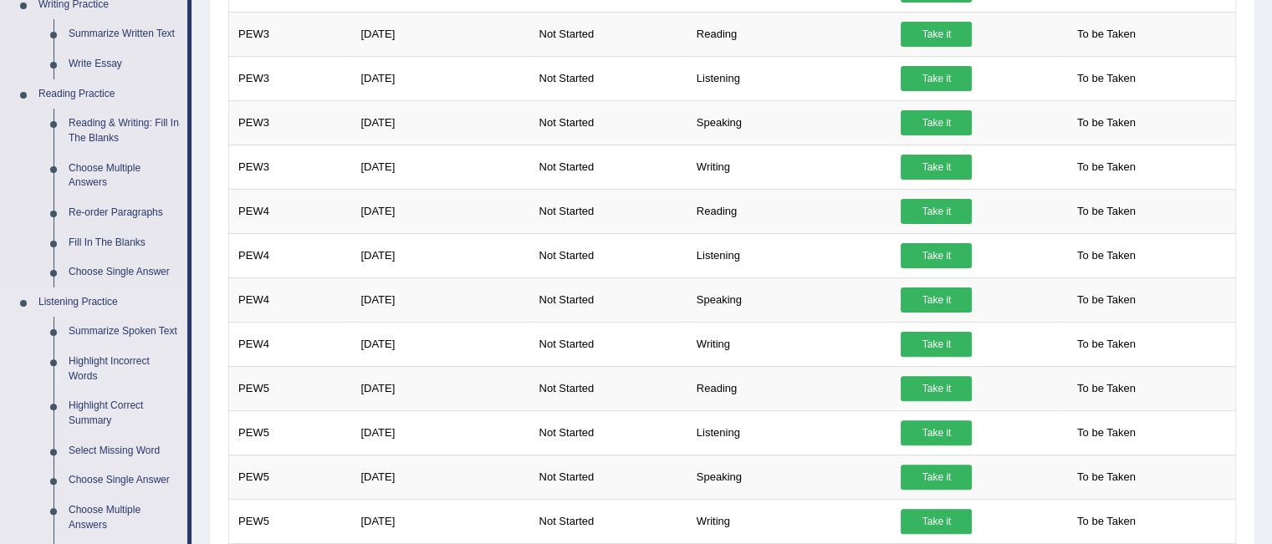
scroll to position [1081, 0]
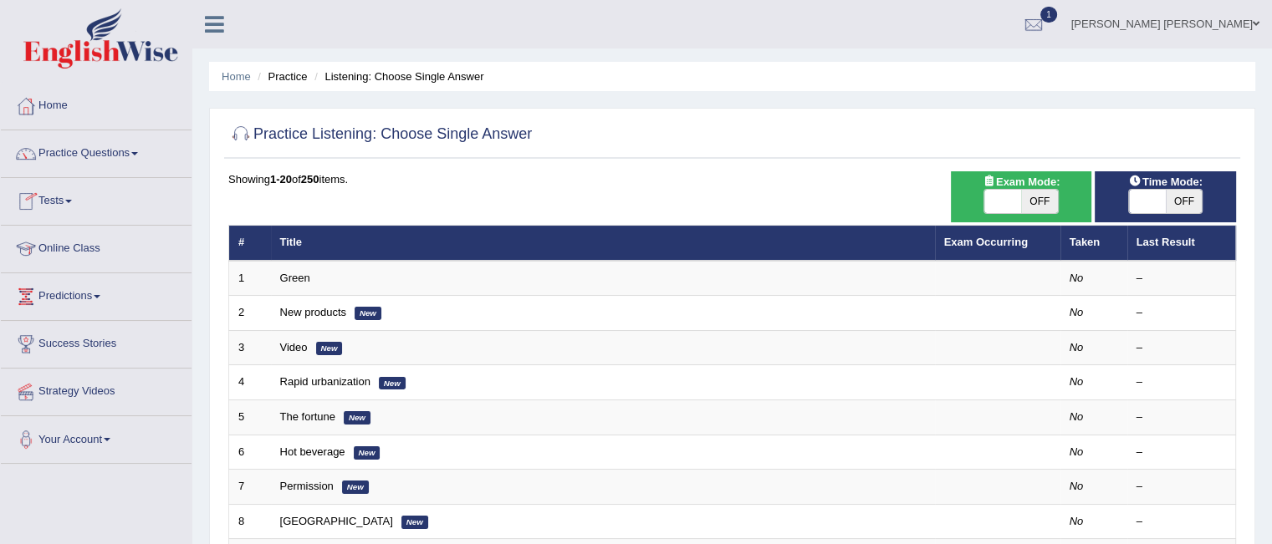
click at [69, 198] on link "Tests" at bounding box center [96, 199] width 191 height 42
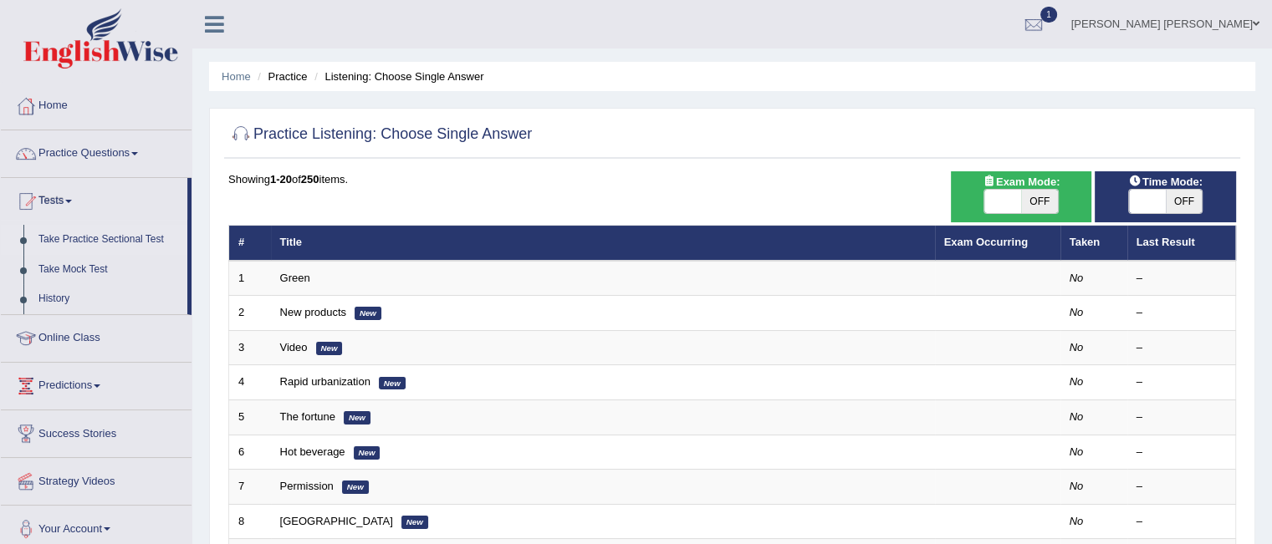
click at [124, 243] on link "Take Practice Sectional Test" at bounding box center [109, 240] width 156 height 30
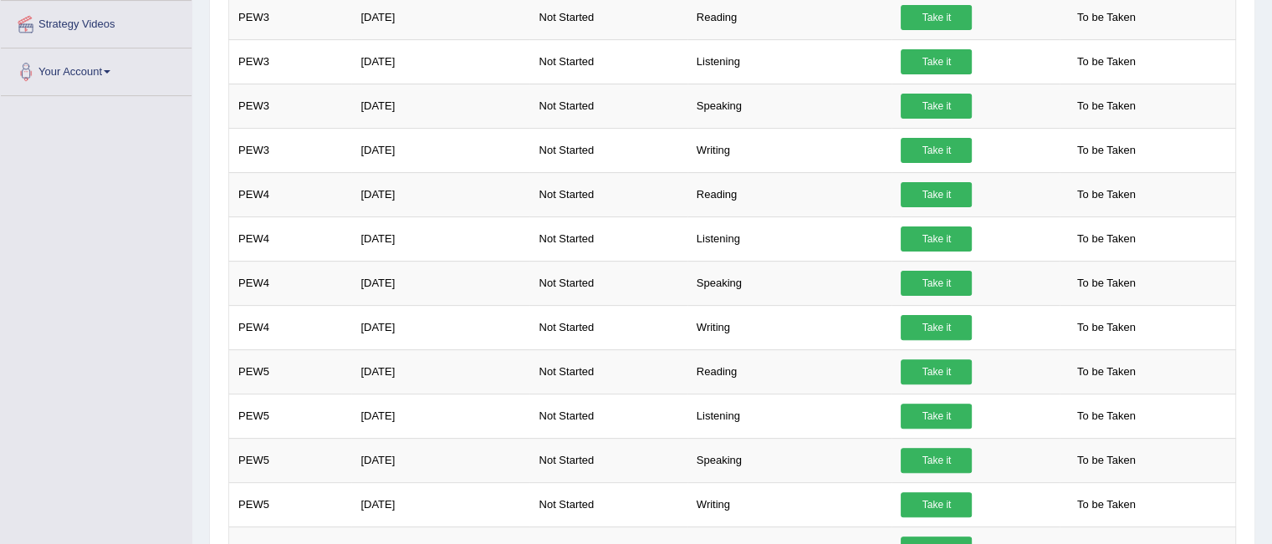
scroll to position [458, 0]
